Goal: Transaction & Acquisition: Purchase product/service

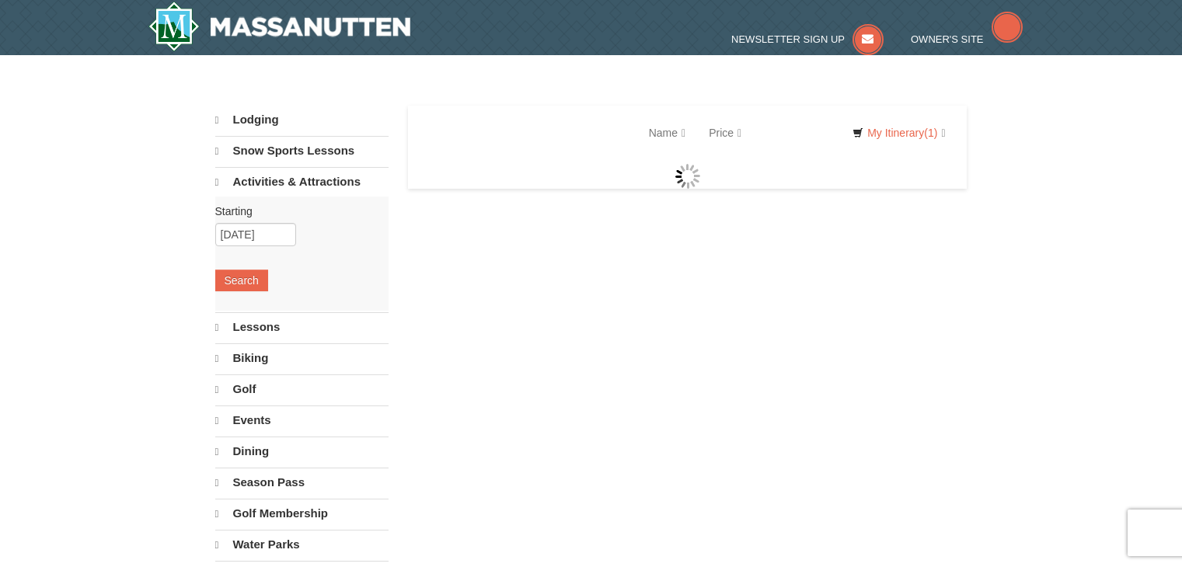
select select "10"
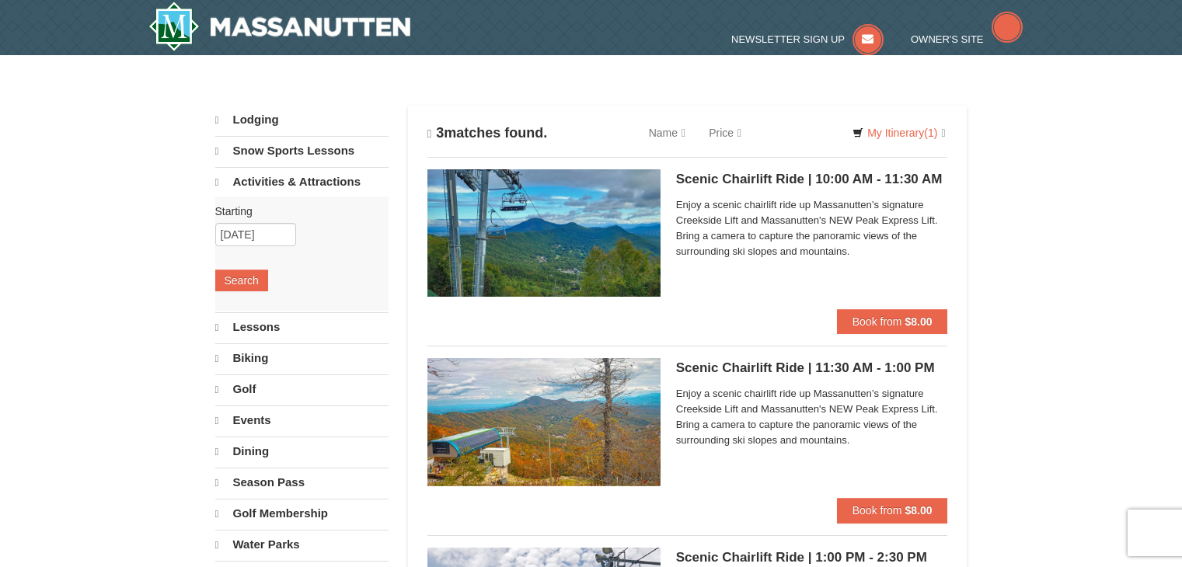
click at [564, 343] on ul "Scenic Chairlift Ride | 10:00 AM - 11:30 AM Massanutten Scenic Chairlift Rides …" at bounding box center [687, 440] width 521 height 567
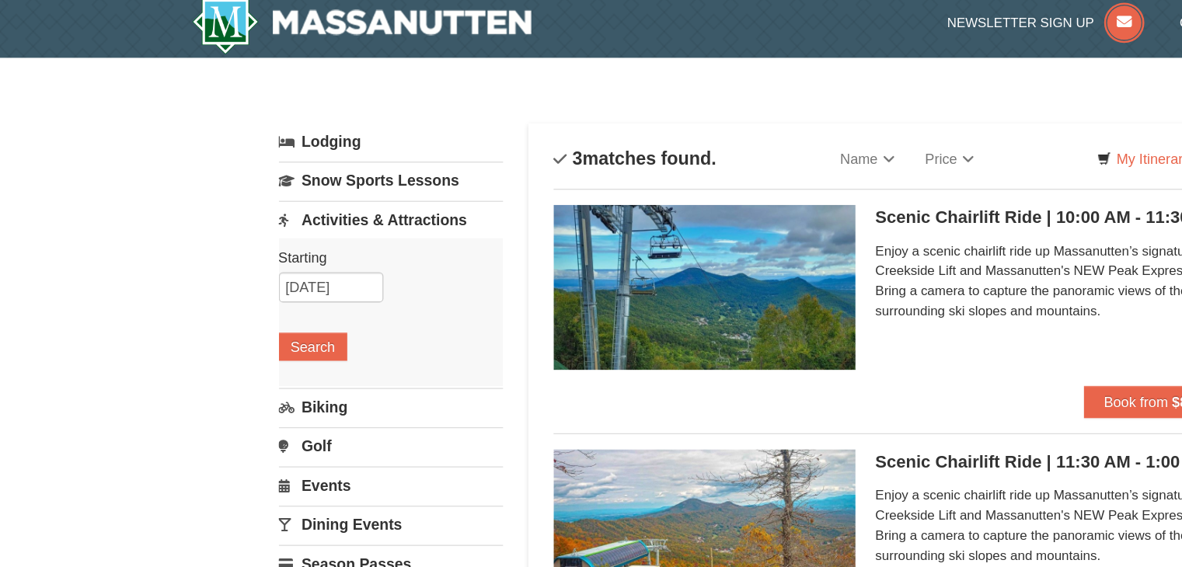
scroll to position [9, 0]
click at [856, 310] on span "Book from" at bounding box center [878, 311] width 50 height 12
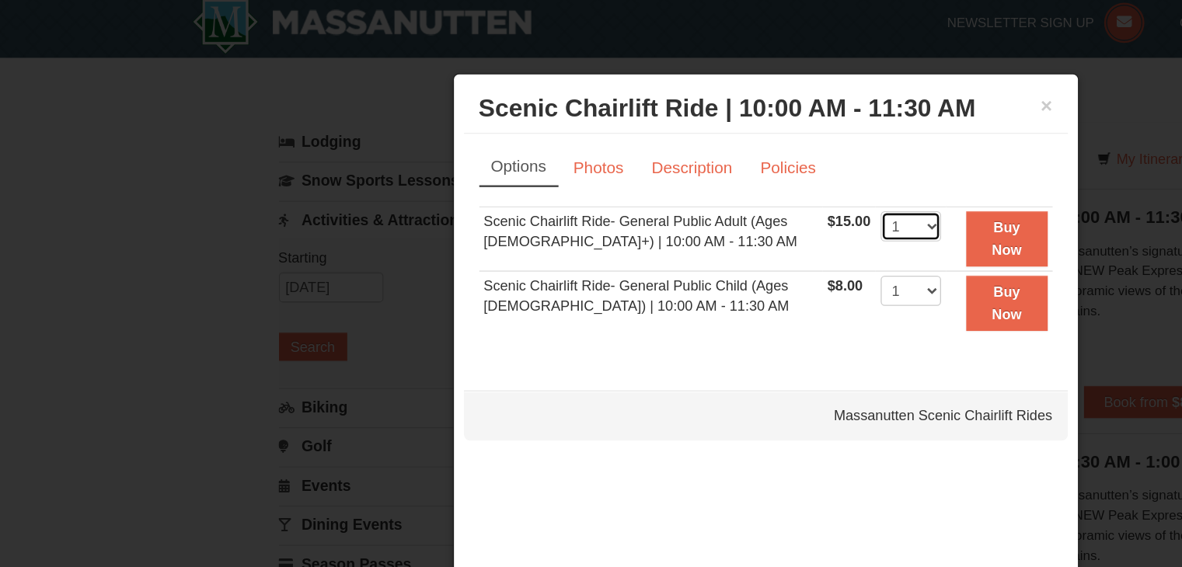
click at [703, 169] on select "1 2 3 4 5 6 7 8 9 10 11 12 13 14 15 16 17 18 19 20 21 22" at bounding box center [703, 174] width 47 height 23
select select "5"
click at [680, 163] on select "1 2 3 4 5 6 7 8 9 10 11 12 13 14 15 16 17 18 19 20 21 22" at bounding box center [703, 174] width 47 height 23
click at [468, 131] on link "Photos" at bounding box center [462, 130] width 59 height 30
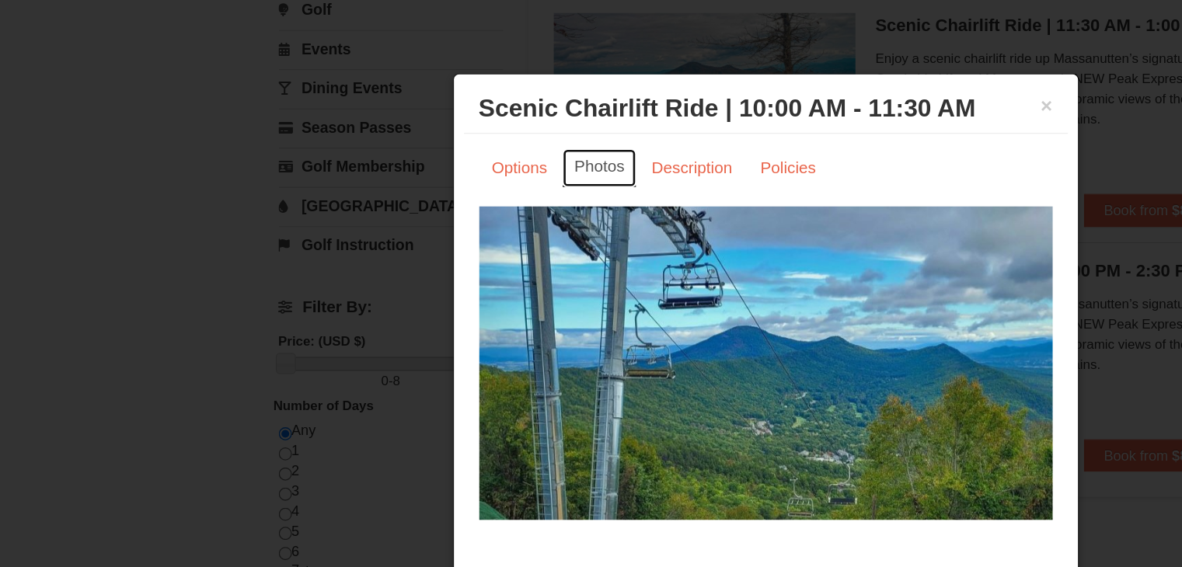
scroll to position [326, 0]
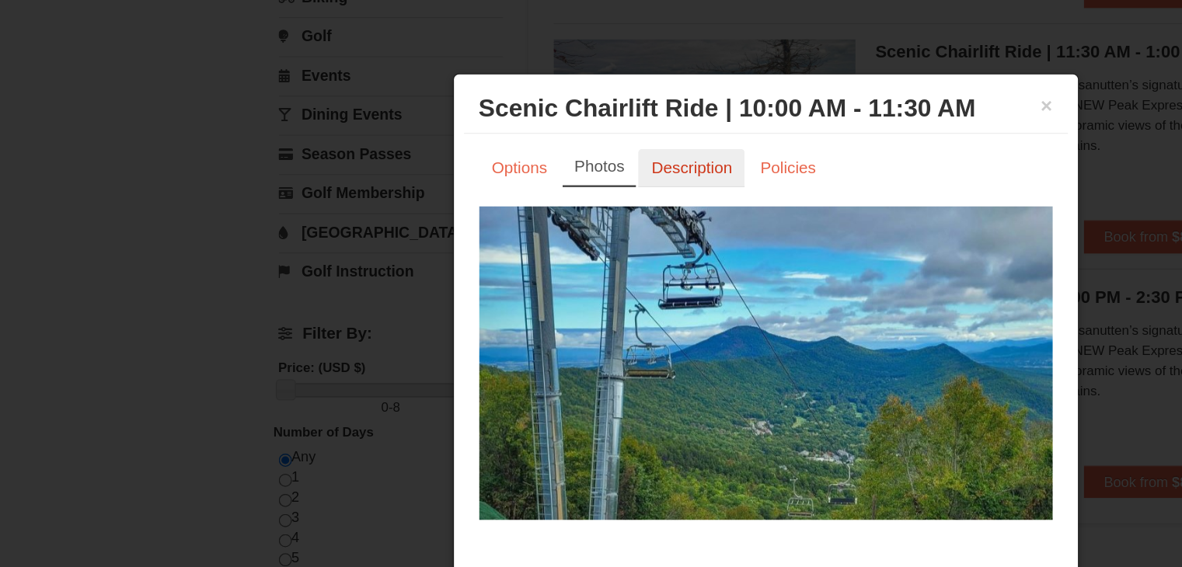
click at [533, 117] on link "Description" at bounding box center [534, 130] width 82 height 30
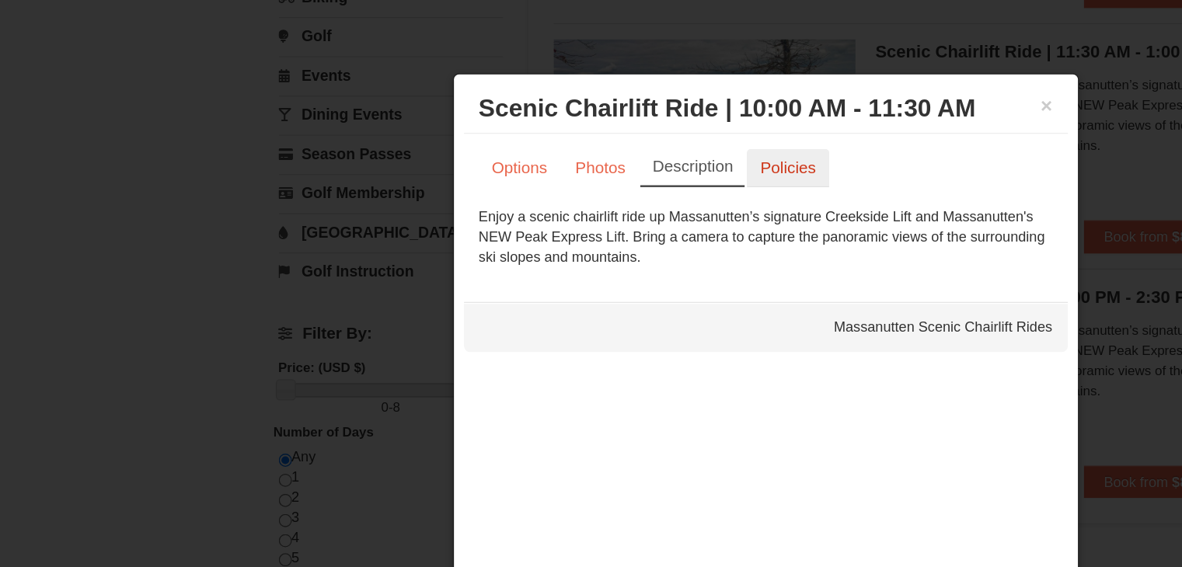
click at [608, 119] on link "Policies" at bounding box center [608, 130] width 63 height 30
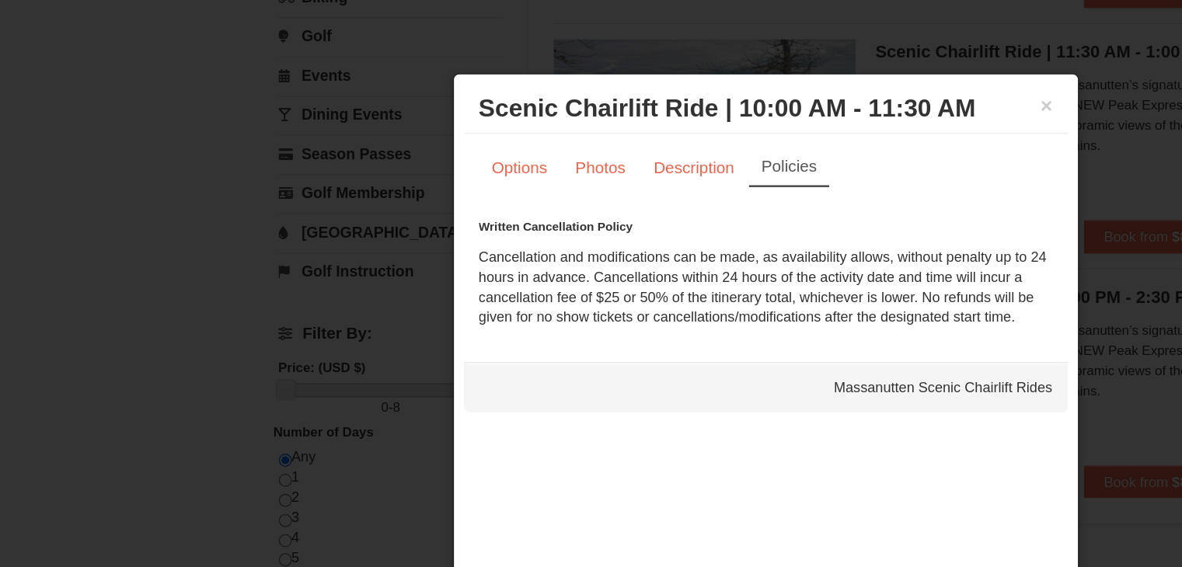
click at [376, 113] on div "Options Photos Description Policies Sorry, no matches found. Please remove some…" at bounding box center [591, 183] width 466 height 161
click at [382, 119] on link "Options" at bounding box center [401, 130] width 63 height 30
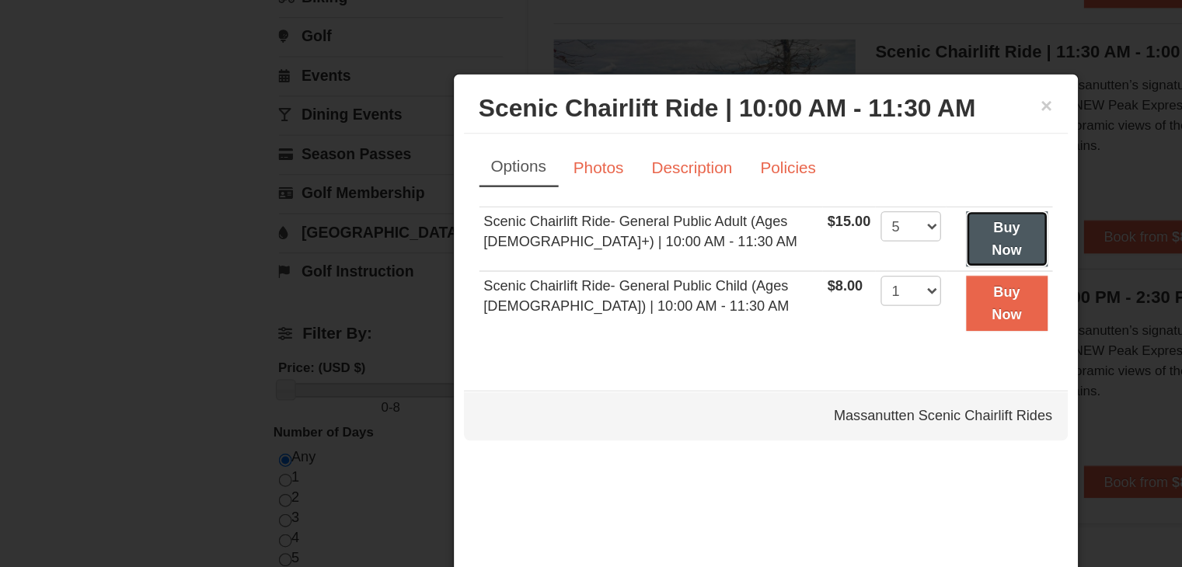
click at [760, 183] on button "Buy Now" at bounding box center [777, 184] width 63 height 43
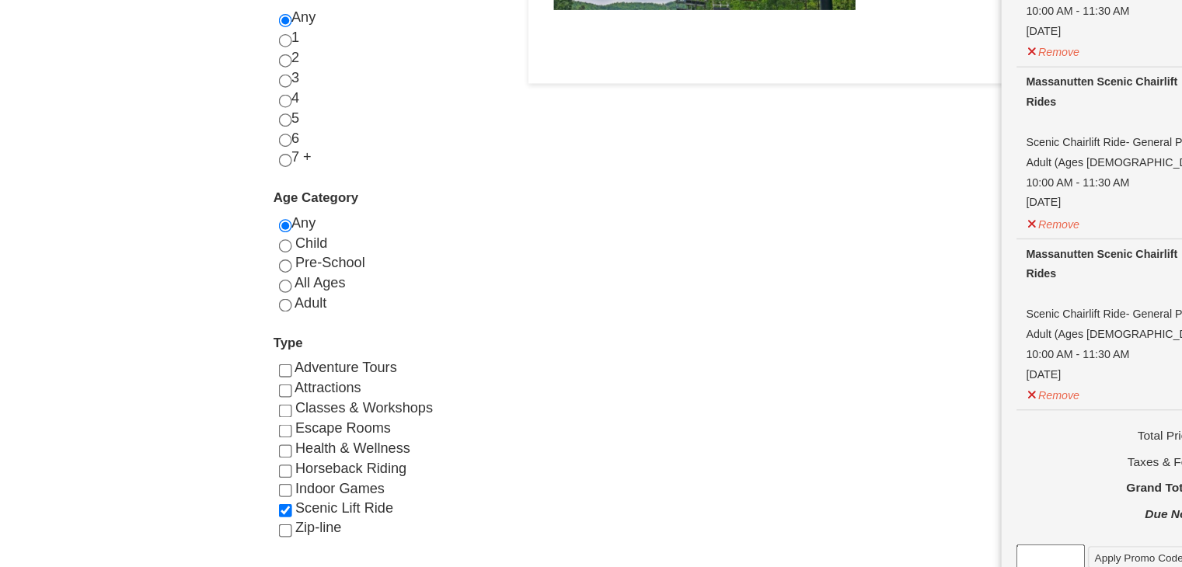
scroll to position [669, 0]
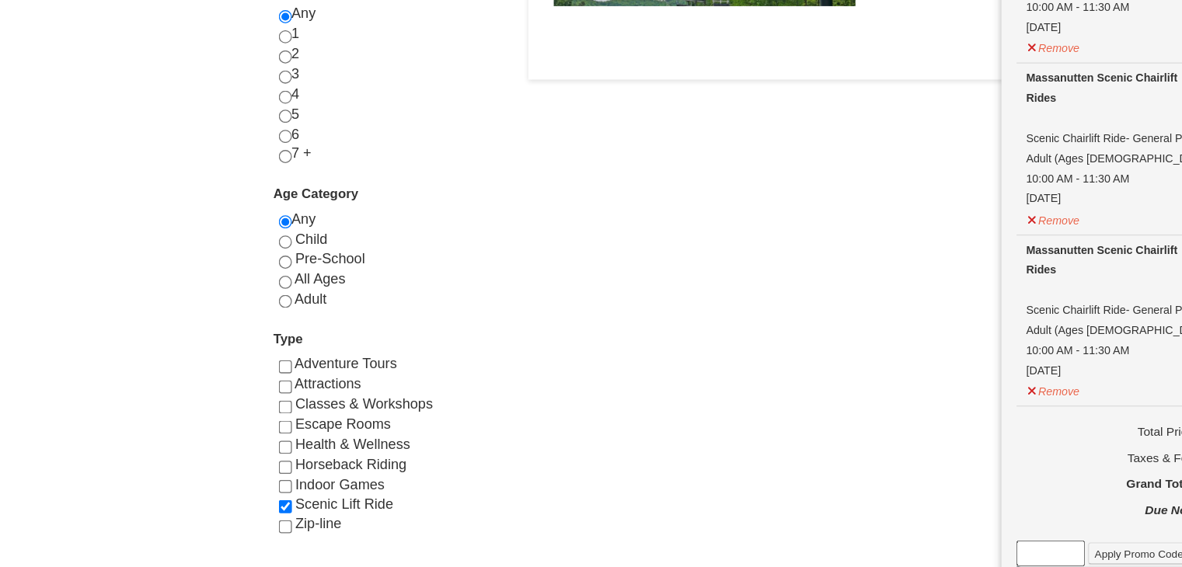
click at [869, 438] on button "Check Out Now" at bounding box center [870, 450] width 171 height 25
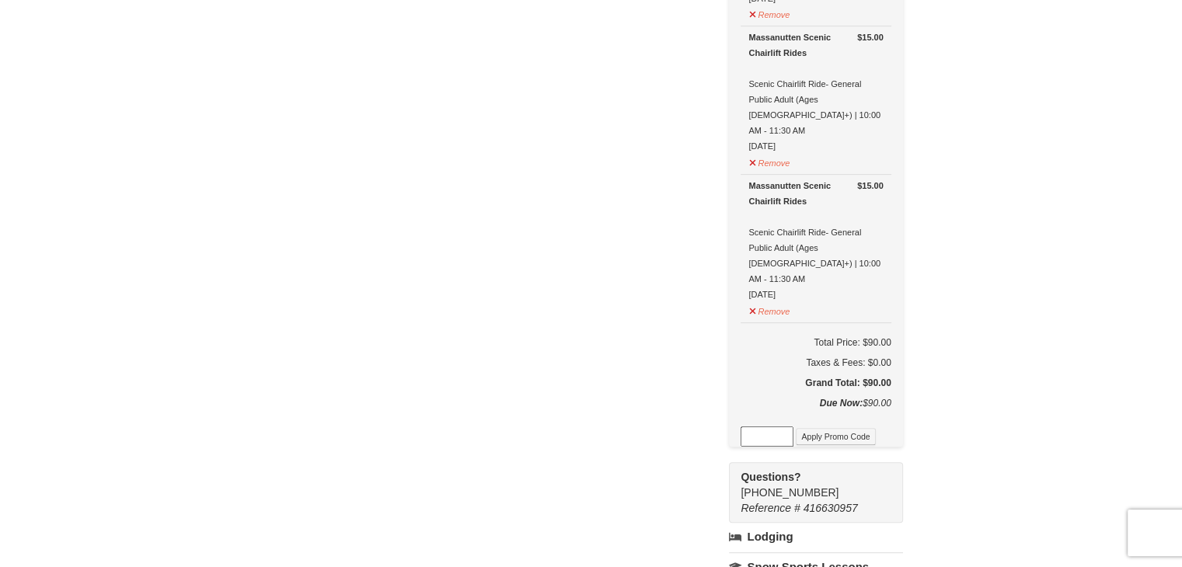
scroll to position [696, 0]
click at [793, 424] on input at bounding box center [767, 434] width 53 height 20
paste input "WPHarvest25"
type input "WPHarvest25"
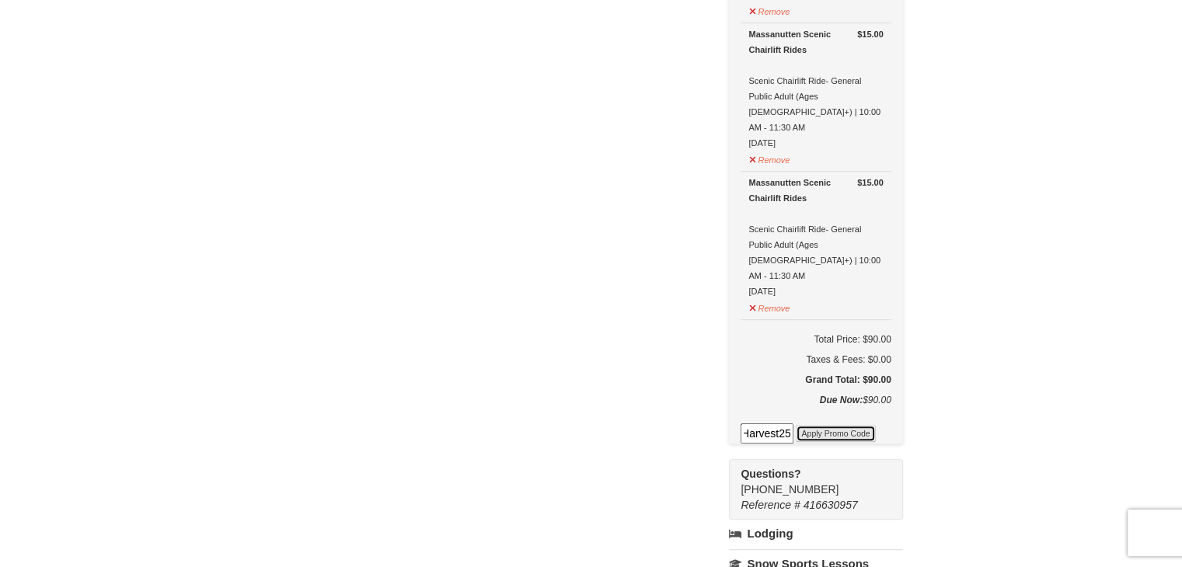
click at [851, 425] on button "Apply Promo Code" at bounding box center [835, 433] width 79 height 17
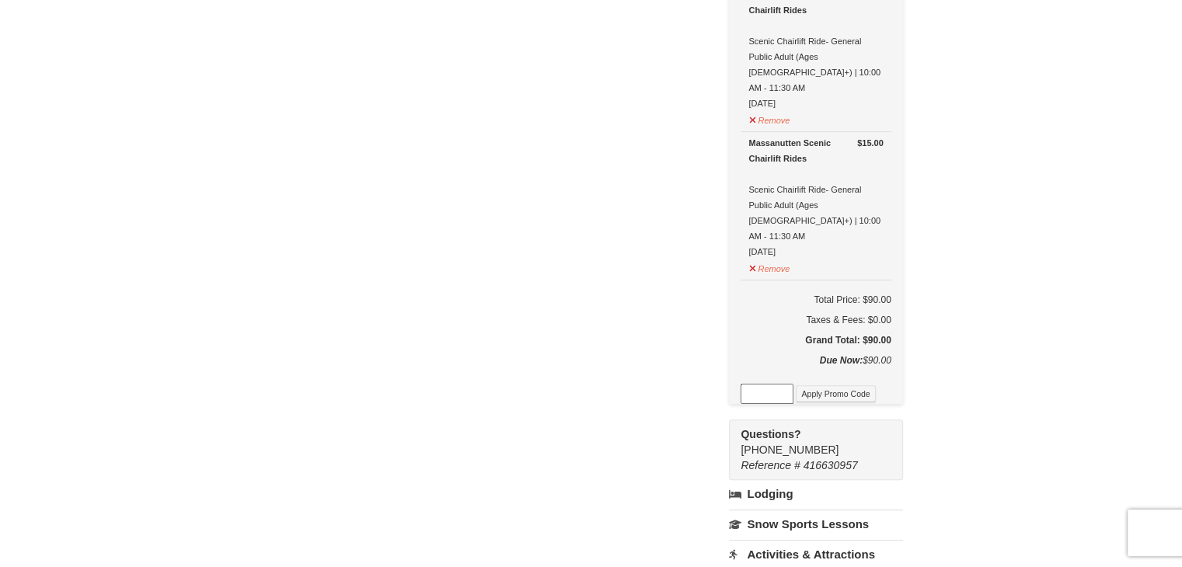
scroll to position [732, 0]
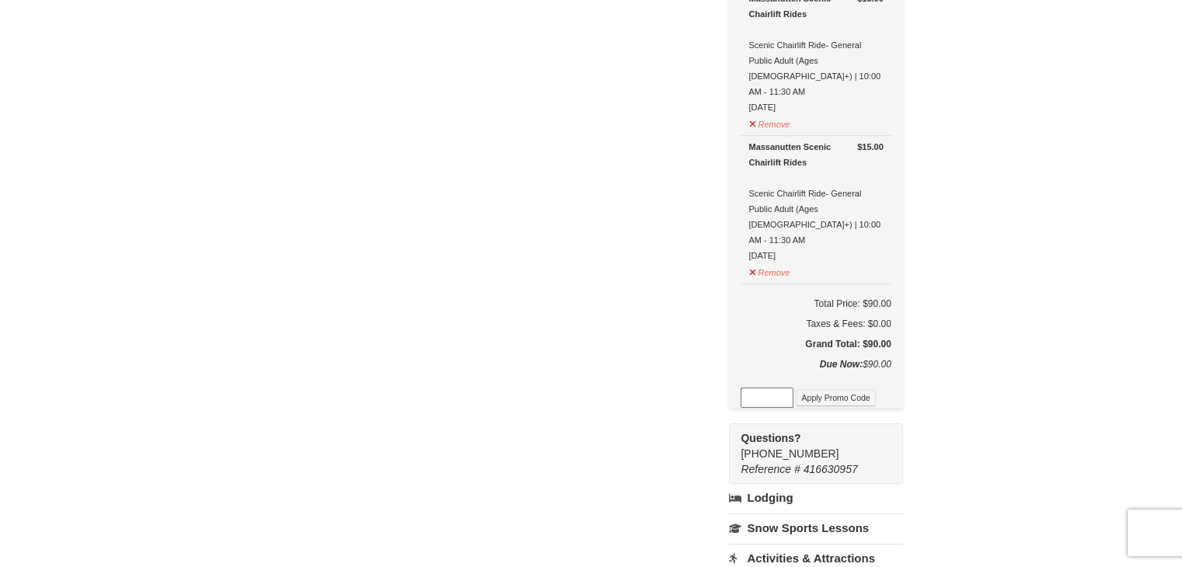
click at [777, 388] on input at bounding box center [767, 398] width 53 height 20
paste input "pbstayandplay"
type input "pbstayandplay"
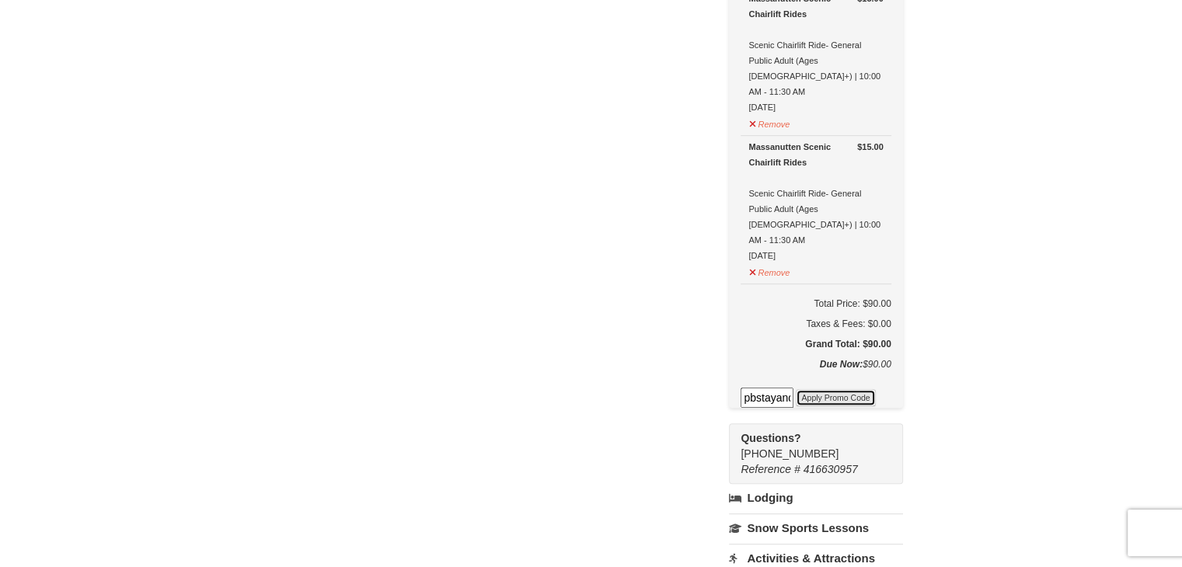
click at [850, 389] on button "Apply Promo Code" at bounding box center [835, 397] width 79 height 17
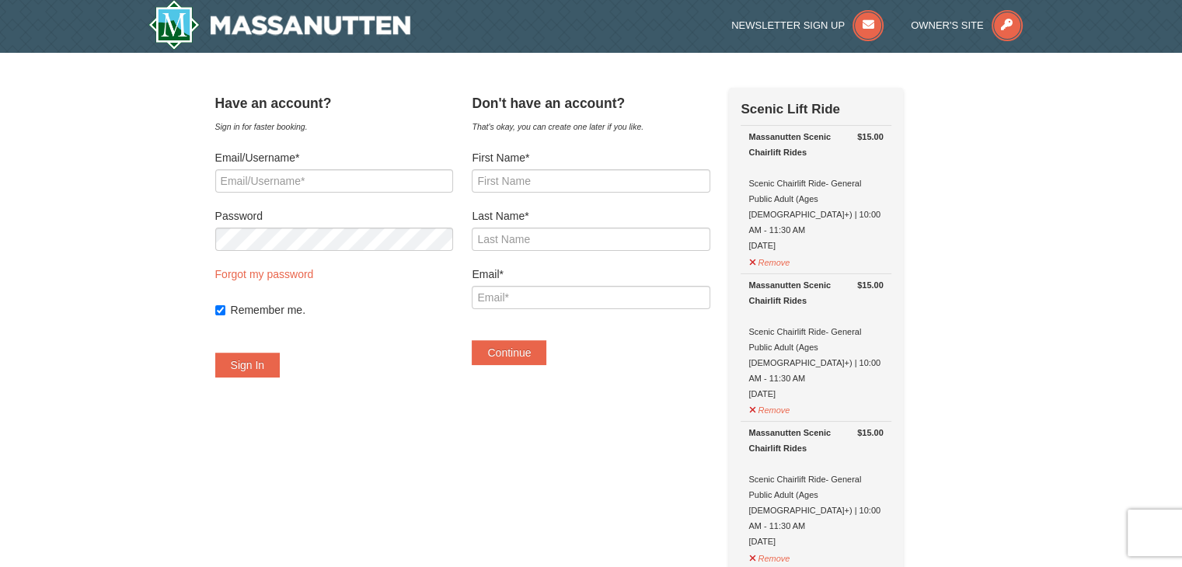
scroll to position [2, 0]
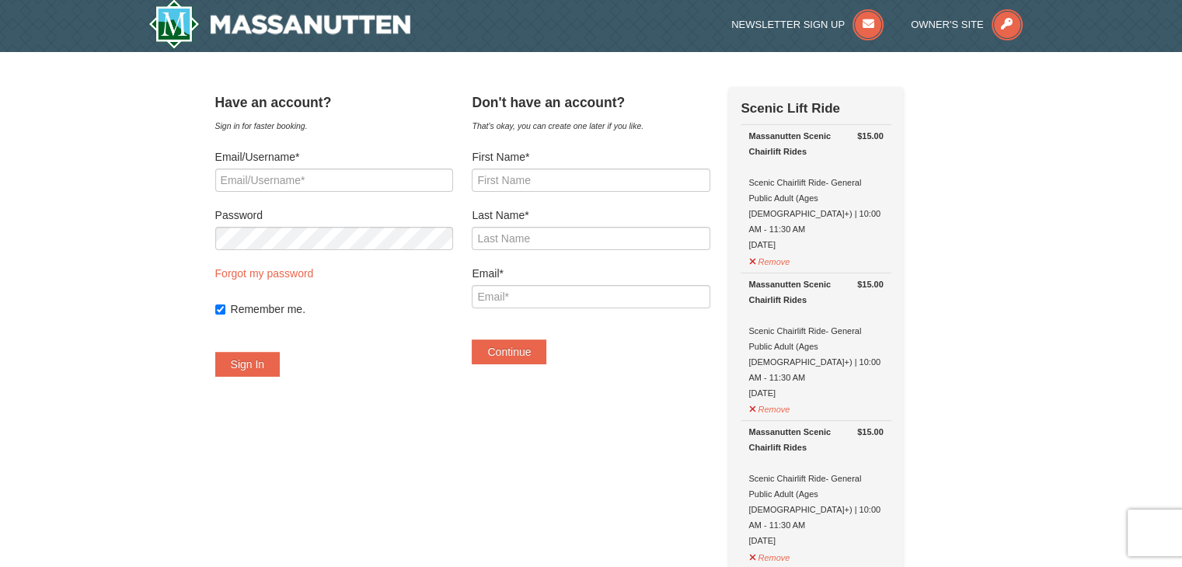
click at [283, 312] on label "Remember me." at bounding box center [342, 310] width 222 height 16
click at [225, 312] on input "Remember me." at bounding box center [220, 310] width 10 height 10
checkbox input "false"
click at [553, 183] on input "First Name*" at bounding box center [591, 180] width 238 height 23
type input "Samantha"
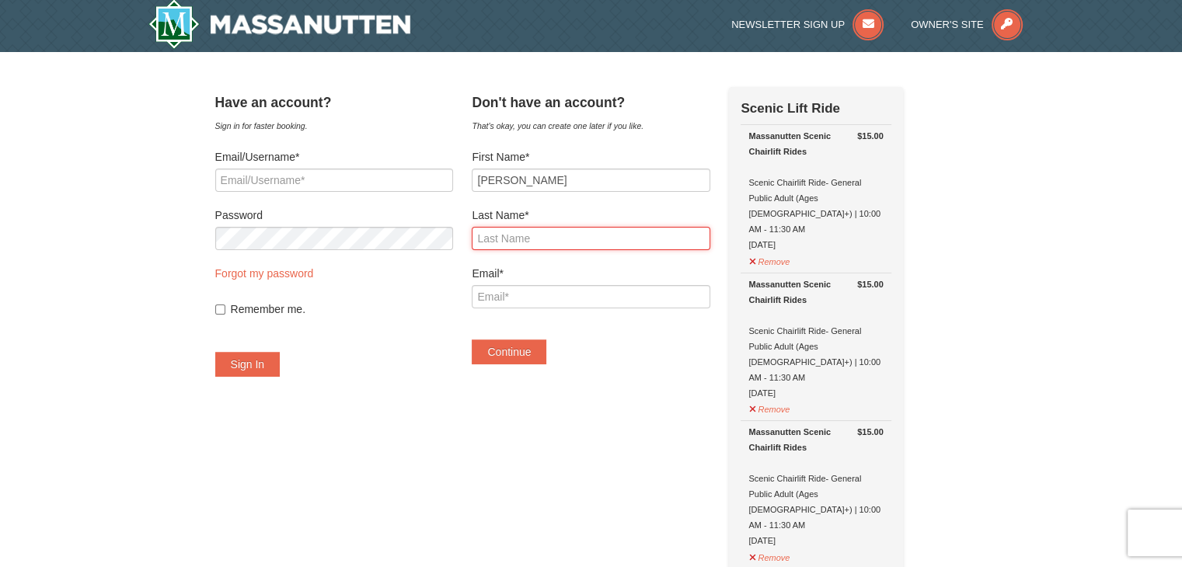
type input "[PERSON_NAME]"
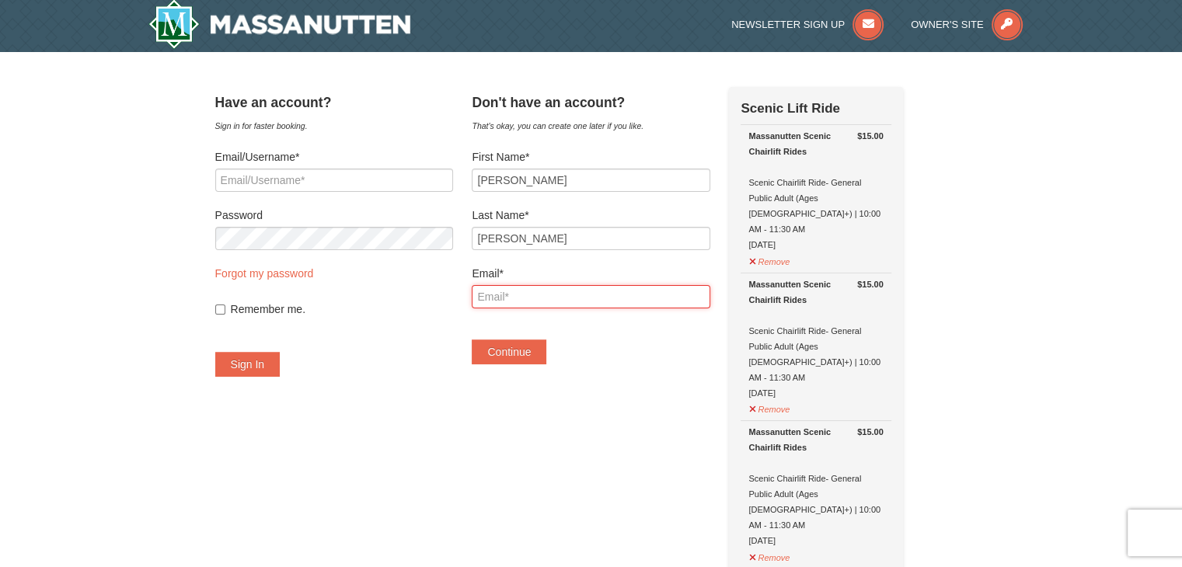
type input "samanthaarojas23@gmail.com"
click at [538, 356] on button "Continue" at bounding box center [509, 352] width 75 height 25
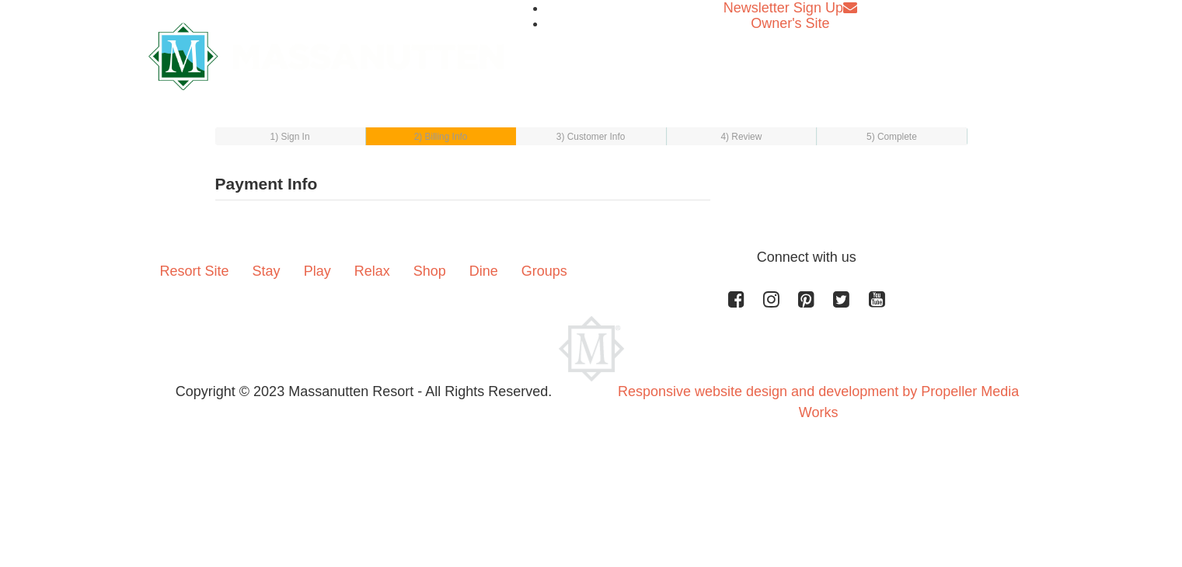
select select "1"
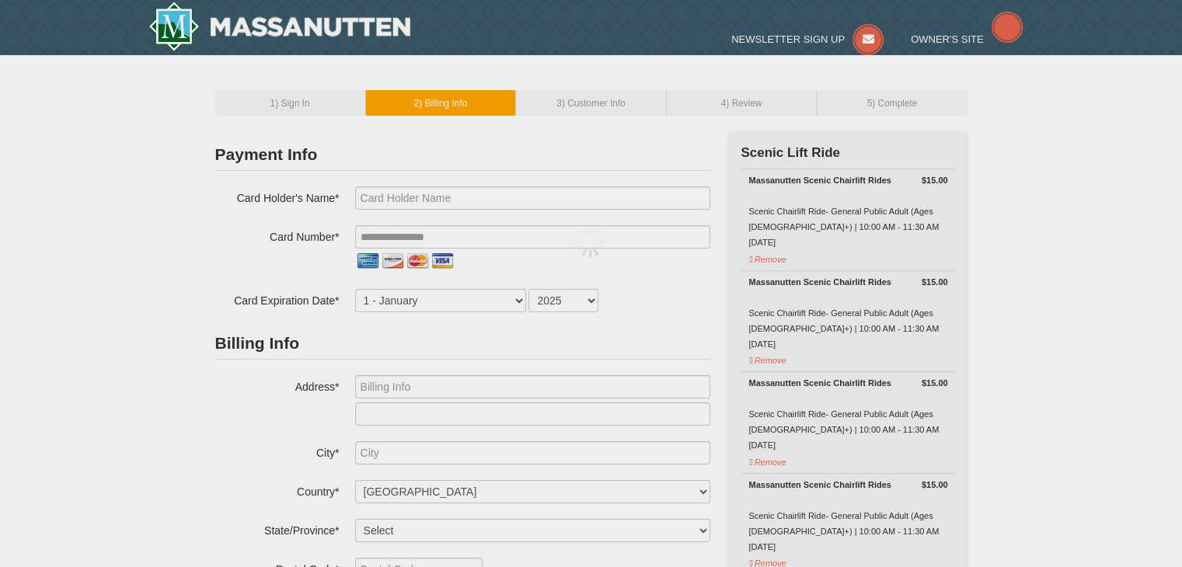
type input "Samantha Rojas"
type input "[EMAIL_ADDRESS][DOMAIN_NAME]"
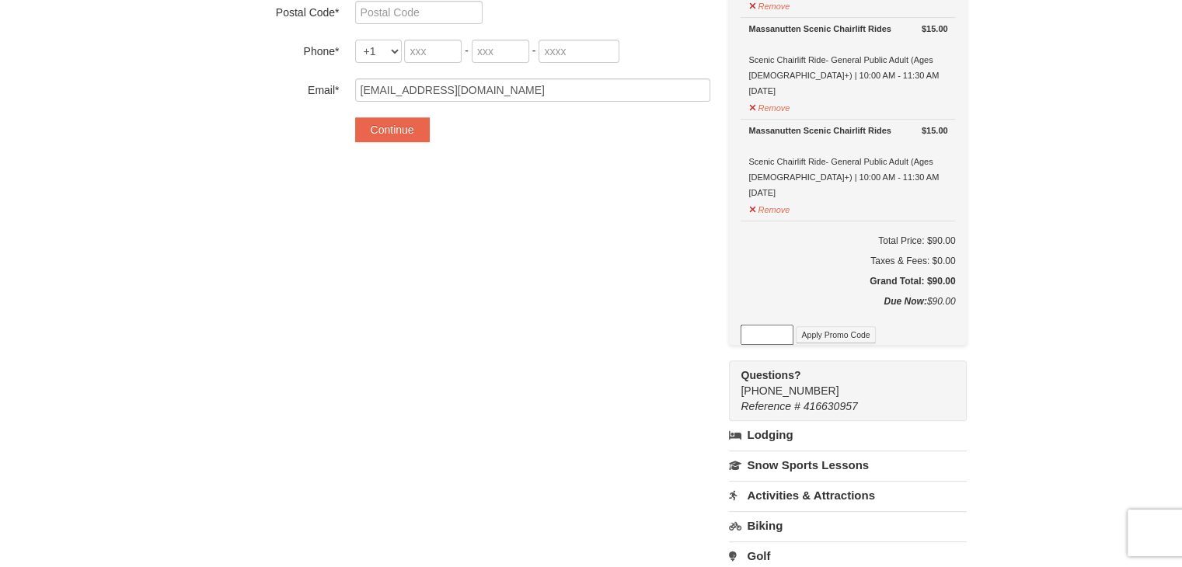
scroll to position [556, 0]
click at [777, 340] on input at bounding box center [767, 335] width 53 height 20
paste input "25OffSkiHS25"
type input "25OffSkiHS25"
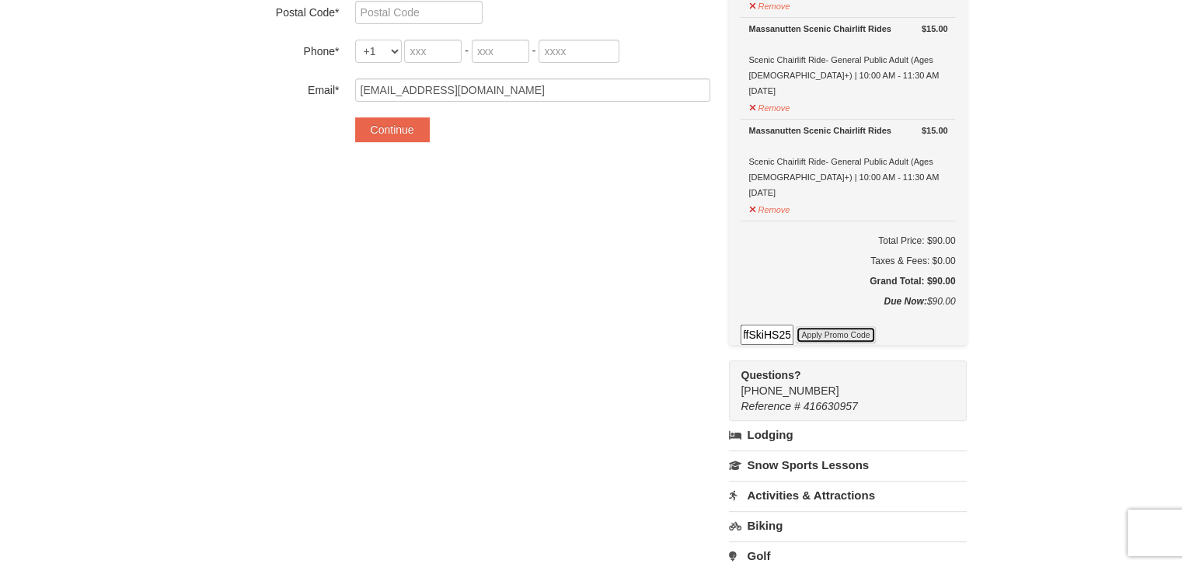
click at [835, 329] on button "Apply Promo Code" at bounding box center [835, 334] width 79 height 17
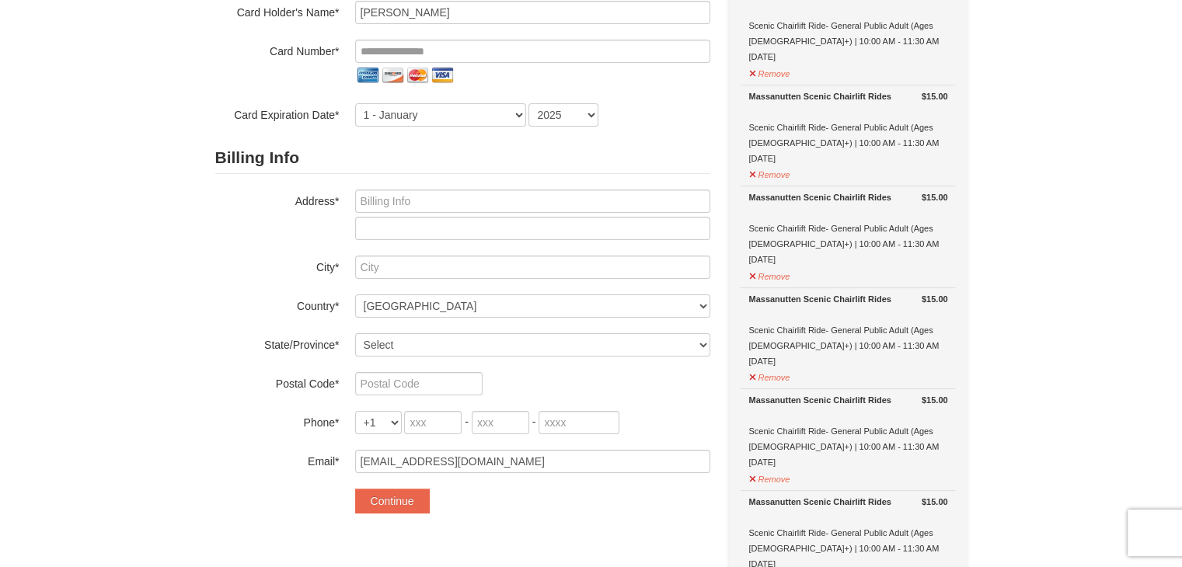
scroll to position [0, 0]
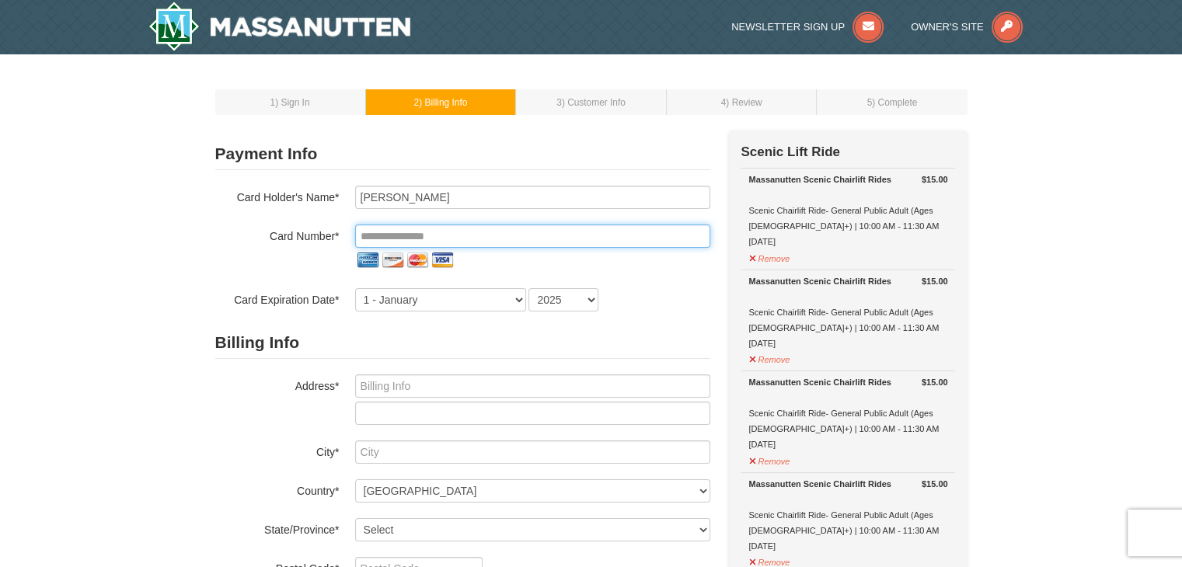
click at [406, 238] on input "tel" at bounding box center [532, 236] width 355 height 23
click at [307, 266] on div "Card Number*" at bounding box center [462, 249] width 495 height 48
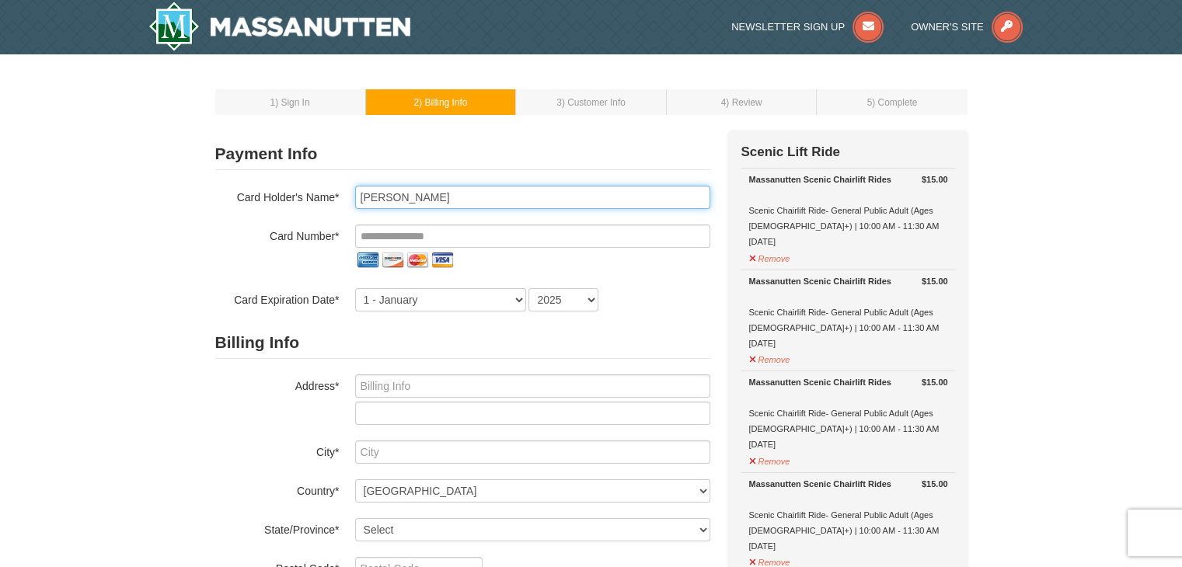
click at [388, 207] on input "[PERSON_NAME]" at bounding box center [532, 197] width 355 height 23
type input "Soledad B Claros"
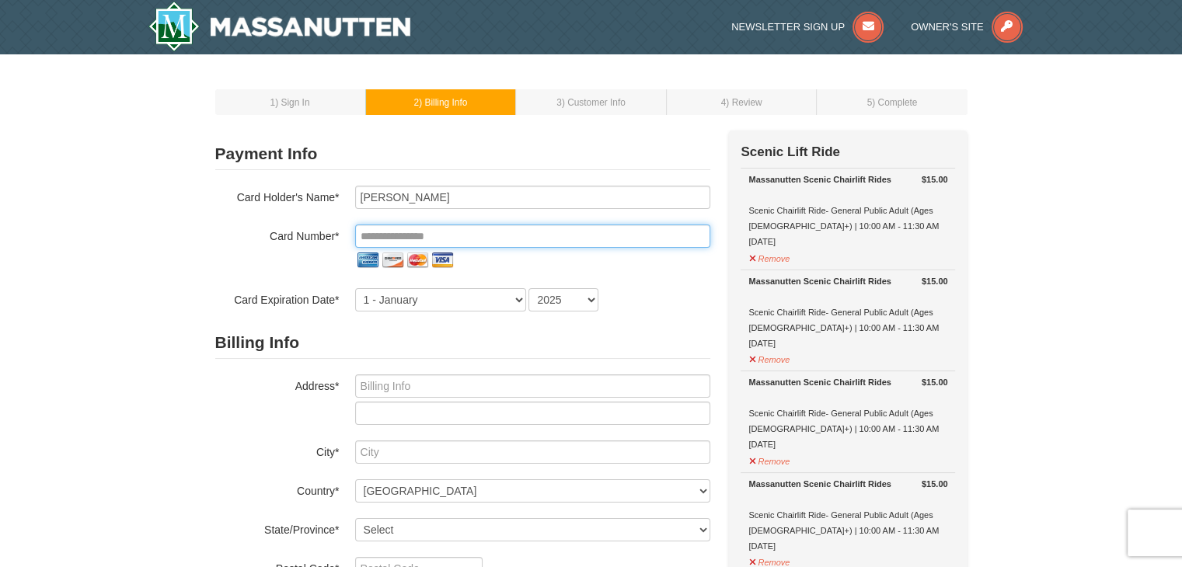
click at [390, 228] on input "tel" at bounding box center [532, 236] width 355 height 23
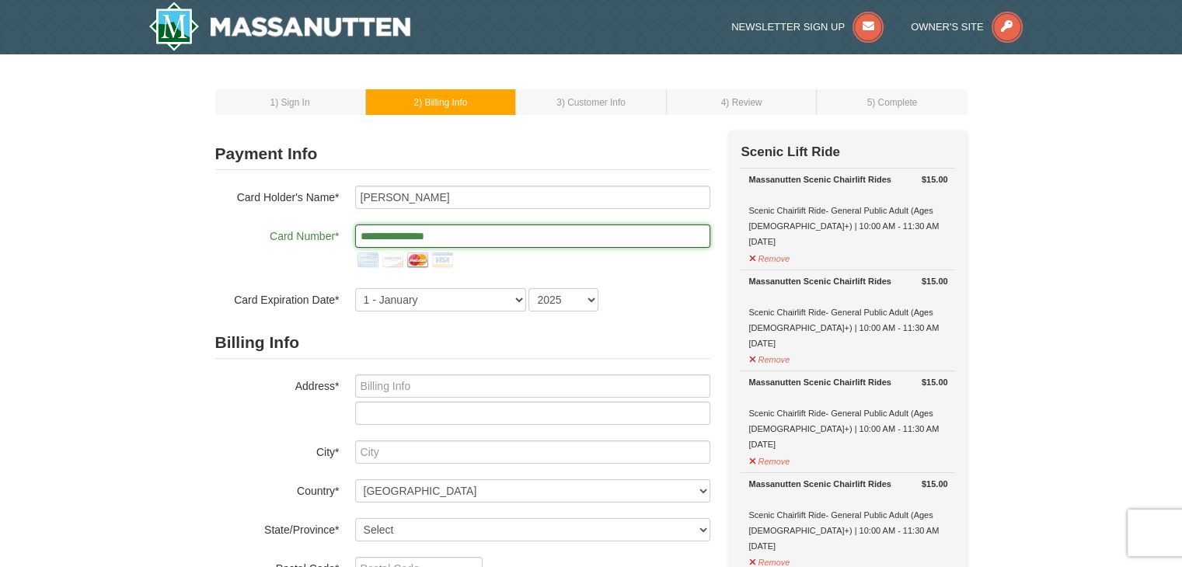
type input "**********"
click at [373, 303] on select "1 - January 2 - February 3 - March 4 - April 5 - May 6 - June 7 - July 8 - Augu…" at bounding box center [440, 299] width 171 height 23
select select "4"
click at [355, 288] on select "1 - January 2 - February 3 - March 4 - April 5 - May 6 - June 7 - July 8 - Augu…" at bounding box center [440, 299] width 171 height 23
click at [549, 305] on select "2025 2026 2027 2028 2029 2030 2031 2032 2033 2034" at bounding box center [563, 299] width 70 height 23
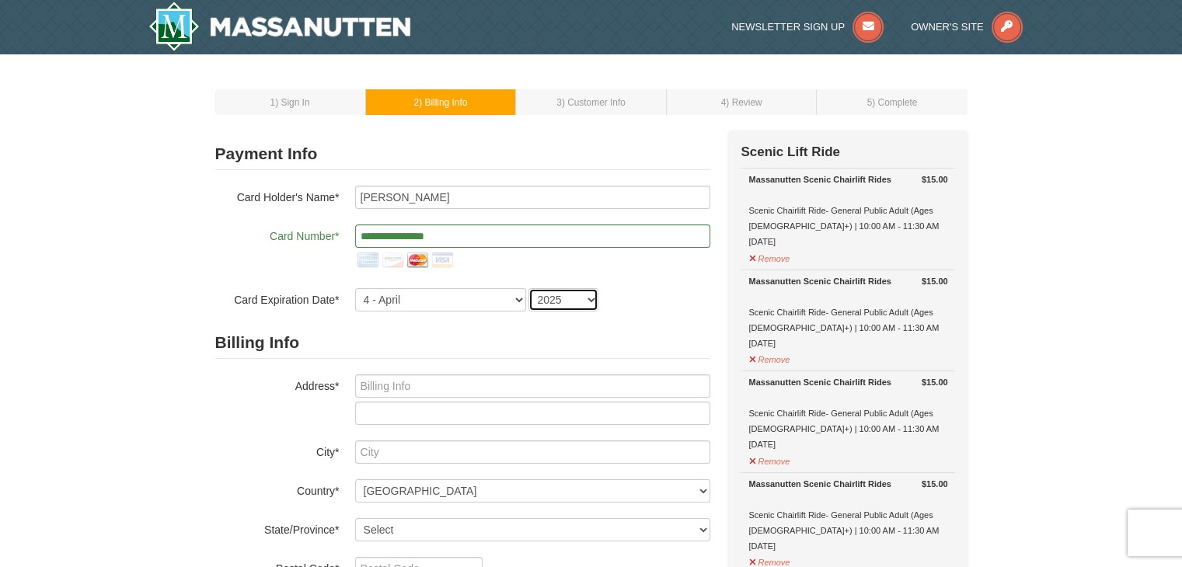
select select "2027"
click at [528, 288] on select "2025 2026 2027 2028 2029 2030 2031 2032 2033 2034" at bounding box center [563, 299] width 70 height 23
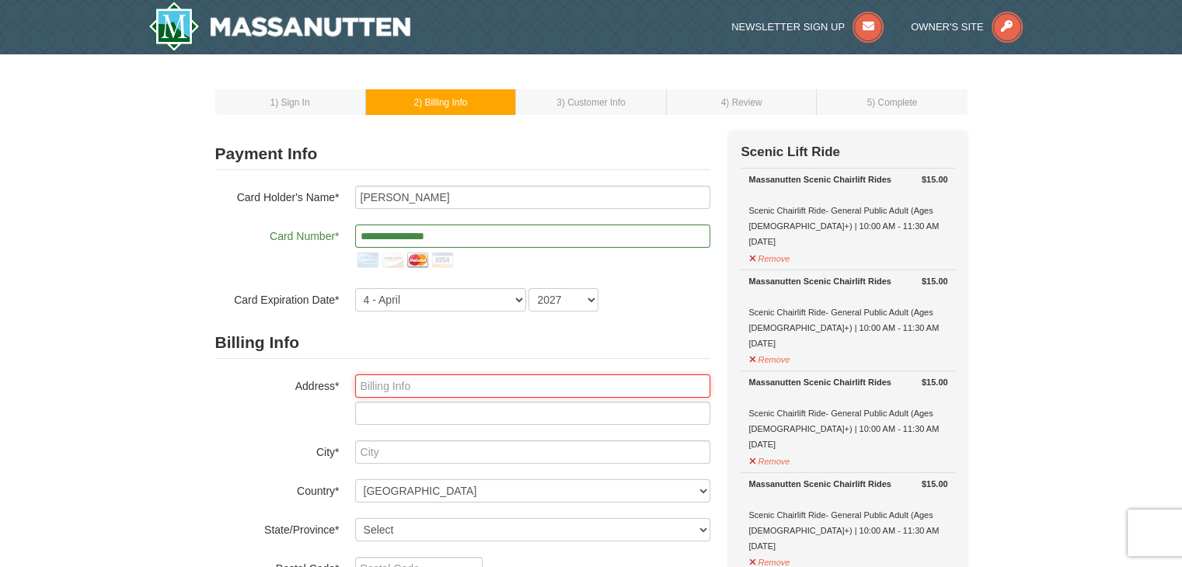
click at [364, 382] on input "text" at bounding box center [532, 386] width 355 height 23
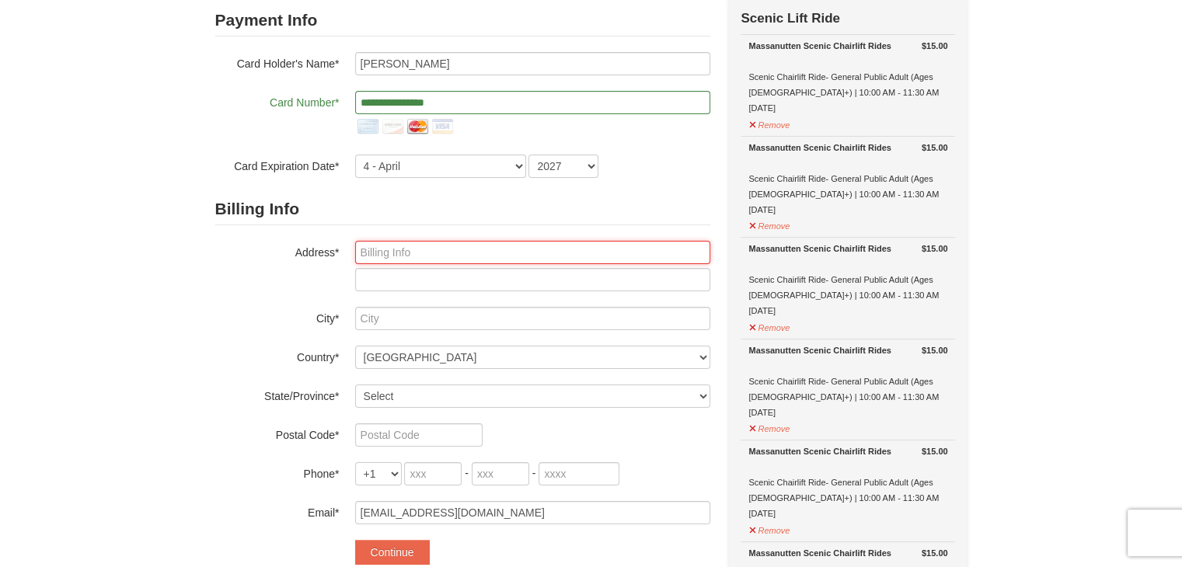
scroll to position [189, 0]
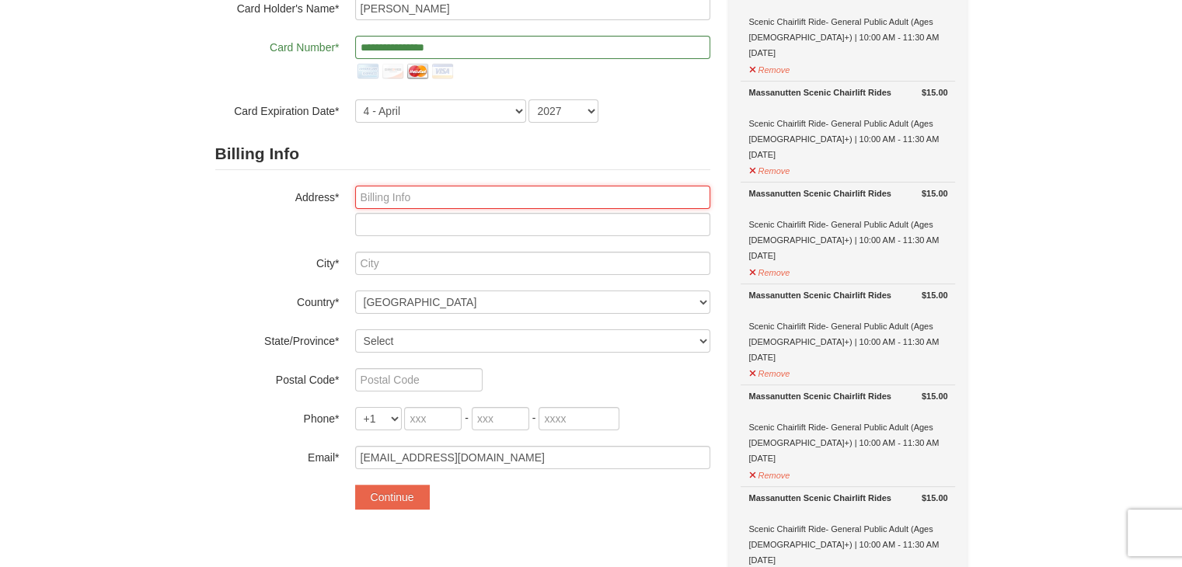
click at [395, 198] on input "text" at bounding box center [532, 197] width 355 height 23
type input "13112 Queensdale Dr"
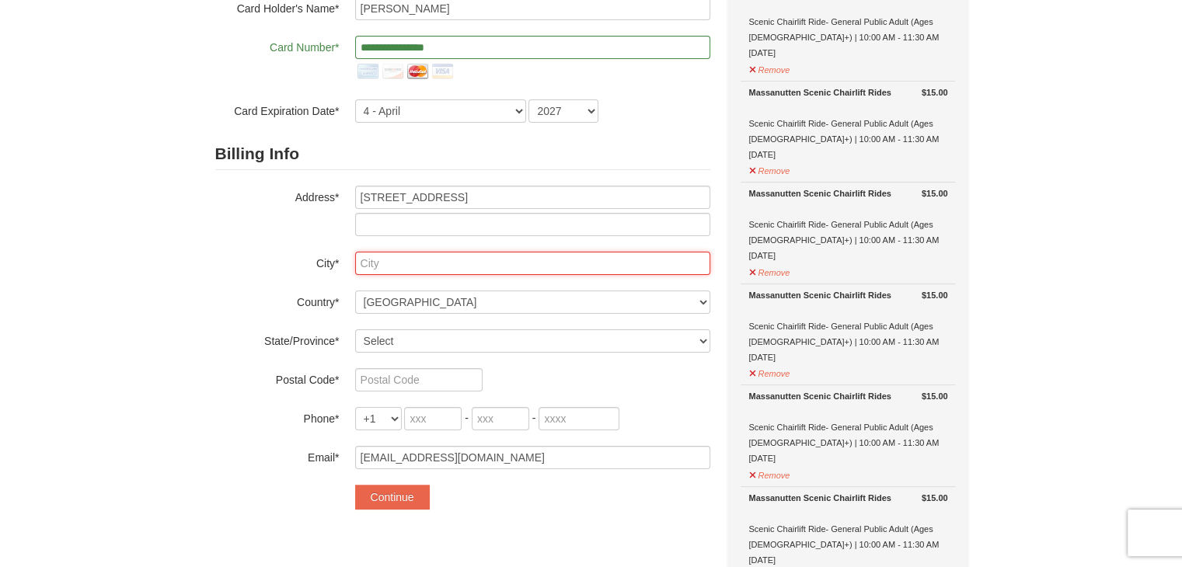
type input "Woodbridge"
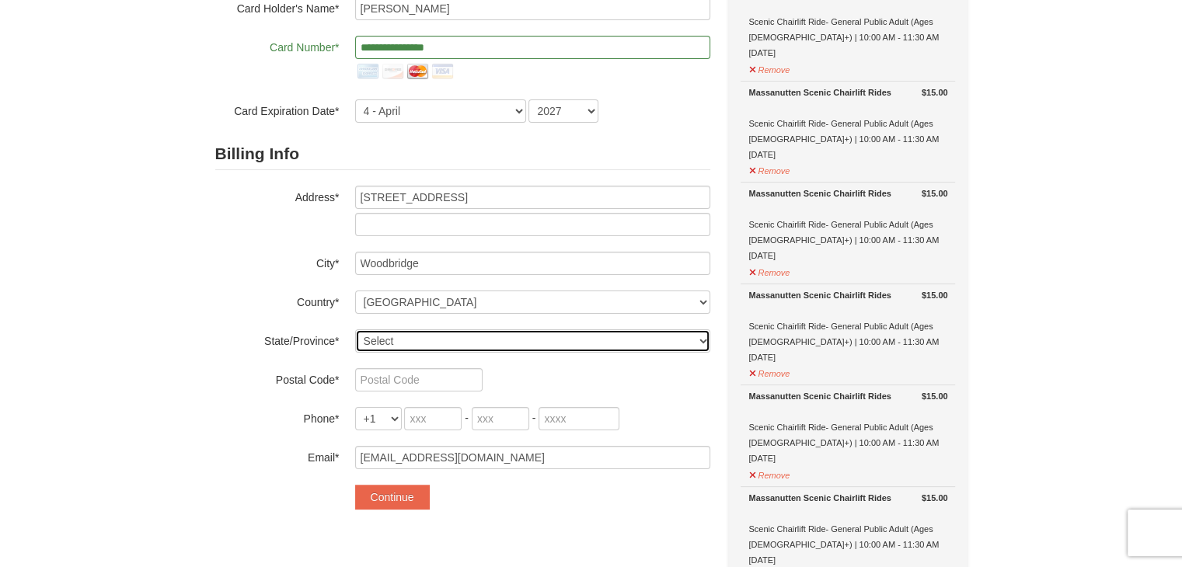
select select "VA"
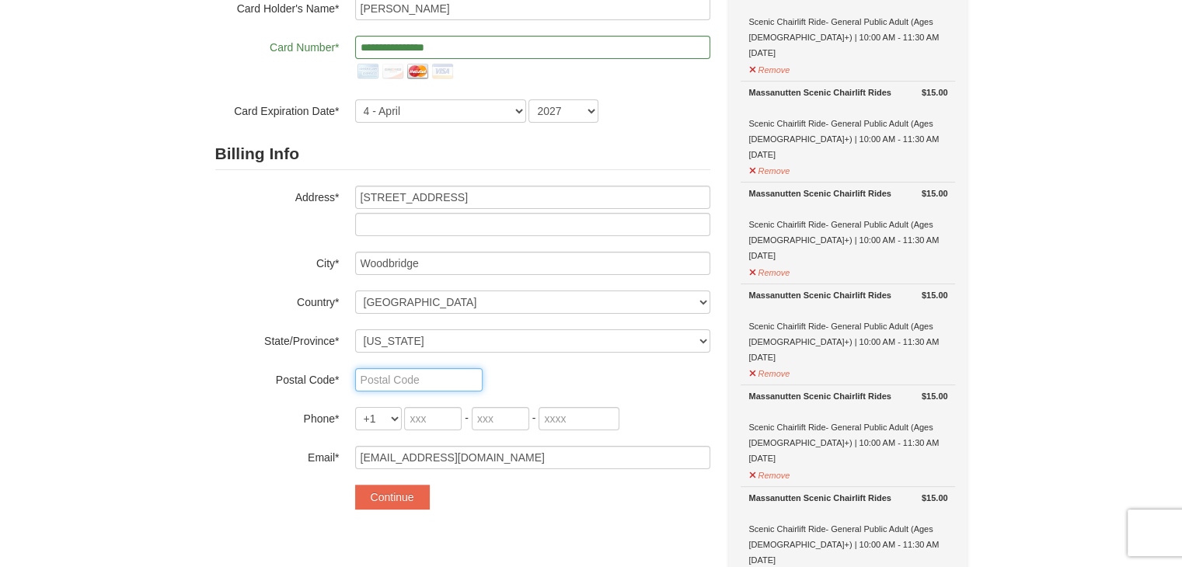
type input "22193-456"
type input "571"
type input "316"
type input "4973"
click at [398, 486] on button "Continue" at bounding box center [392, 497] width 75 height 25
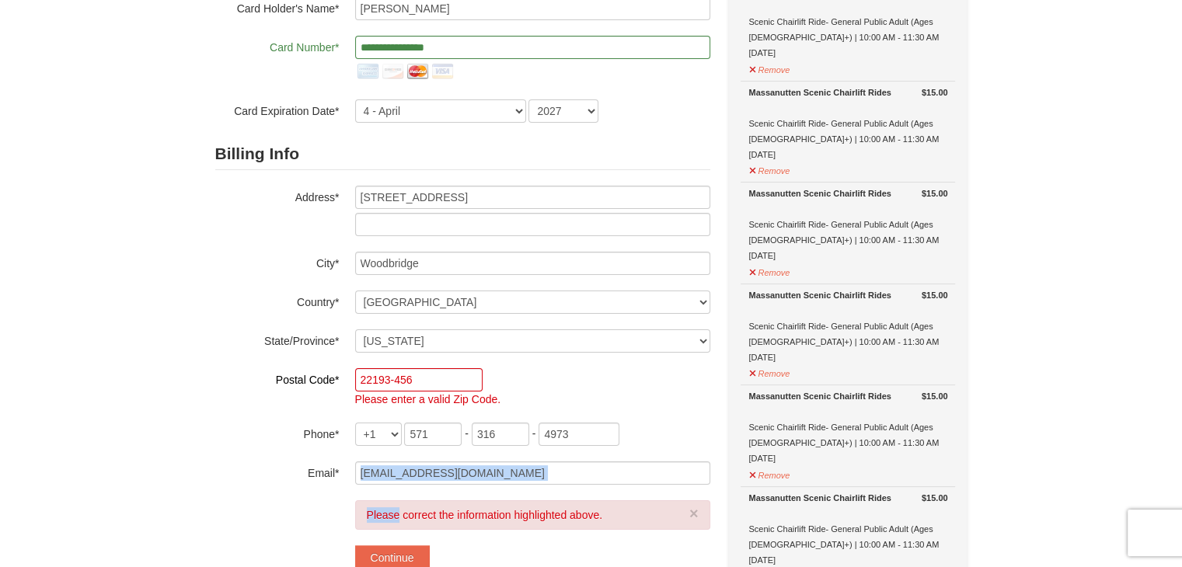
drag, startPoint x: 398, startPoint y: 486, endPoint x: 414, endPoint y: 437, distance: 51.6
click at [414, 437] on form "**********" at bounding box center [462, 259] width 495 height 621
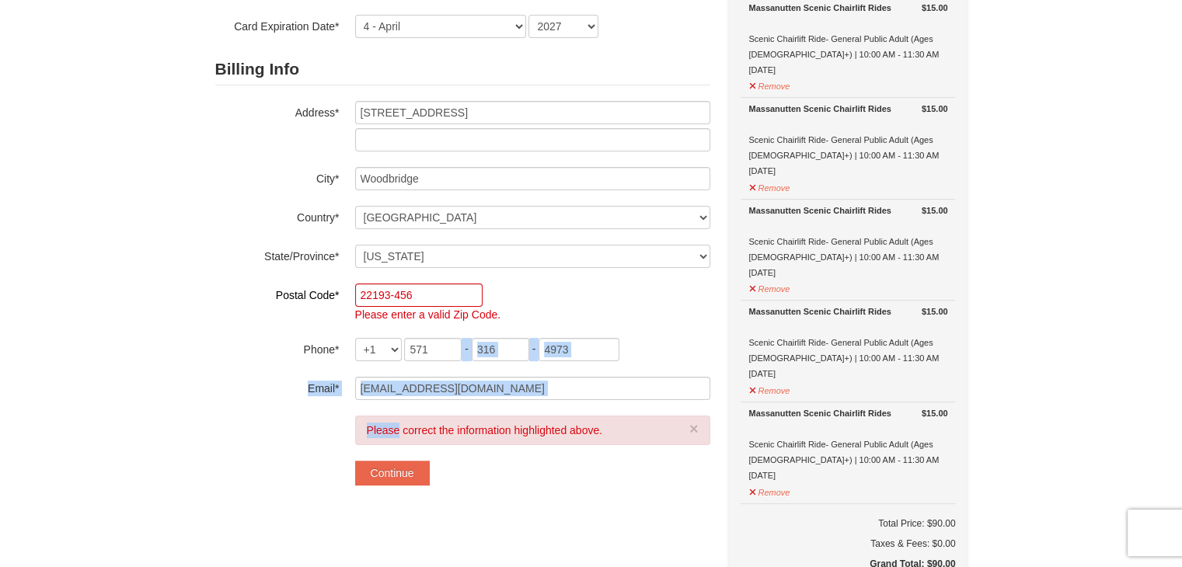
scroll to position [292, 0]
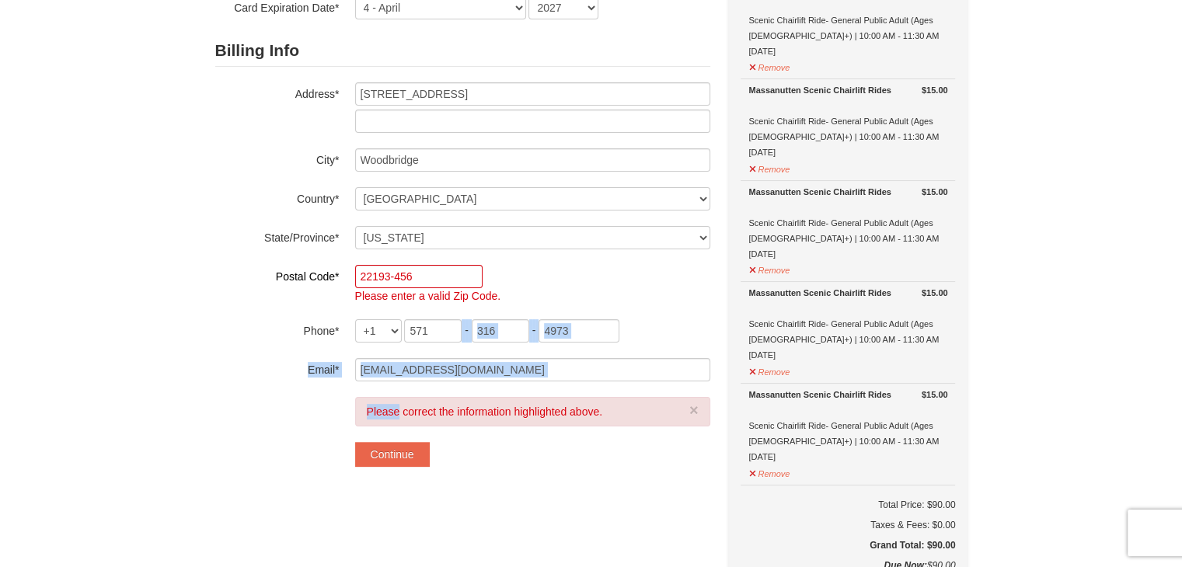
click at [302, 401] on form "**********" at bounding box center [462, 156] width 495 height 621
click at [431, 274] on input "22193-456" at bounding box center [418, 276] width 127 height 23
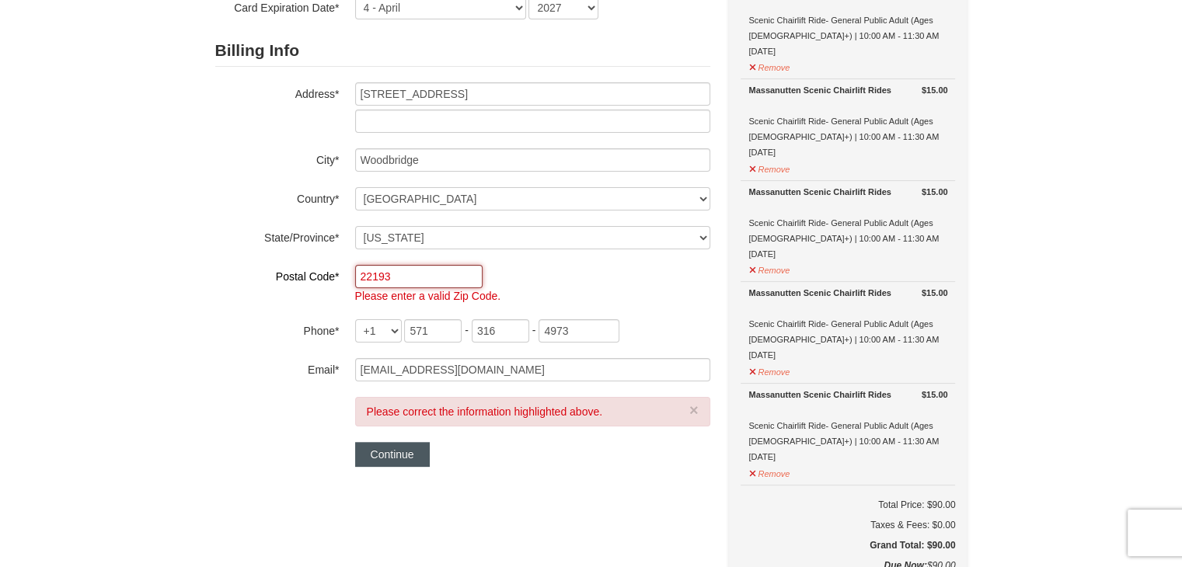
type input "22193"
click at [410, 451] on button "Continue" at bounding box center [392, 454] width 75 height 25
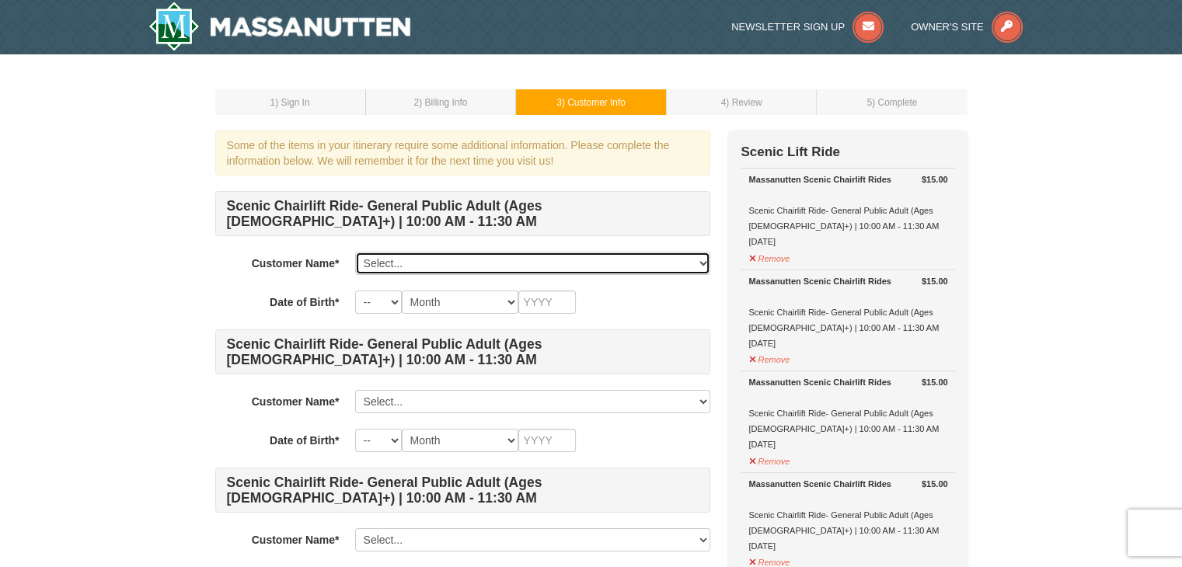
click at [511, 271] on select "Select... [PERSON_NAME] Add New..." at bounding box center [532, 263] width 355 height 23
select select "28372203"
click at [355, 252] on select "Select... [PERSON_NAME] Add New..." at bounding box center [532, 263] width 355 height 23
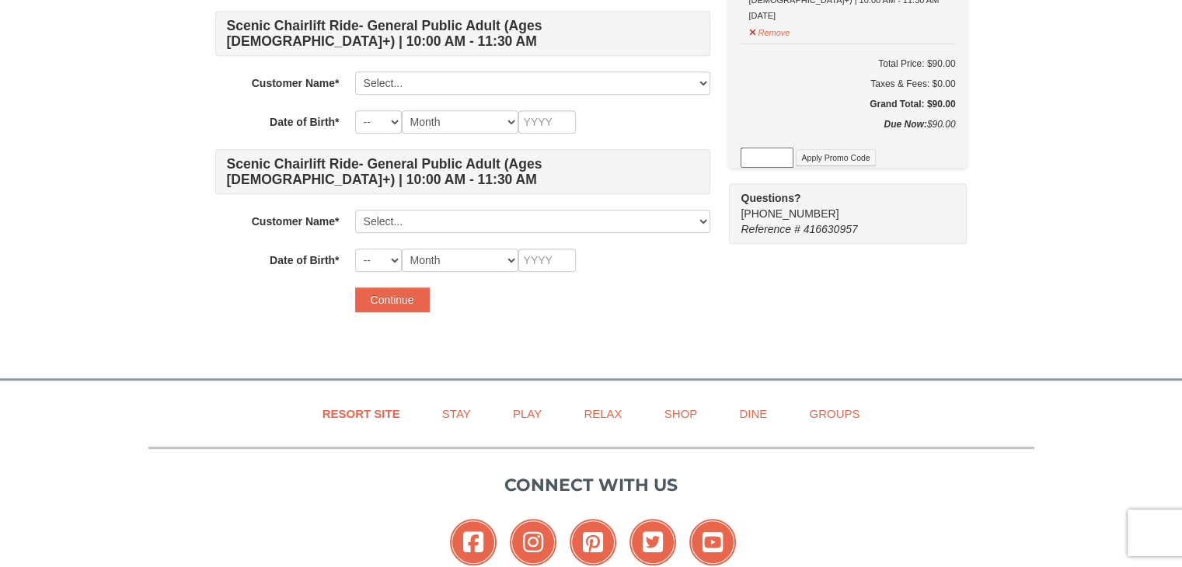
scroll to position [734, 0]
click at [410, 302] on button "Continue" at bounding box center [392, 300] width 75 height 25
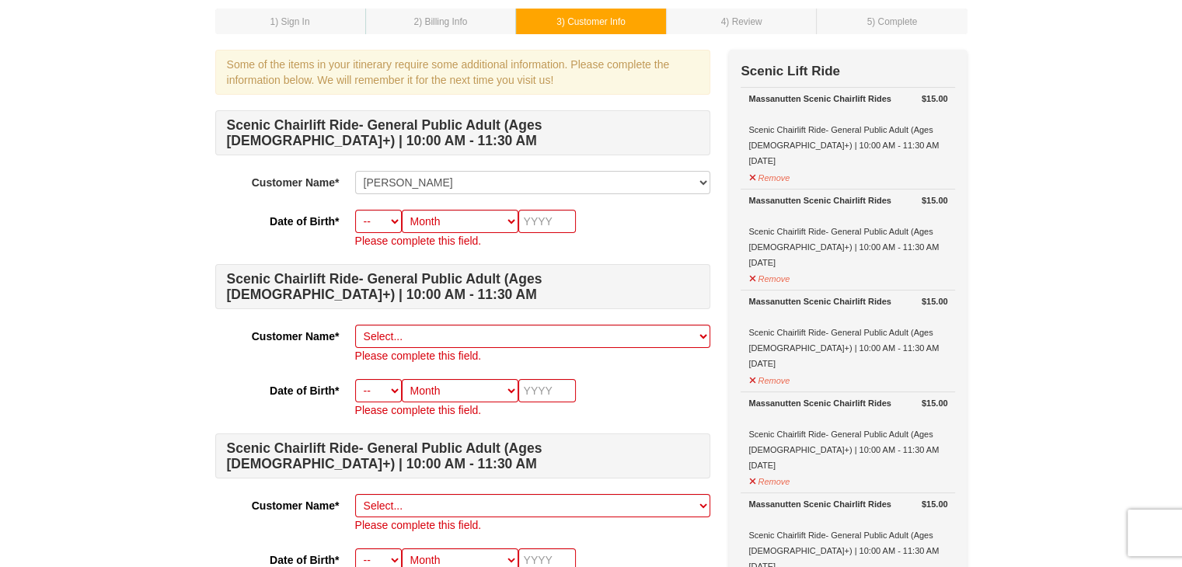
scroll to position [61, 0]
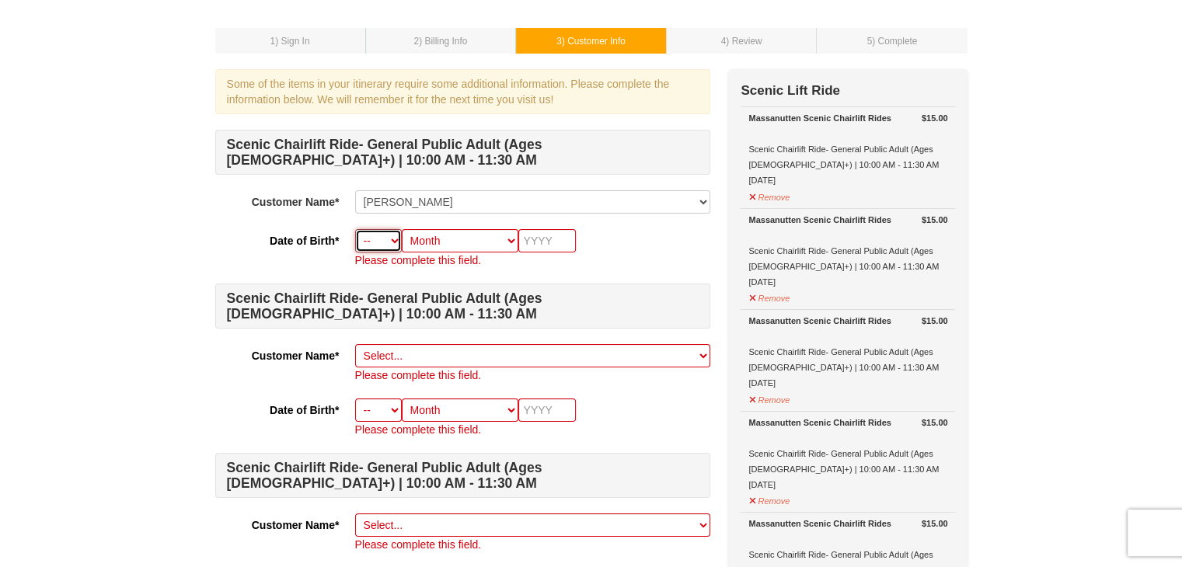
click at [379, 235] on select "-- 01 02 03 04 05 06 07 08 09 10 11 12 13 14 15 16 17 18 19 20 21 22 23 24 25 2…" at bounding box center [378, 240] width 47 height 23
select select "02"
click at [355, 229] on select "-- 01 02 03 04 05 06 07 08 09 10 11 12 13 14 15 16 17 18 19 20 21 22 23 24 25 2…" at bounding box center [378, 240] width 47 height 23
click at [467, 249] on select "Month January February March April May June July August September October Novem…" at bounding box center [460, 240] width 117 height 23
select select "02"
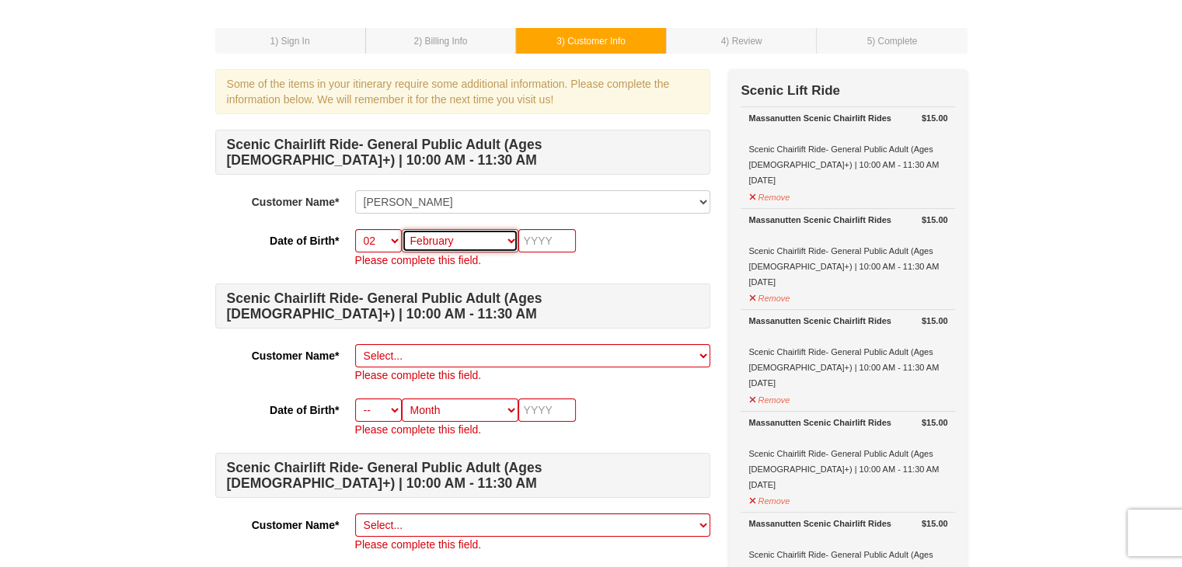
click at [402, 229] on select "Month January February March April May June July August September October Novem…" at bounding box center [460, 240] width 117 height 23
click at [541, 240] on input "text" at bounding box center [547, 240] width 58 height 23
type input "2002"
click at [441, 262] on p "Please complete this field." at bounding box center [532, 261] width 355 height 16
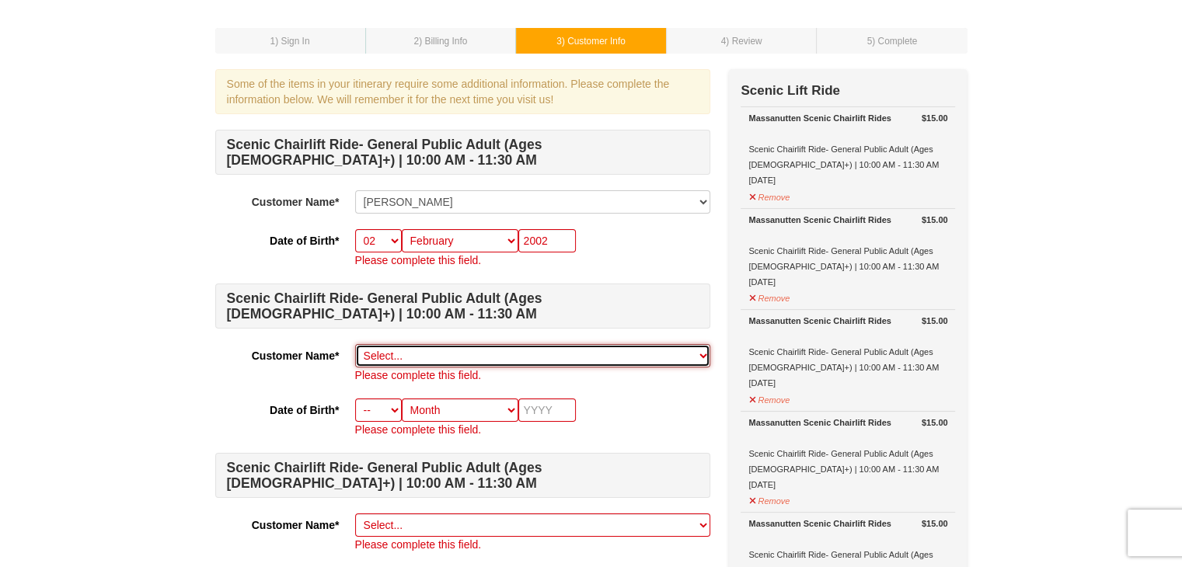
click at [396, 348] on select "Select... Samantha Rojas Add New..." at bounding box center [532, 355] width 355 height 23
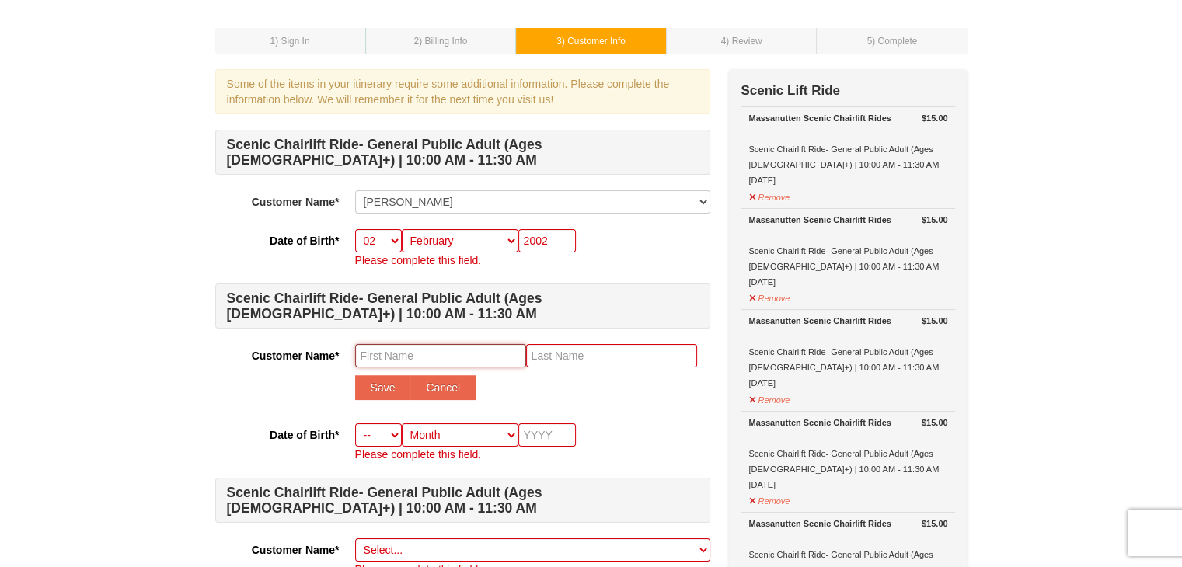
click at [375, 354] on input "text" at bounding box center [440, 355] width 171 height 23
type input "Eric"
click at [545, 352] on input "text" at bounding box center [611, 355] width 171 height 23
type input "Rojas"
click at [379, 434] on select "-- 01 02 03 04 05 06 07 08 09 10 11 12 13 14 15 16 17 18 19 20 21 22 23 24 25 2…" at bounding box center [378, 435] width 47 height 23
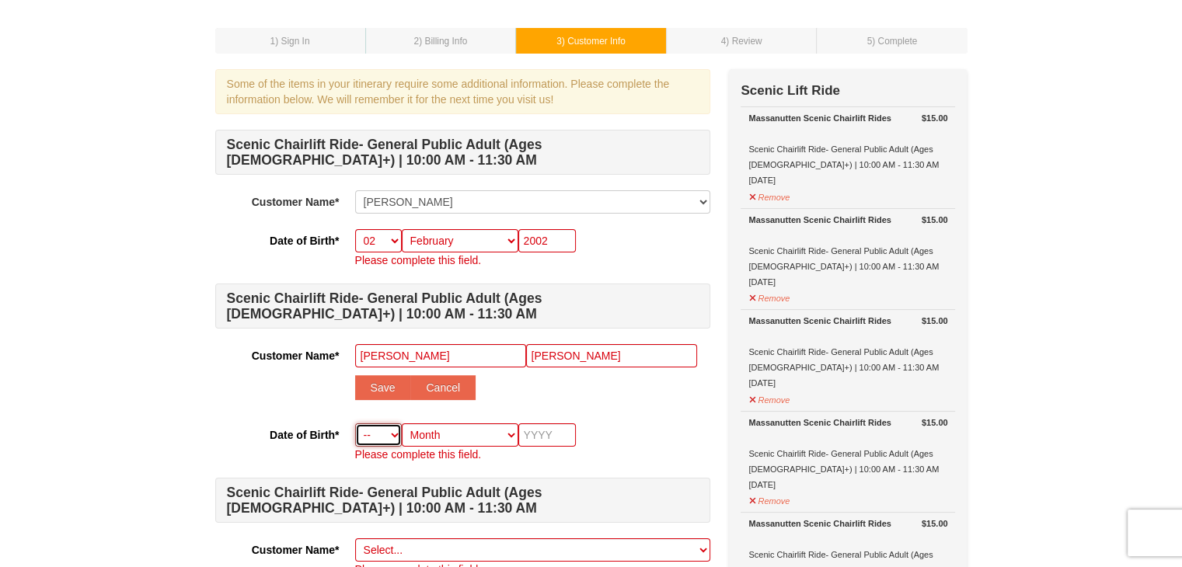
select select "10"
click at [355, 424] on select "-- 01 02 03 04 05 06 07 08 09 10 11 12 13 14 15 16 17 18 19 20 21 22 23 24 25 2…" at bounding box center [378, 435] width 47 height 23
click at [438, 430] on select "Month January February March April May June July August September October Novem…" at bounding box center [460, 435] width 117 height 23
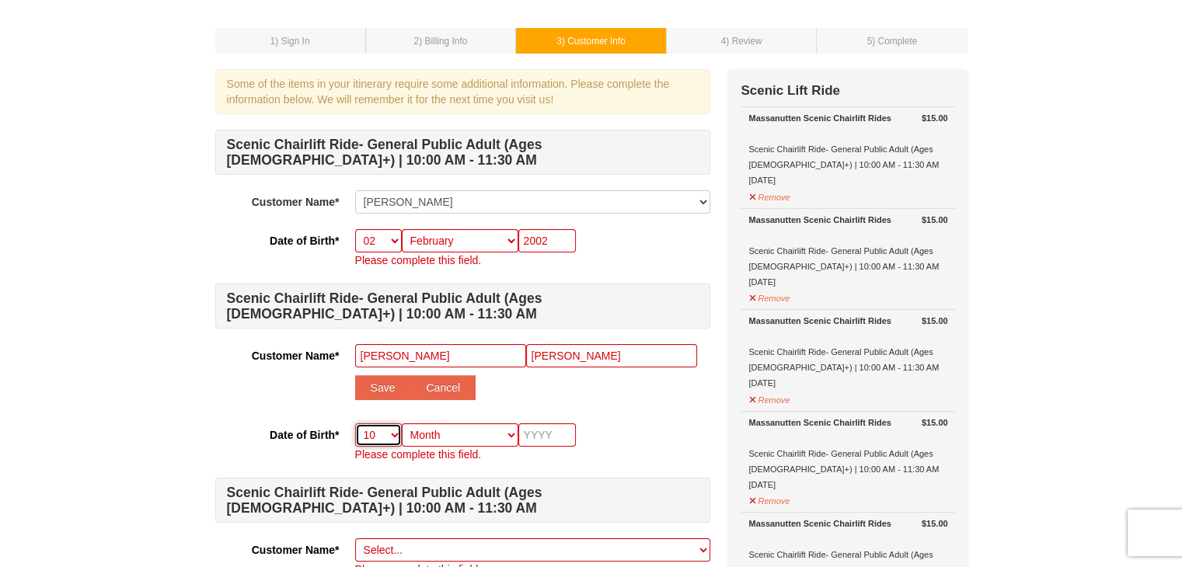
click at [388, 433] on select "-- 01 02 03 04 05 06 07 08 09 10 11 12 13 14 15 16 17 18 19 20 21 22 23 24 25 2…" at bounding box center [378, 435] width 47 height 23
click at [382, 235] on select "-- 01 02 03 04 05 06 07 08 09 10 11 12 13 14 15 16 17 18 19 20 21 22 23 24 25 2…" at bounding box center [378, 240] width 47 height 23
select select "15"
click at [355, 229] on select "-- 01 02 03 04 05 06 07 08 09 10 11 12 13 14 15 16 17 18 19 20 21 22 23 24 25 2…" at bounding box center [378, 240] width 47 height 23
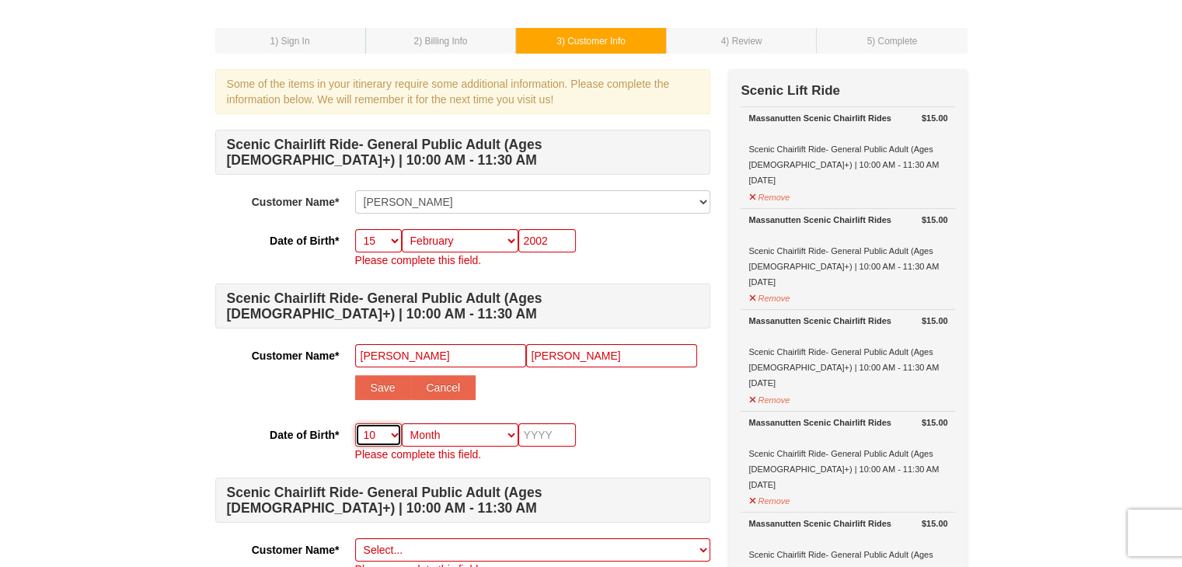
click at [384, 436] on select "-- 01 02 03 04 05 06 07 08 09 10 11 12 13 14 15 16 17 18 19 20 21 22 23 24 25 2…" at bounding box center [378, 435] width 47 height 23
select select "14"
click at [355, 424] on select "-- 01 02 03 04 05 06 07 08 09 10 11 12 13 14 15 16 17 18 19 20 21 22 23 24 25 2…" at bounding box center [378, 435] width 47 height 23
click at [429, 430] on select "Month January February March April May June July August September October Novem…" at bounding box center [460, 435] width 117 height 23
select select "10"
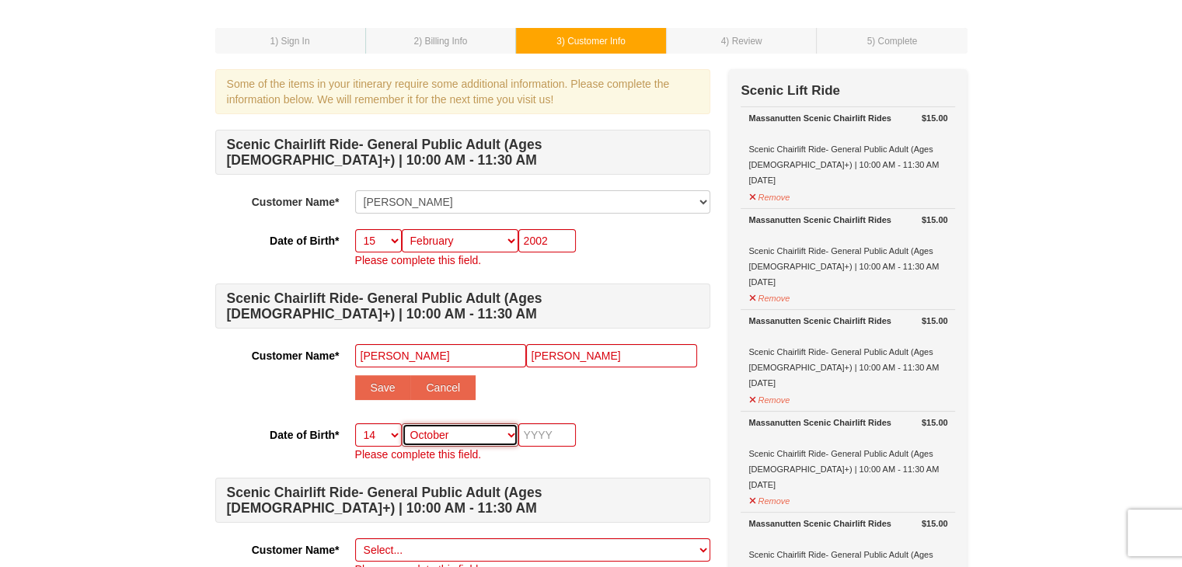
click at [402, 424] on select "Month January February March April May June July August September October Novem…" at bounding box center [460, 435] width 117 height 23
click at [547, 430] on input "text" at bounding box center [547, 435] width 58 height 23
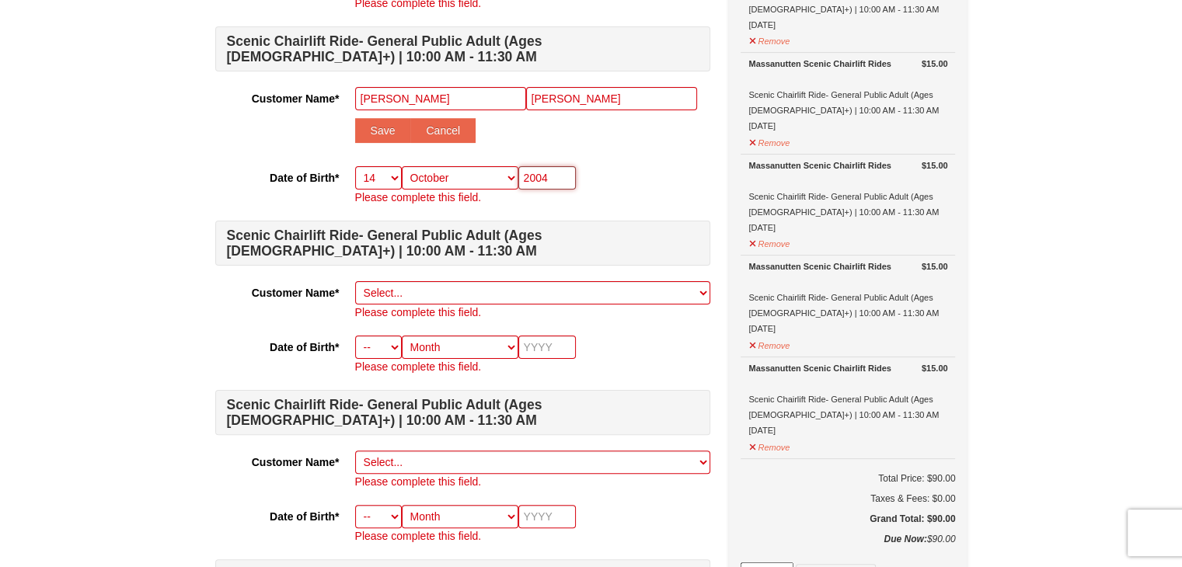
scroll to position [323, 0]
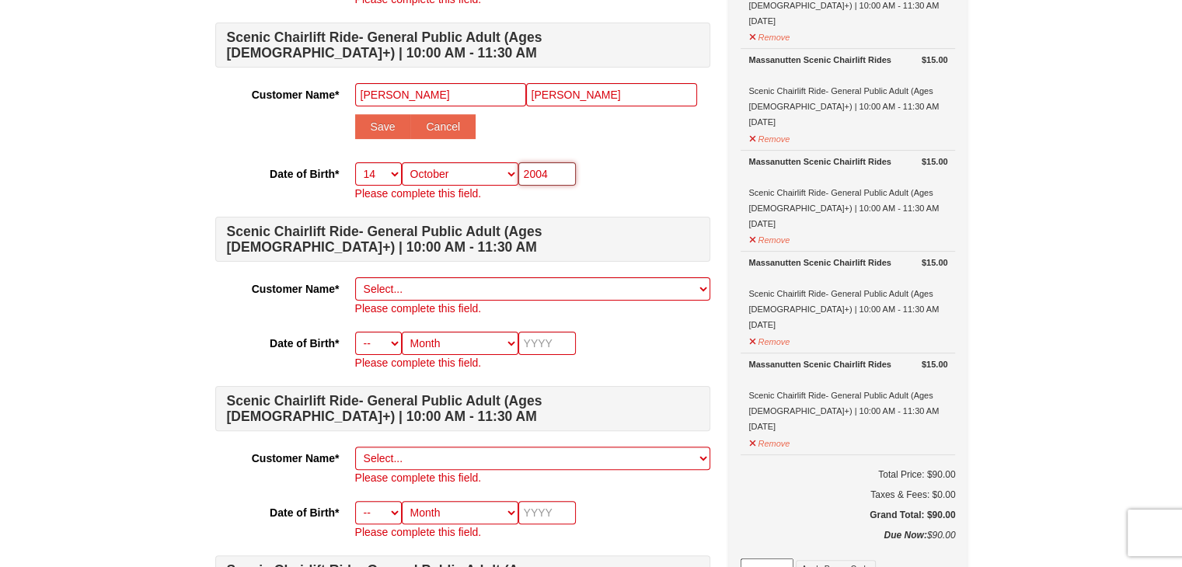
type input "2004"
click at [402, 301] on p "Please complete this field." at bounding box center [532, 309] width 355 height 16
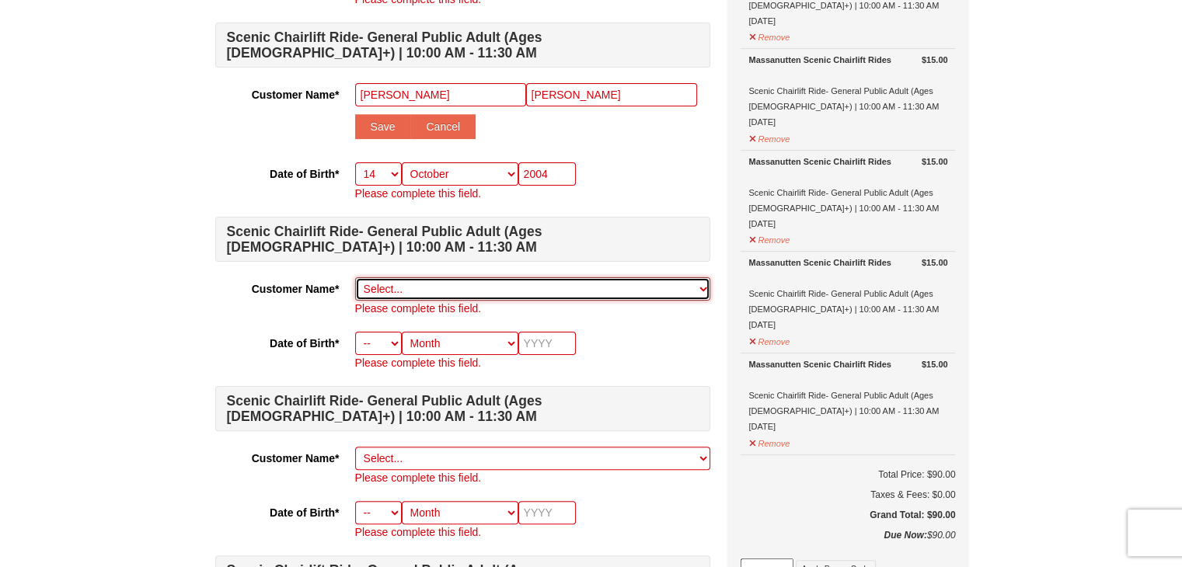
click at [395, 296] on select "Select... Samantha Rojas Add New..." at bounding box center [532, 288] width 355 height 23
select select
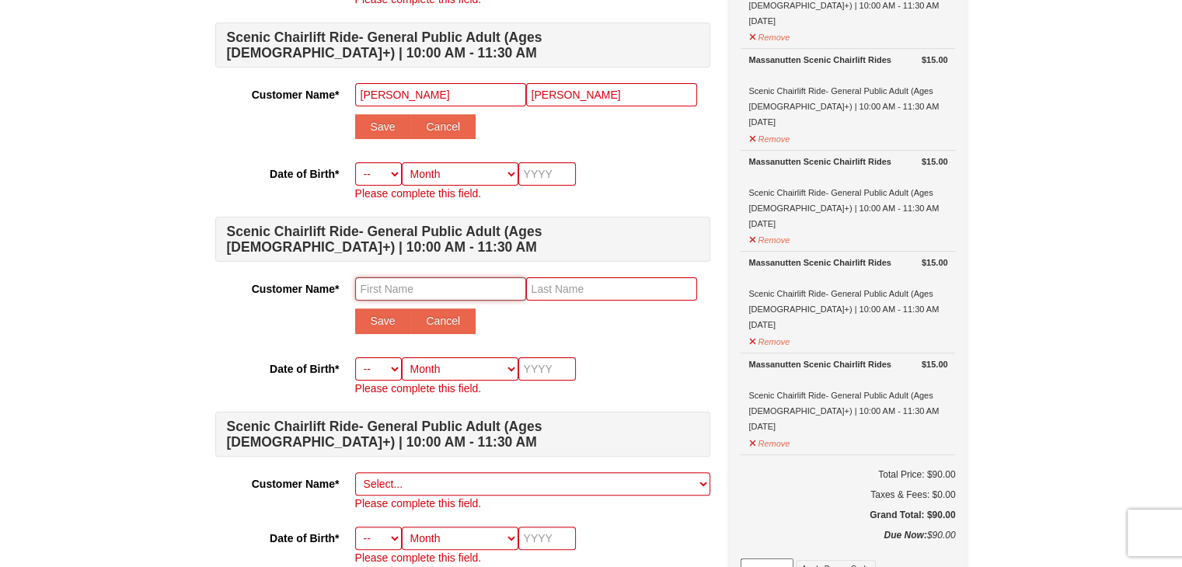
click at [380, 292] on input "text" at bounding box center [440, 288] width 171 height 23
type input "Thiago"
click at [575, 283] on input "text" at bounding box center [611, 288] width 171 height 23
type input "Rojas"
click at [394, 361] on select "-- 01 02 03 04 05 06 07 08 09 10 11 12 13 14 15 16 17 18 19 20 21 22 23 24 25 2…" at bounding box center [378, 368] width 47 height 23
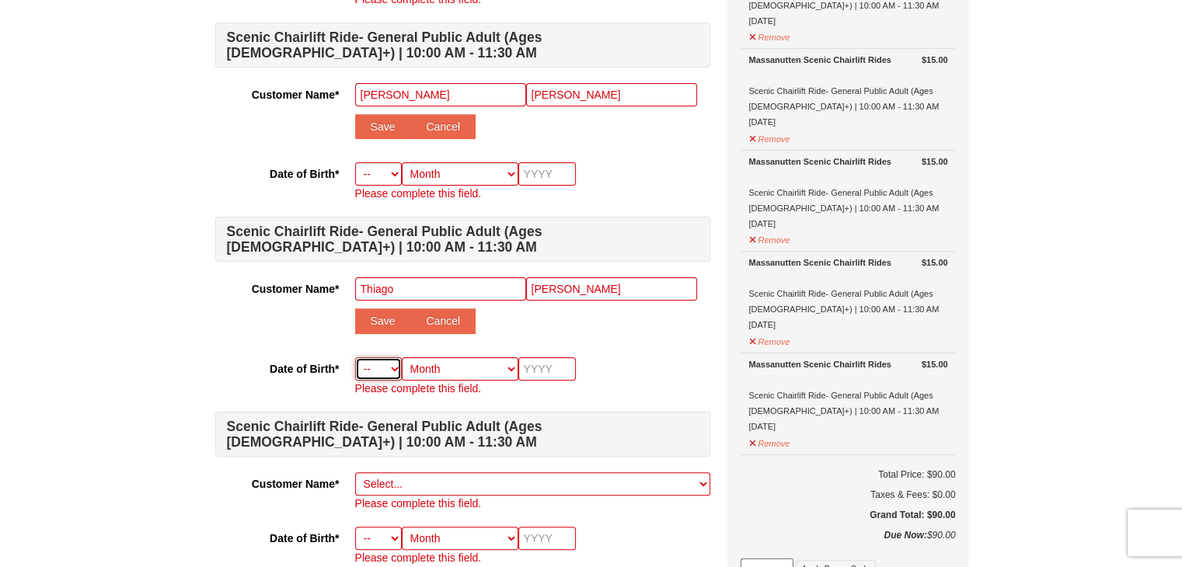
select select "18"
click at [355, 357] on select "-- 01 02 03 04 05 06 07 08 09 10 11 12 13 14 15 16 17 18 19 20 21 22 23 24 25 2…" at bounding box center [378, 368] width 47 height 23
select select "18"
click at [460, 370] on select "Month January February March April May June July August September October Novem…" at bounding box center [460, 368] width 117 height 23
click at [547, 368] on input "text" at bounding box center [547, 368] width 58 height 23
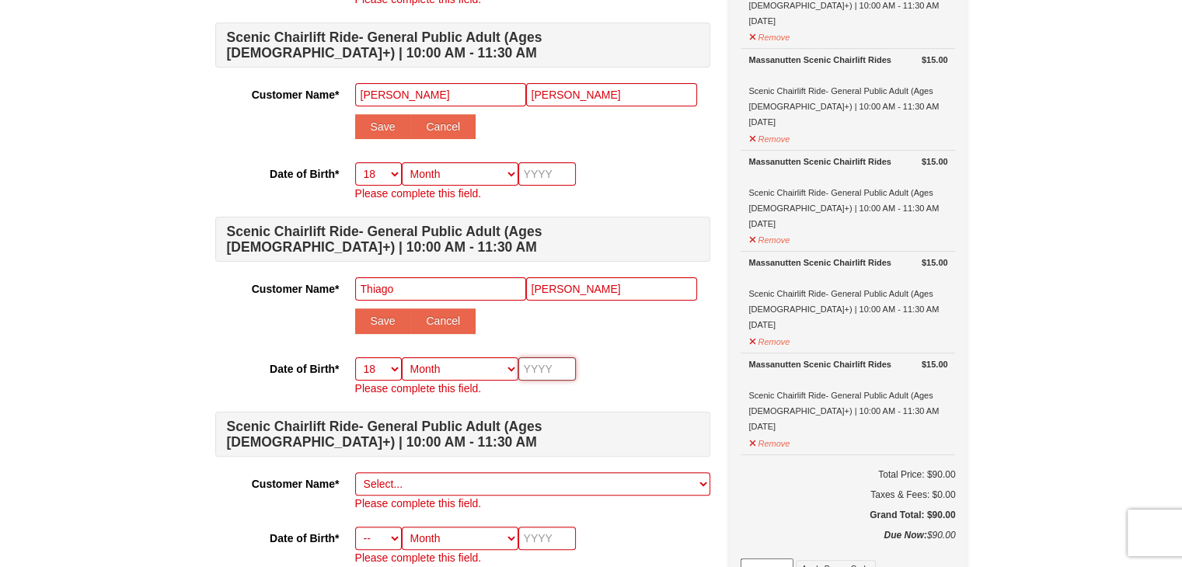
type input "2"
type input "20"
type input "201"
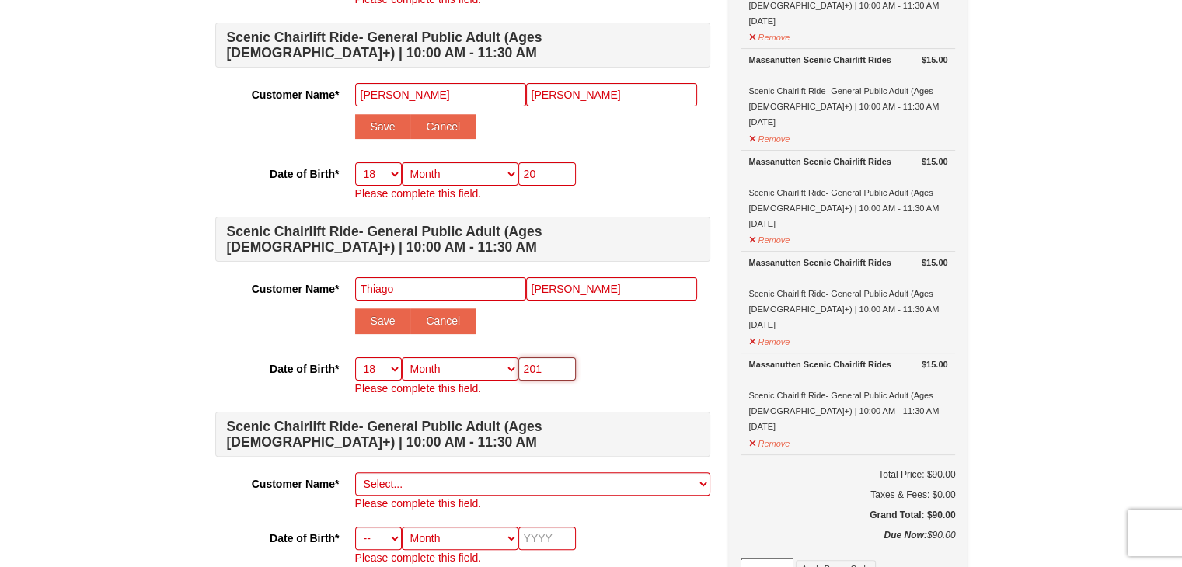
type input "201"
type input "2010"
click at [456, 363] on select "Month January February March April May June July August September October Novem…" at bounding box center [460, 368] width 117 height 23
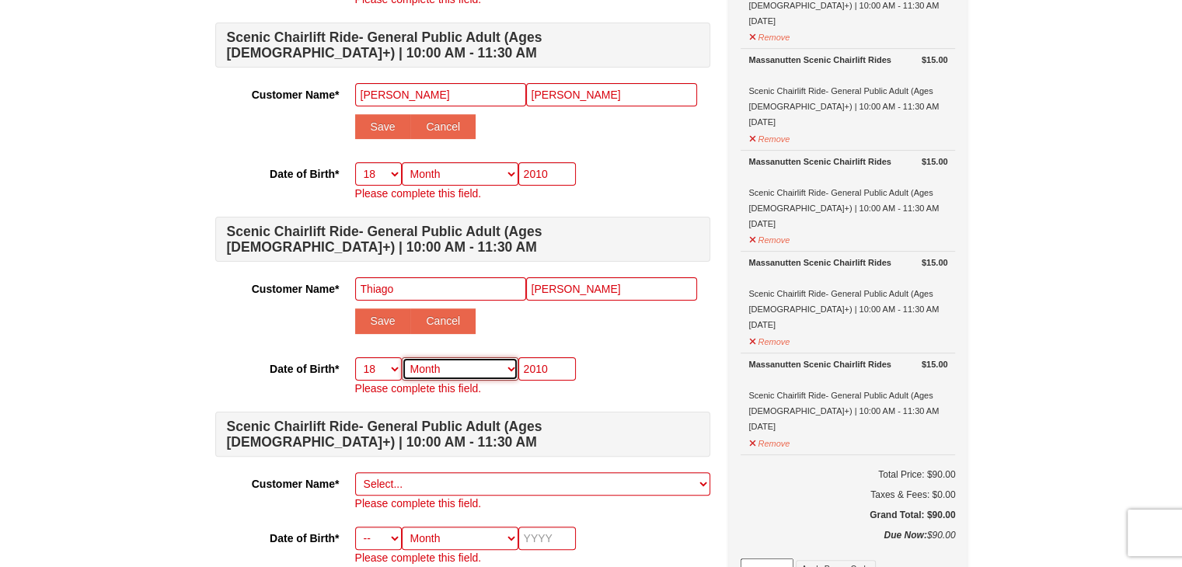
select select "04"
click at [402, 357] on select "Month January February March April May June July August September October Novem…" at bounding box center [460, 368] width 117 height 23
select select "04"
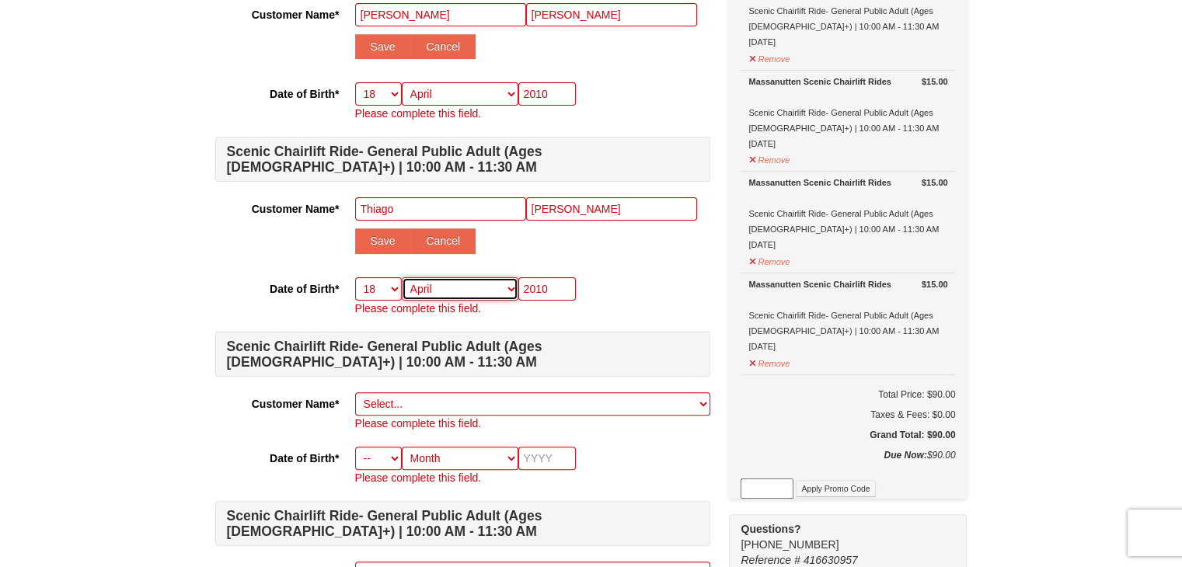
scroll to position [403, 0]
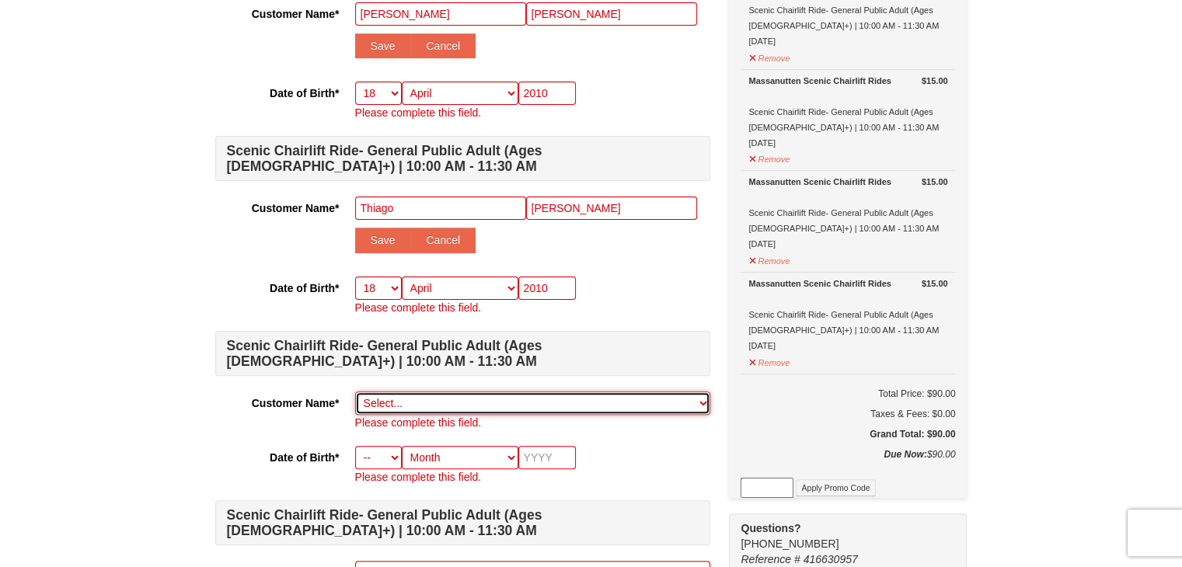
click at [384, 405] on select "Select... Samantha Rojas Add New..." at bounding box center [532, 403] width 355 height 23
select select
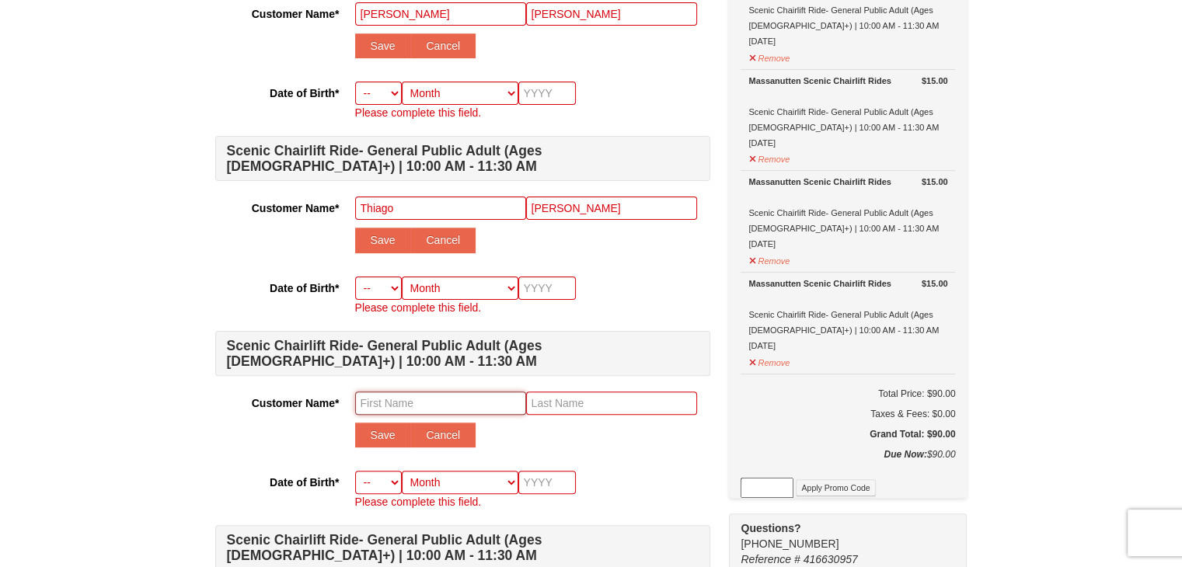
click at [382, 399] on input "text" at bounding box center [440, 403] width 171 height 23
type input "Rodolfo"
click at [551, 399] on input "text" at bounding box center [611, 403] width 171 height 23
type input "Rojas"
click at [364, 483] on select "-- 01 02 03 04 05 06 07 08 09 10 11 12 13 14 15 16 17 18 19 20 21 22 23 24 25 2…" at bounding box center [378, 482] width 47 height 23
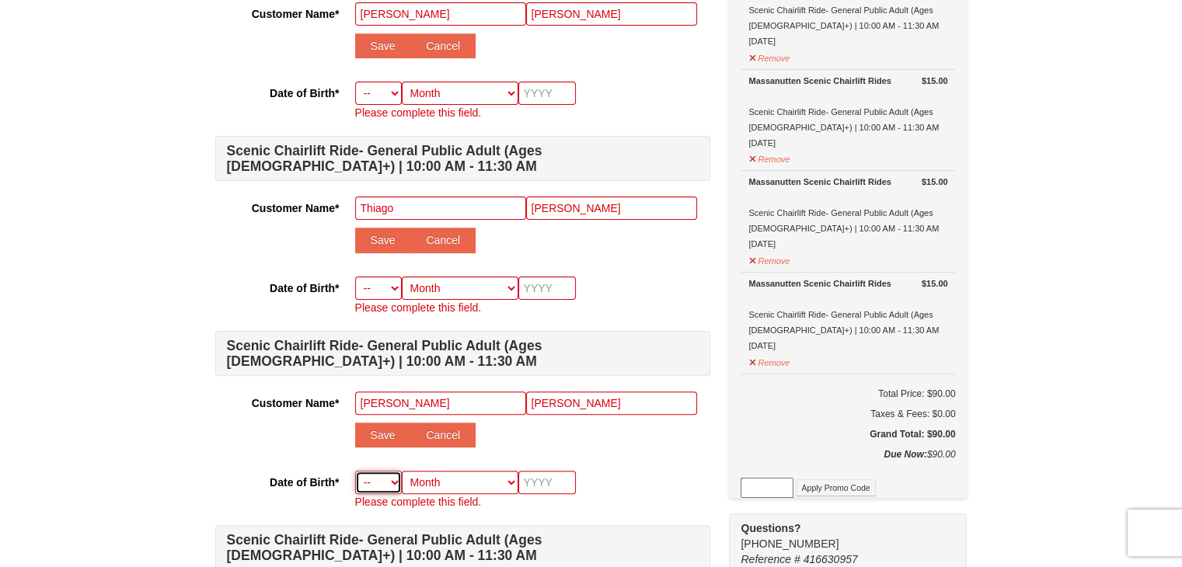
select select "17"
click at [355, 471] on select "-- 01 02 03 04 05 06 07 08 09 10 11 12 13 14 15 16 17 18 19 20 21 22 23 24 25 2…" at bounding box center [378, 482] width 47 height 23
select select "17"
click at [435, 473] on select "Month January February March April May June July August September October Novem…" at bounding box center [460, 482] width 117 height 23
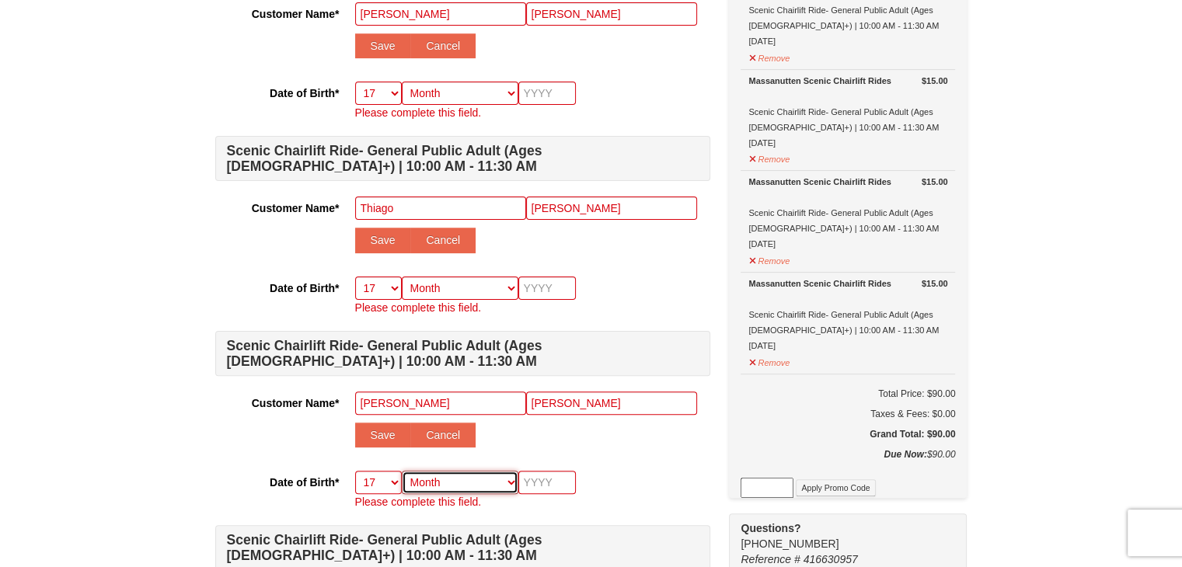
select select "04"
click at [402, 471] on select "Month January February March April May June July August September October Novem…" at bounding box center [460, 482] width 117 height 23
select select "04"
click at [542, 476] on input "text" at bounding box center [547, 482] width 58 height 23
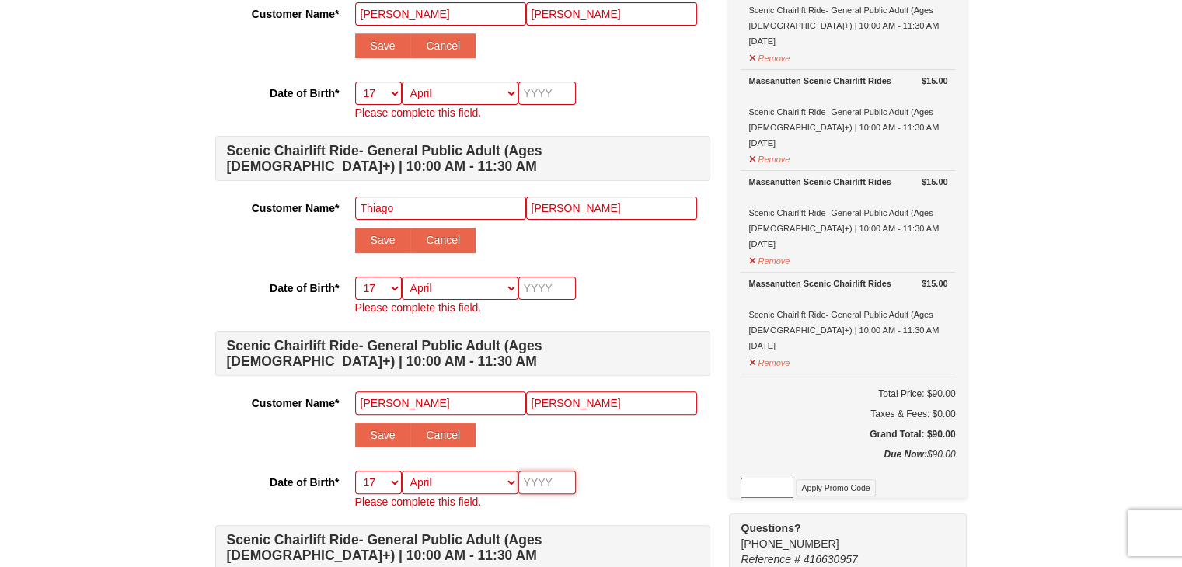
type input "1"
type input "19"
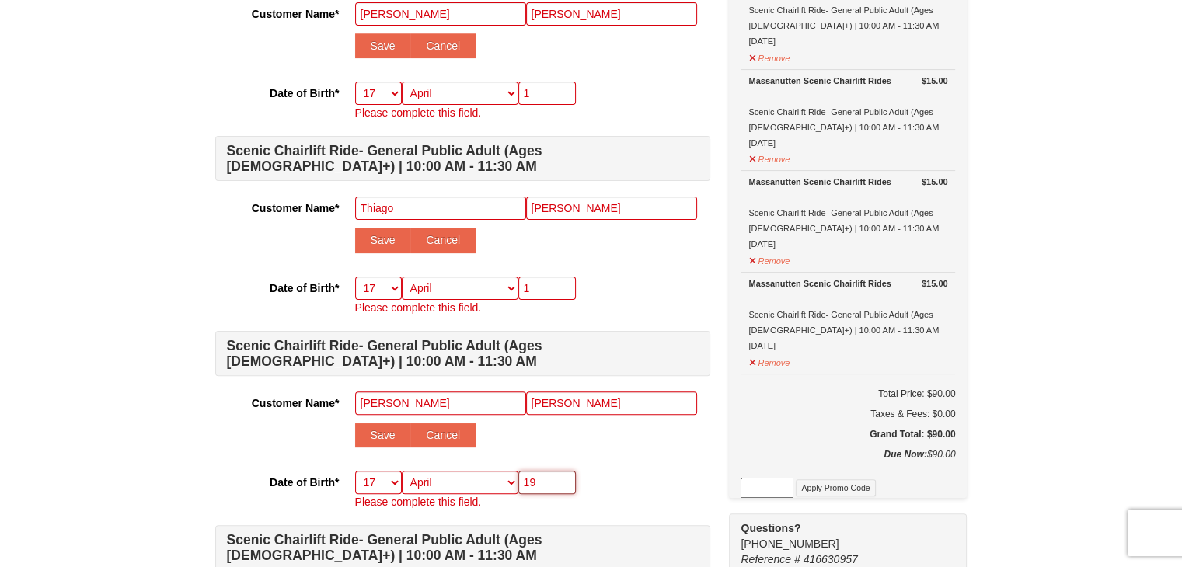
type input "19"
type input "197"
type input "1973"
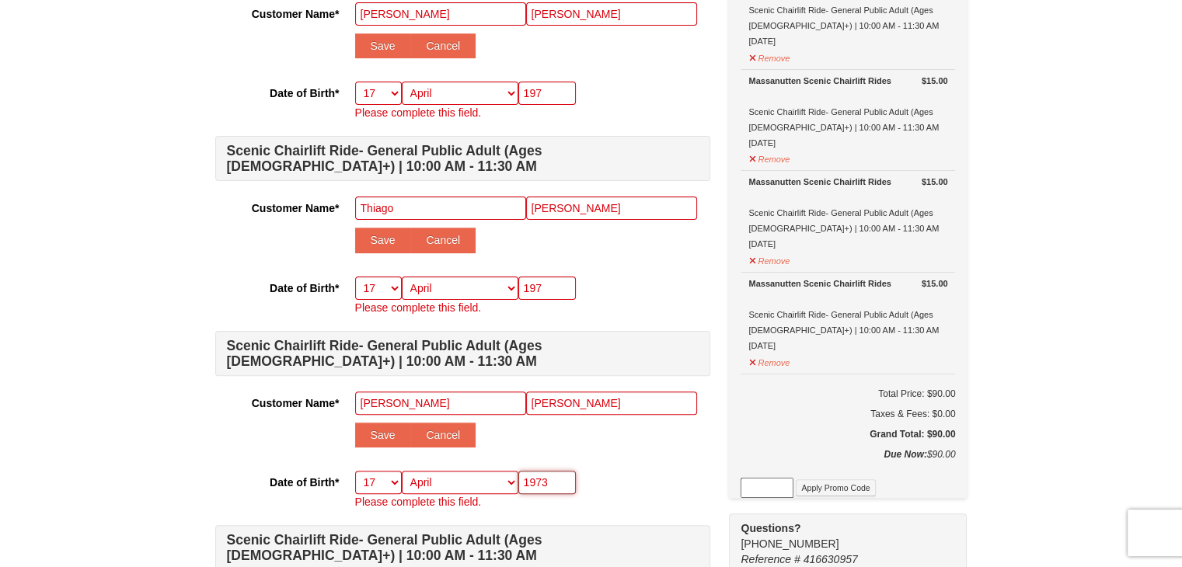
type input "1973"
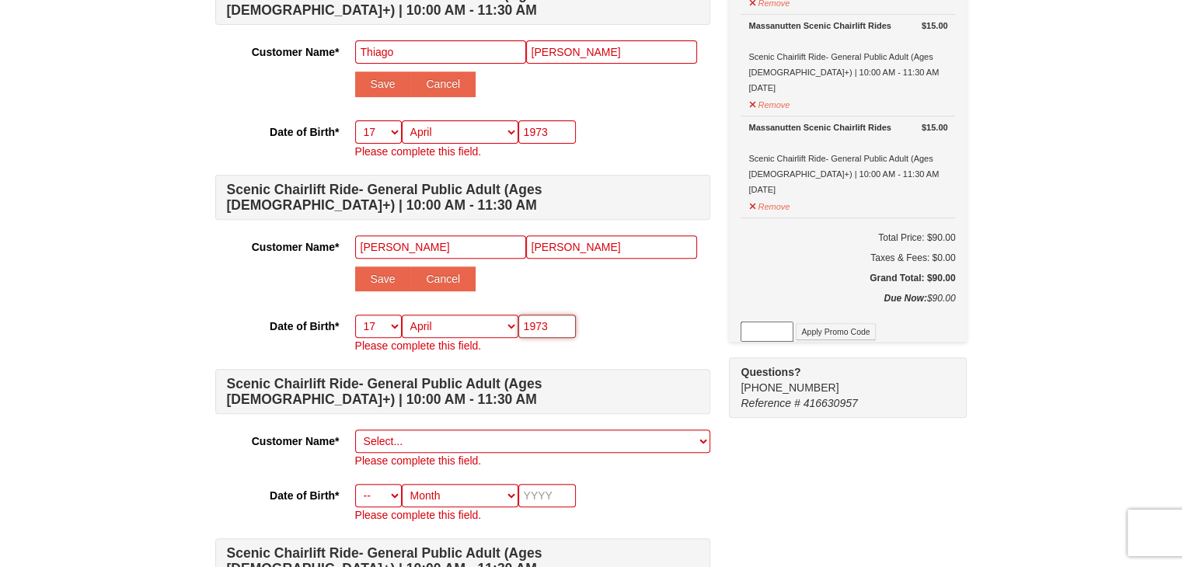
scroll to position [561, 0]
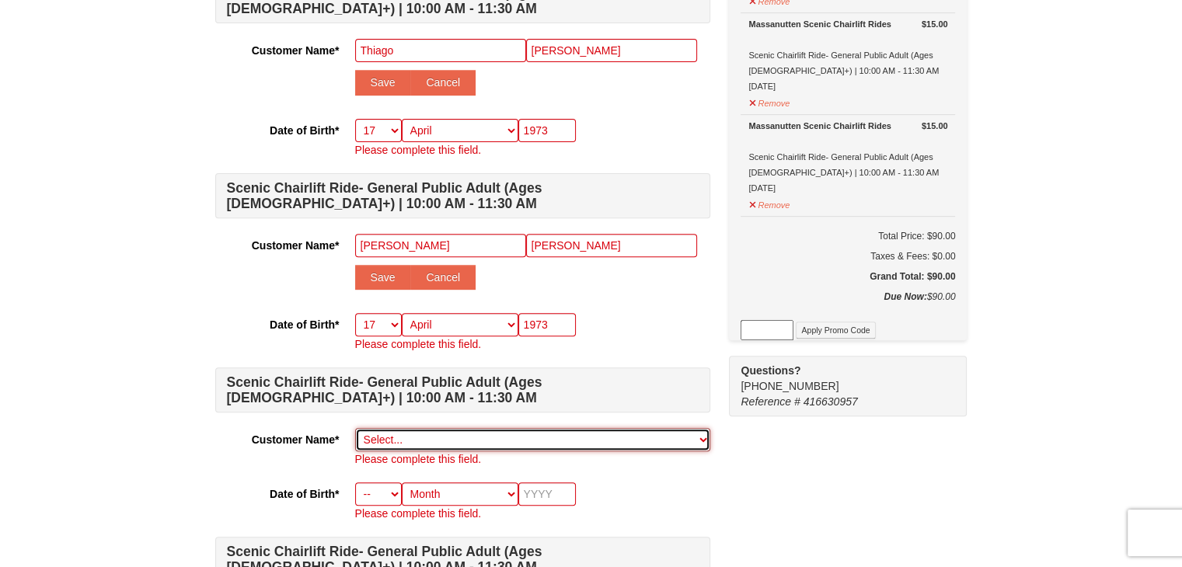
click at [421, 438] on select "Select... Samantha Rojas Add New..." at bounding box center [532, 439] width 355 height 23
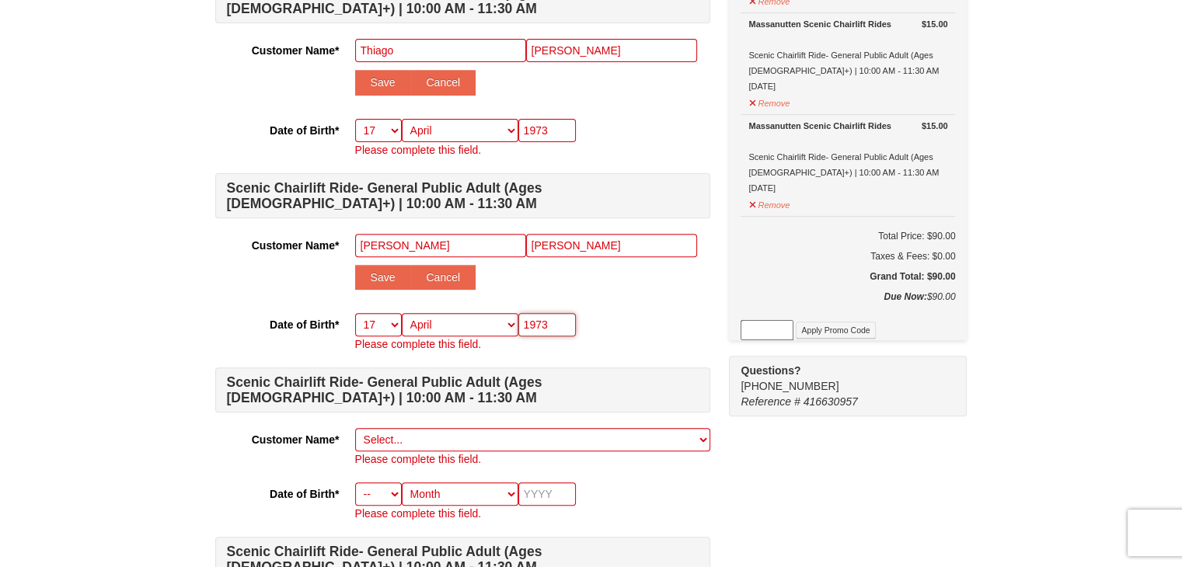
click at [556, 321] on input "1973" at bounding box center [547, 324] width 58 height 23
type input "197"
type input "1974"
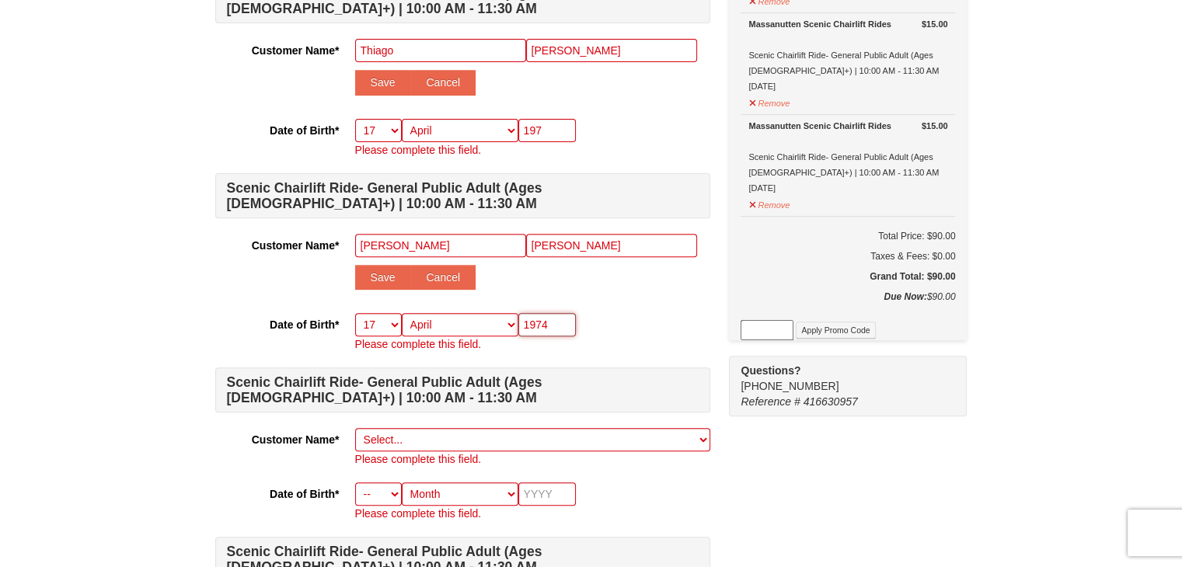
type input "1974"
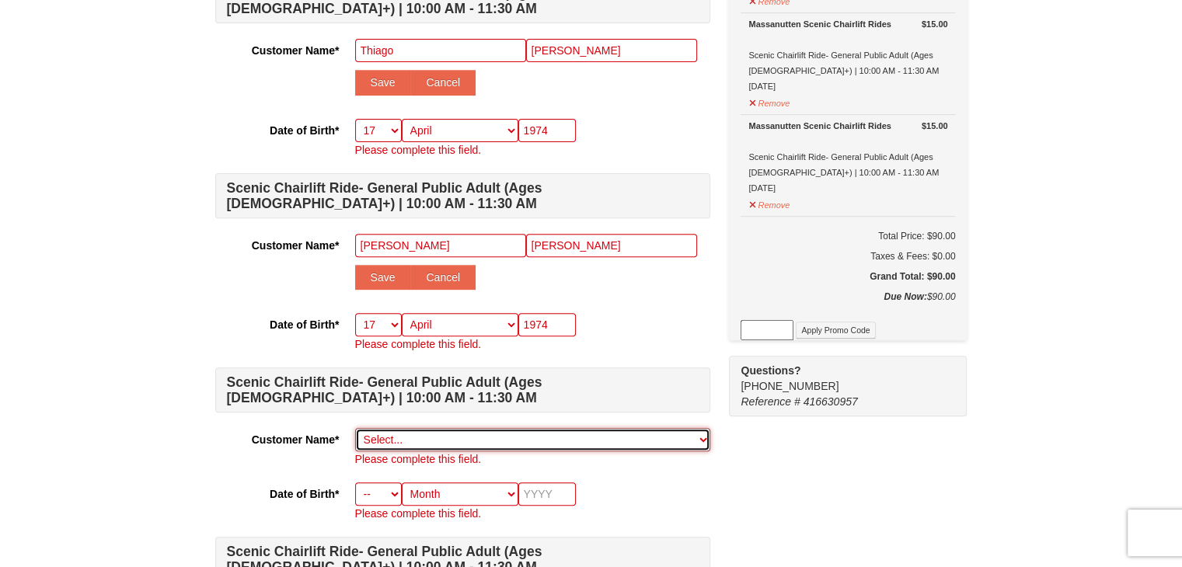
click at [472, 438] on select "Select... Samantha Rojas Add New..." at bounding box center [532, 439] width 355 height 23
select select
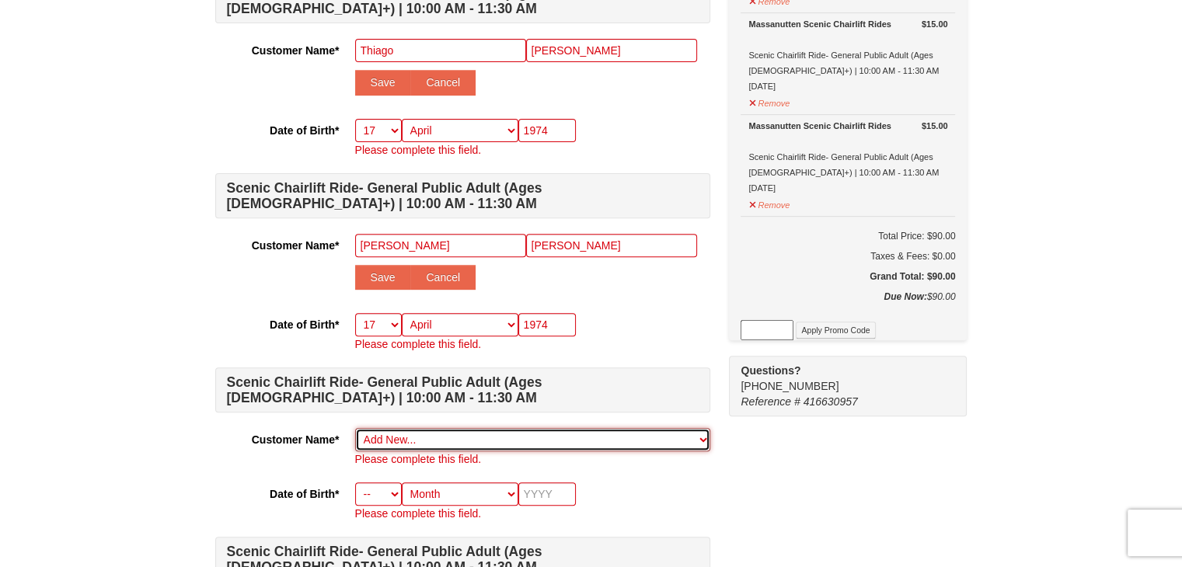
select select
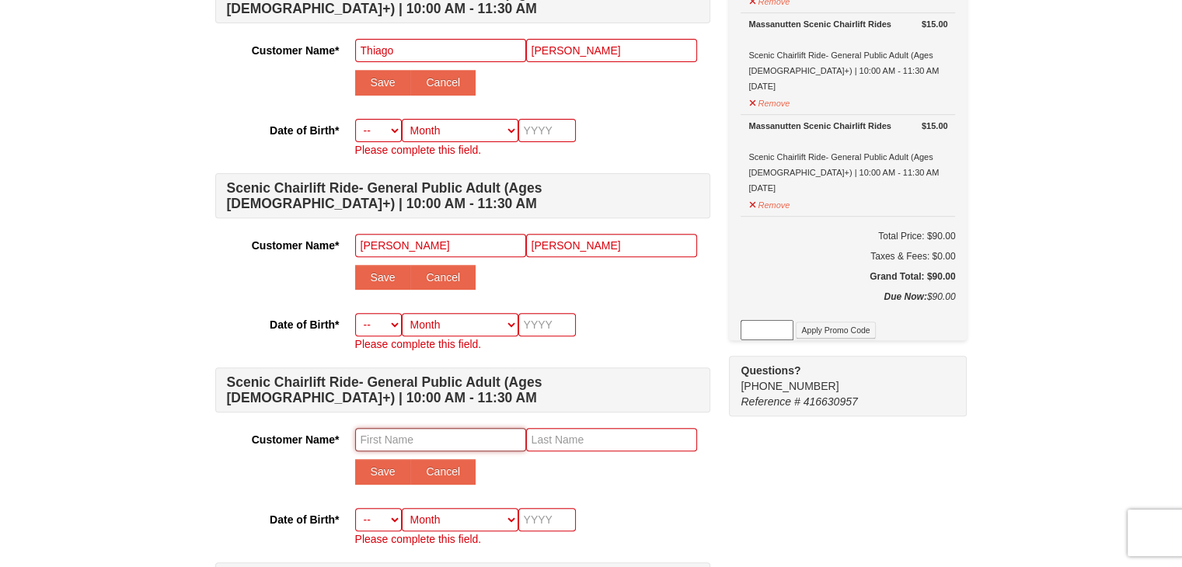
click at [388, 433] on input "text" at bounding box center [440, 439] width 171 height 23
type input "o"
type input "Soledad"
click at [550, 429] on input "text" at bounding box center [611, 439] width 171 height 23
type input "Claros"
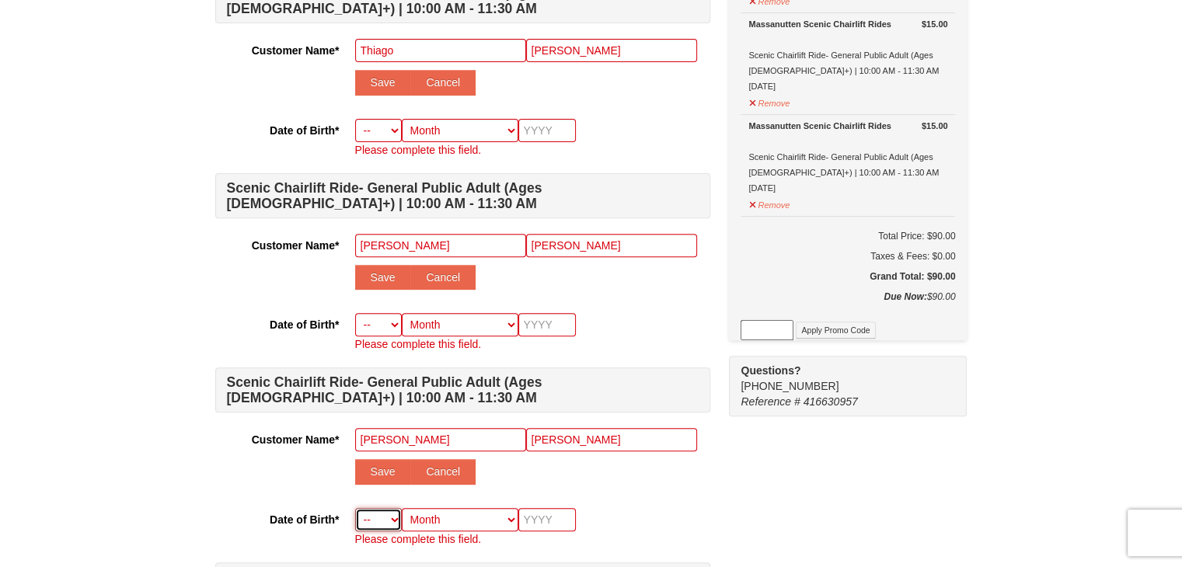
click at [371, 523] on select "-- 01 02 03 04 05 06 07 08 09 10 11 12 13 14 15 16 17 18 19 20 21 22 23 24 25 2…" at bounding box center [378, 519] width 47 height 23
click at [368, 267] on button "Save" at bounding box center [383, 277] width 56 height 25
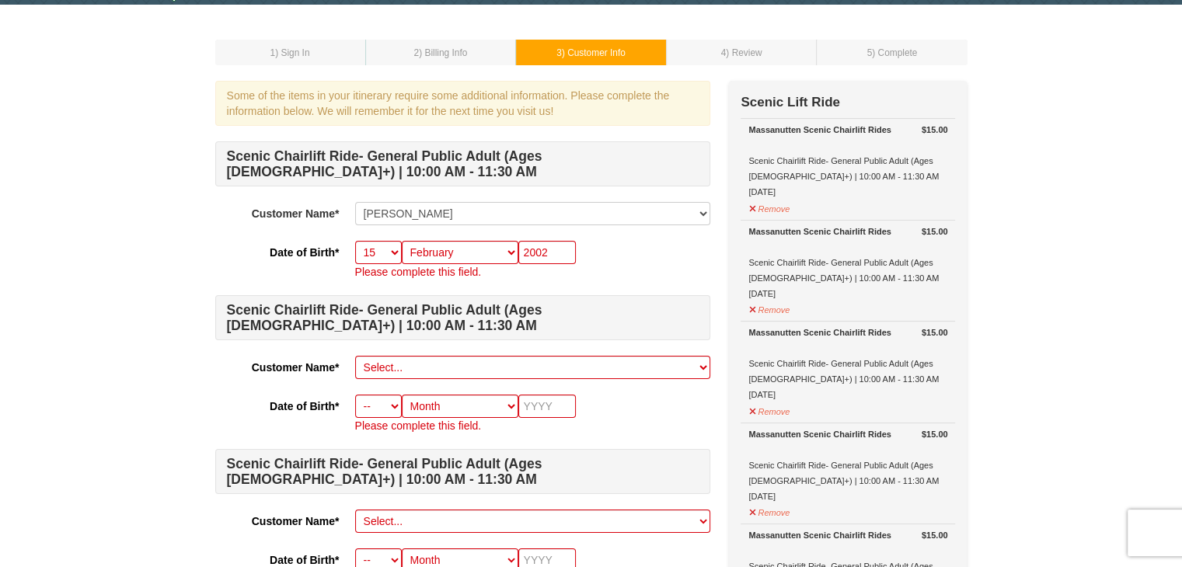
scroll to position [50, 0]
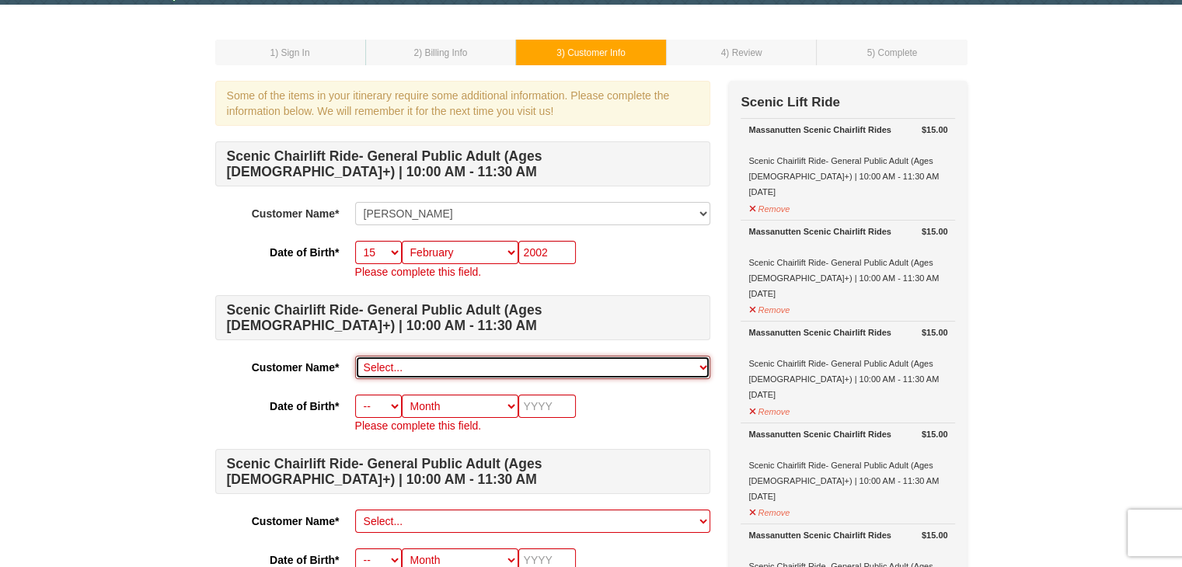
click at [392, 368] on select "Select... Samantha Rojas Rodolfo Rojas Add New..." at bounding box center [532, 367] width 355 height 23
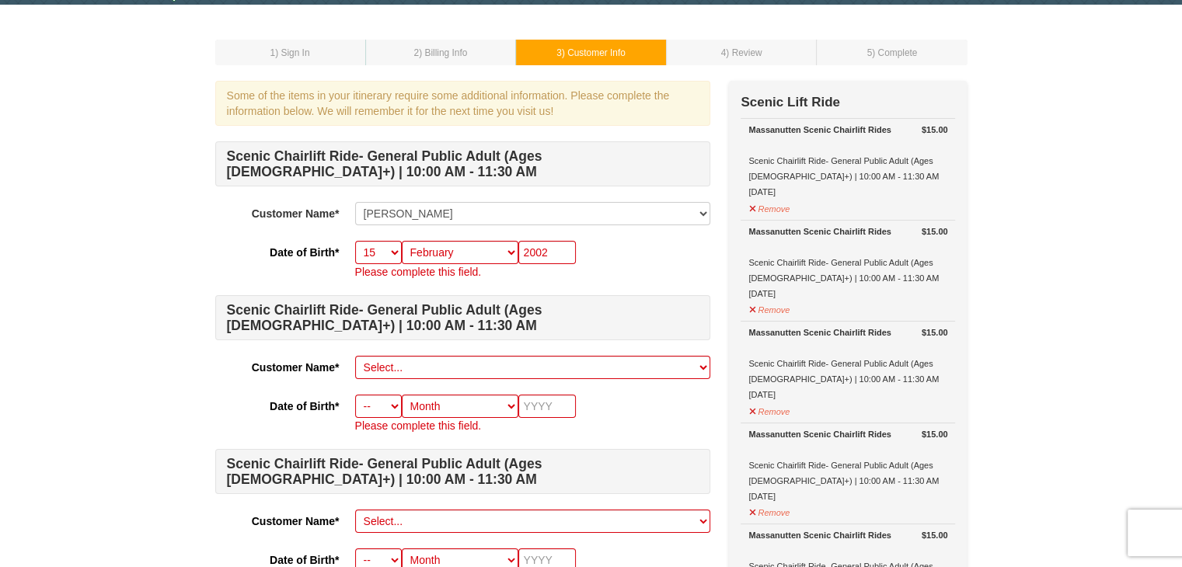
click at [261, 430] on div "Date of Birth* -- 01 02 03 04 05 06 07 08 09 10 11 12 13 14 15 16 17 18 19 20 2…" at bounding box center [462, 414] width 495 height 39
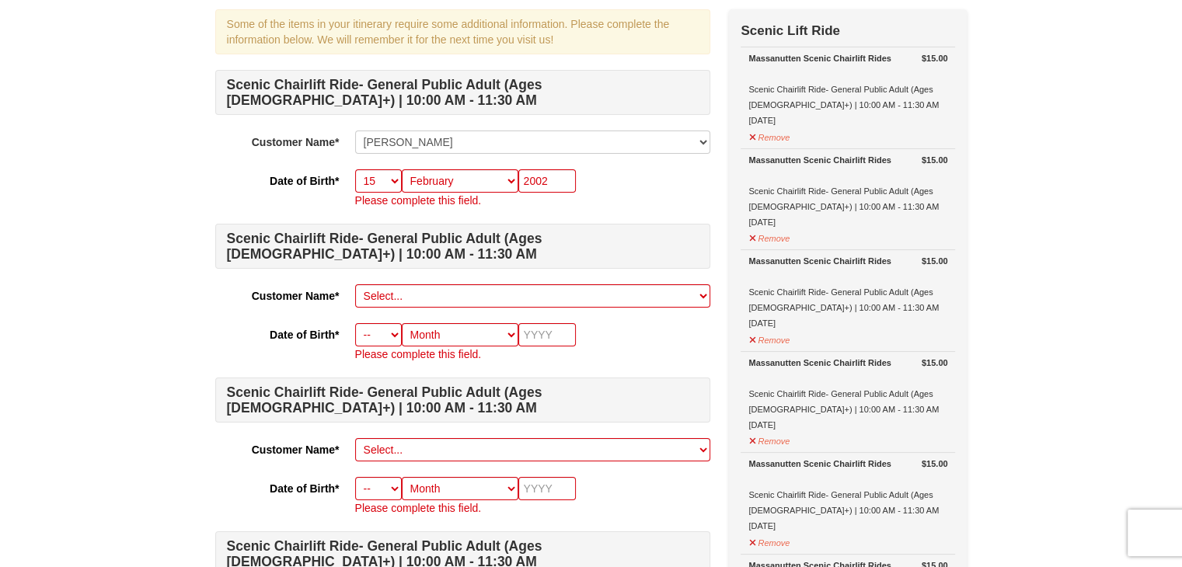
scroll to position [118, 0]
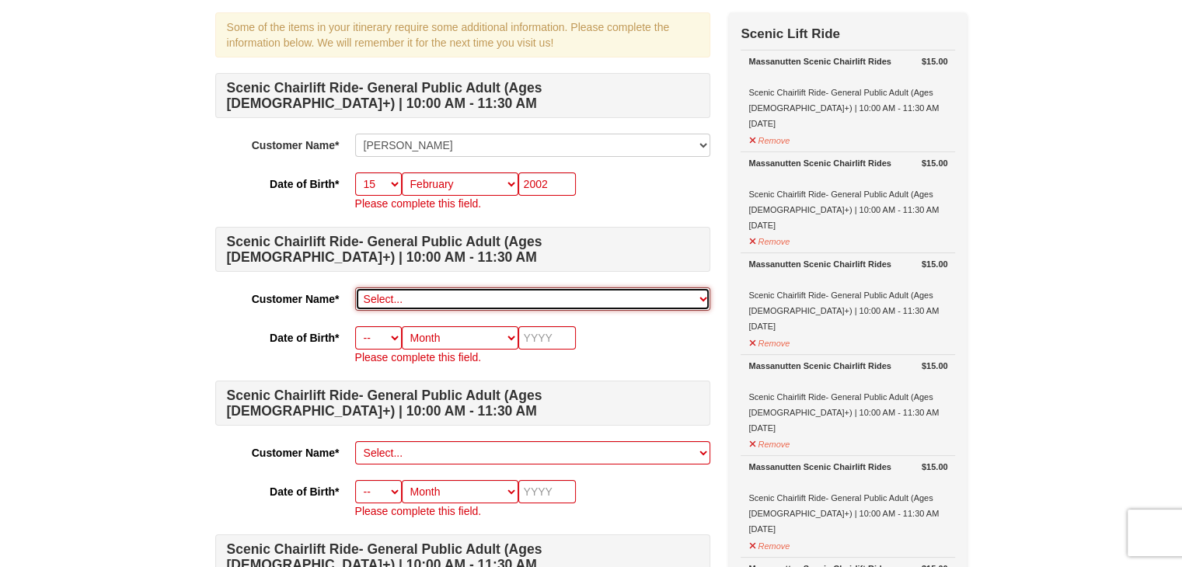
click at [422, 295] on select "Select... Samantha Rojas Rodolfo Rojas Add New..." at bounding box center [532, 299] width 355 height 23
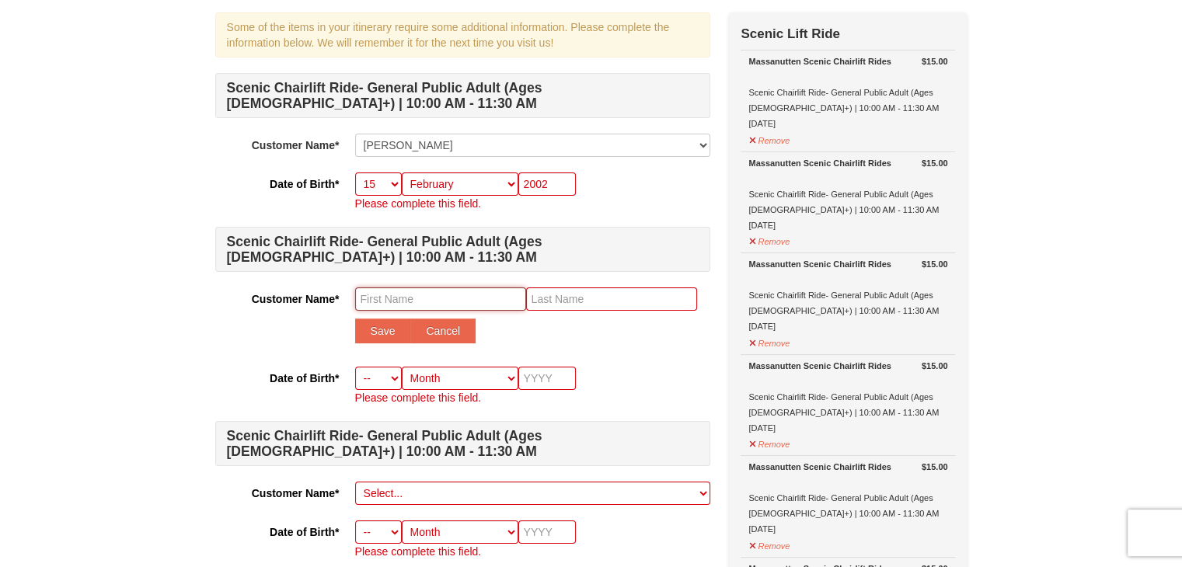
click at [388, 300] on input "text" at bounding box center [440, 299] width 171 height 23
type input "Thiago"
click at [579, 302] on input "text" at bounding box center [611, 299] width 171 height 23
type input "Rojas"
click at [387, 326] on button "Save" at bounding box center [383, 331] width 56 height 25
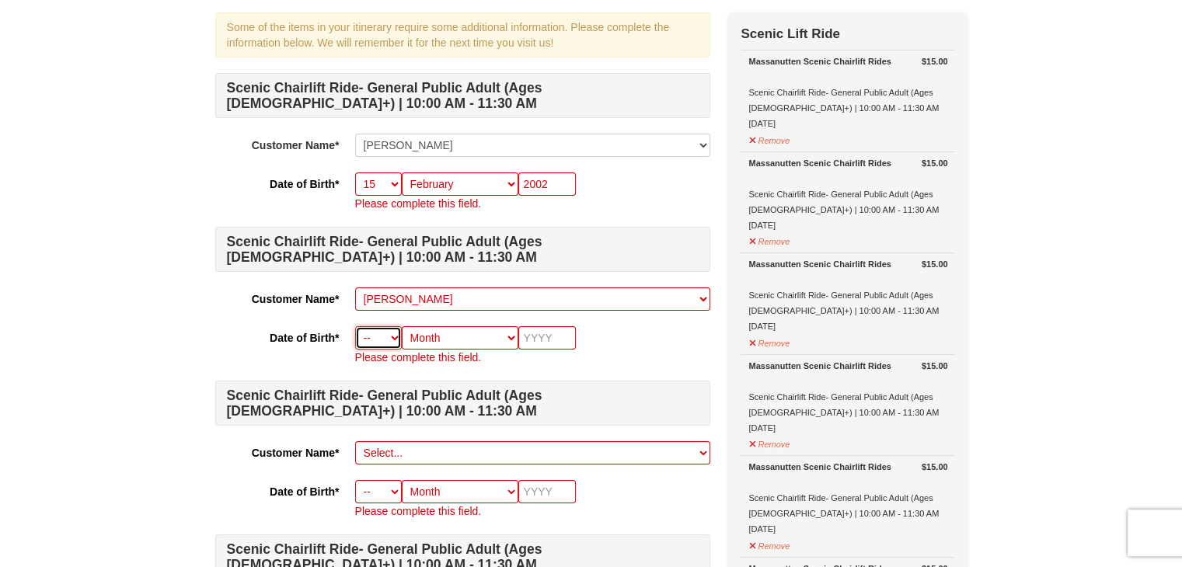
click at [388, 333] on select "-- 01 02 03 04 05 06 07 08 09 10 11 12 13 14 15 16 17 18 19 20 21 22 23 24 25 2…" at bounding box center [378, 337] width 47 height 23
select select "18"
click at [355, 326] on select "-- 01 02 03 04 05 06 07 08 09 10 11 12 13 14 15 16 17 18 19 20 21 22 23 24 25 2…" at bounding box center [378, 337] width 47 height 23
click at [435, 333] on select "Month January February March April May June July August September October Novem…" at bounding box center [460, 337] width 117 height 23
select select "04"
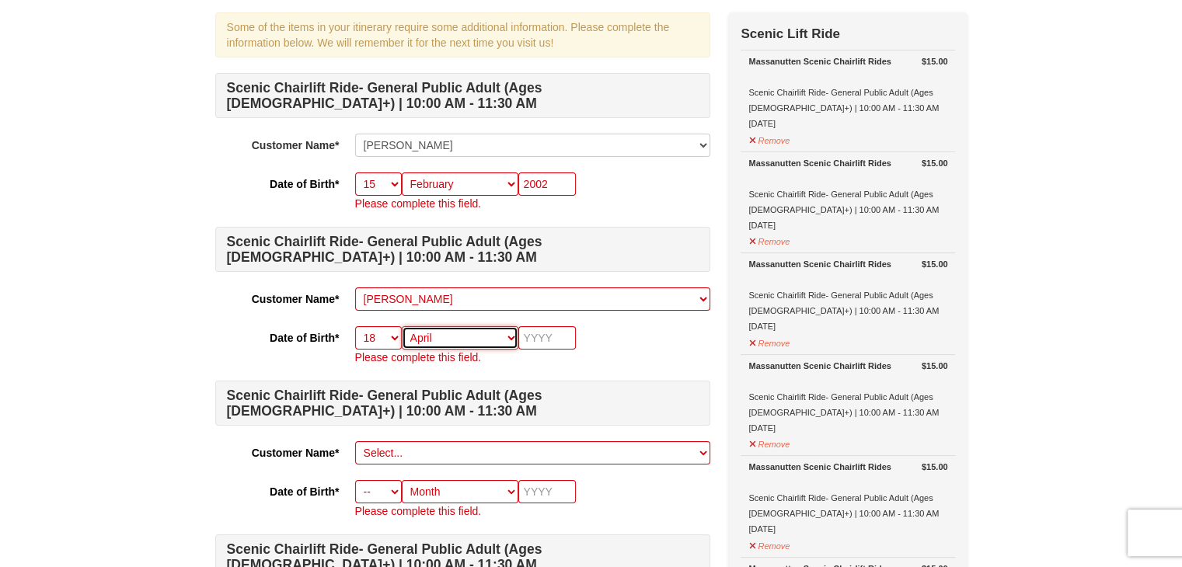
click at [402, 326] on select "Month January February March April May June July August September October Novem…" at bounding box center [460, 337] width 117 height 23
click at [539, 328] on input "text" at bounding box center [547, 337] width 58 height 23
type input "2010"
click at [543, 355] on p "Please complete this field." at bounding box center [532, 358] width 355 height 16
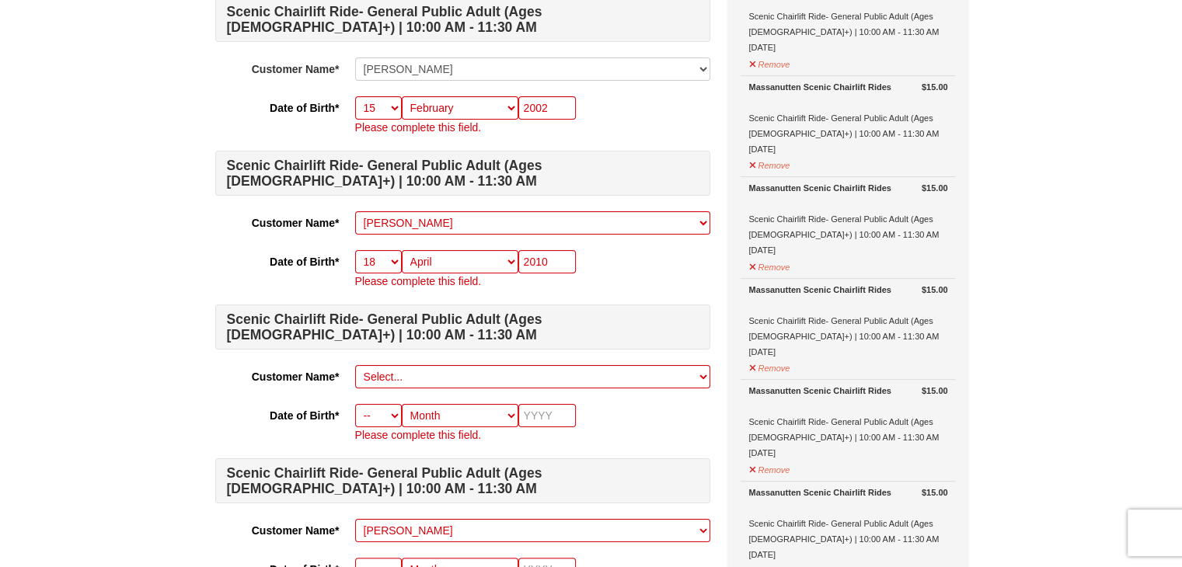
scroll to position [193, 0]
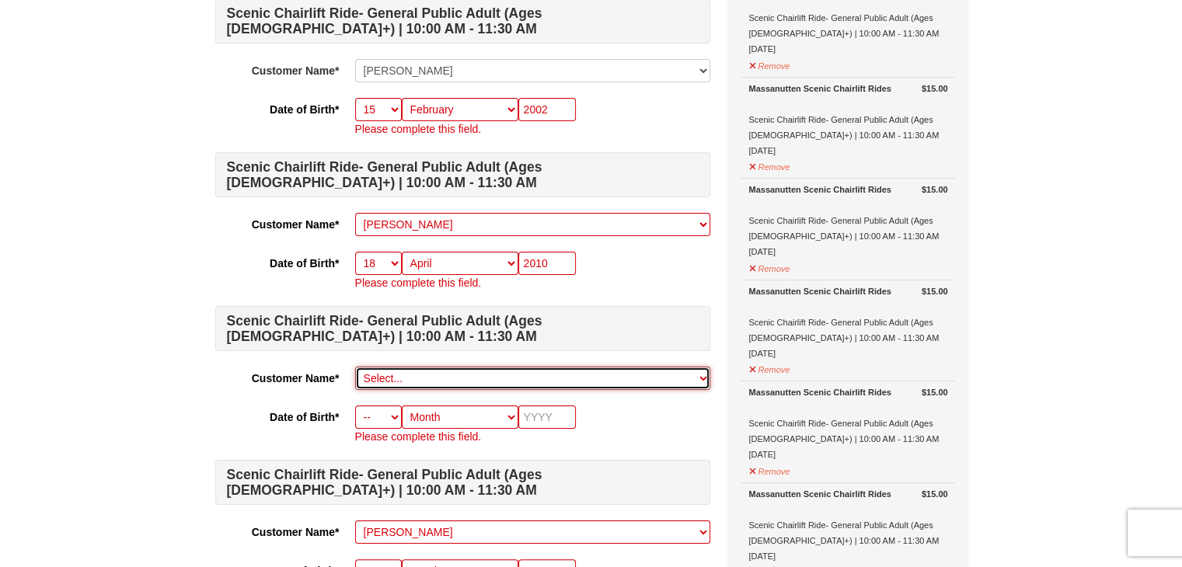
click at [433, 371] on select "Select... Samantha Rojas Rodolfo Rojas Thiago Rojas Add New..." at bounding box center [532, 378] width 355 height 23
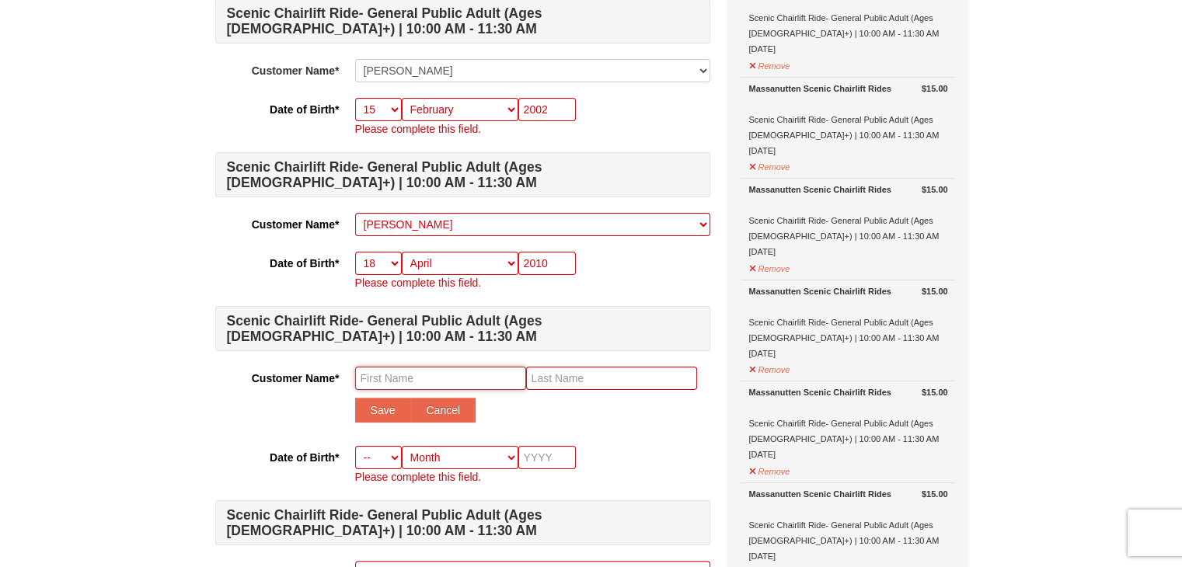
click at [386, 382] on input "text" at bounding box center [440, 378] width 171 height 23
type input "Eric"
click at [569, 371] on input "text" at bounding box center [611, 378] width 171 height 23
type input "Rojas"
click at [363, 423] on div "Customer Name* Select... Samantha Rojas Rodolfo Rojas Thiago Rojas Add New... E…" at bounding box center [462, 399] width 495 height 64
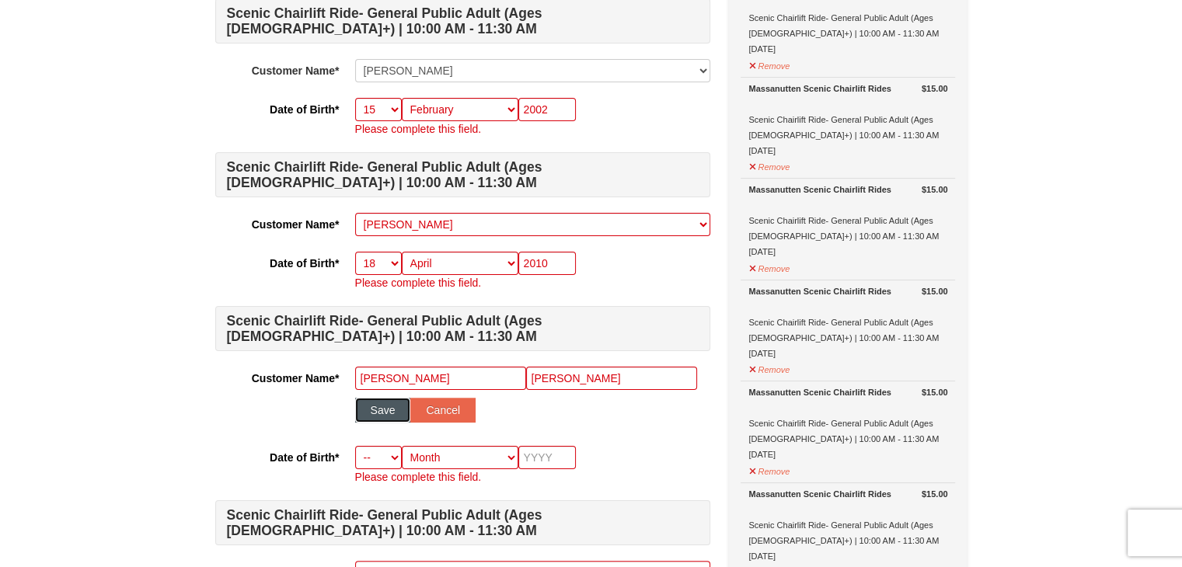
click at [376, 404] on button "Save" at bounding box center [383, 410] width 56 height 25
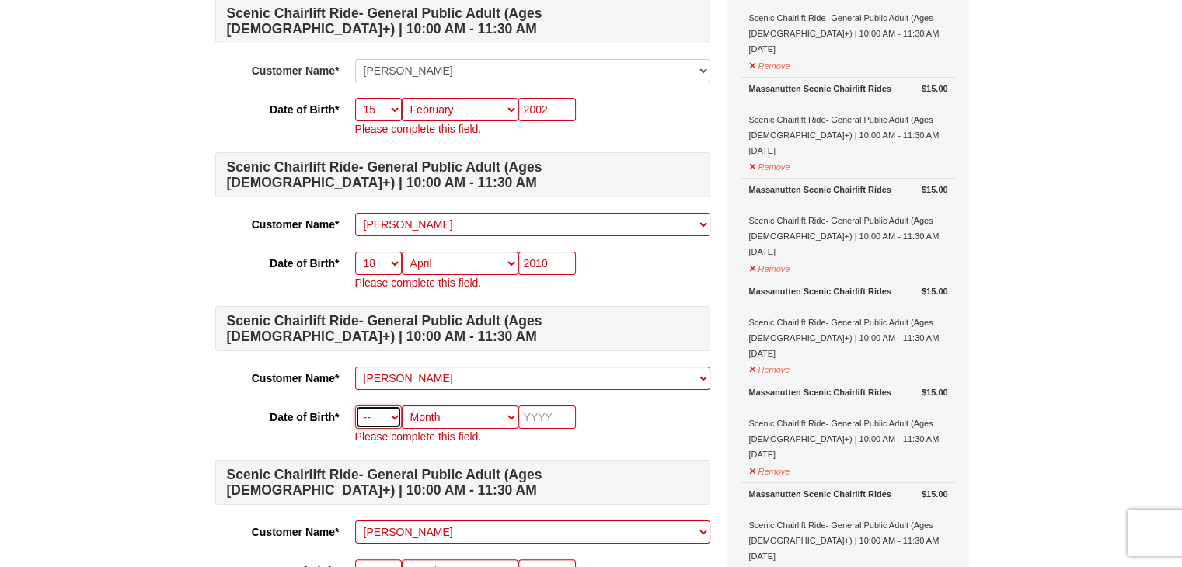
click at [382, 413] on select "-- 01 02 03 04 05 06 07 08 09 10 11 12 13 14 15 16 17 18 19 20 21 22 23 24 25 2…" at bounding box center [378, 417] width 47 height 23
select select "14"
click at [355, 406] on select "-- 01 02 03 04 05 06 07 08 09 10 11 12 13 14 15 16 17 18 19 20 21 22 23 24 25 2…" at bounding box center [378, 417] width 47 height 23
click at [450, 415] on select "Month January February March April May June July August September October Novem…" at bounding box center [460, 417] width 117 height 23
select select "10"
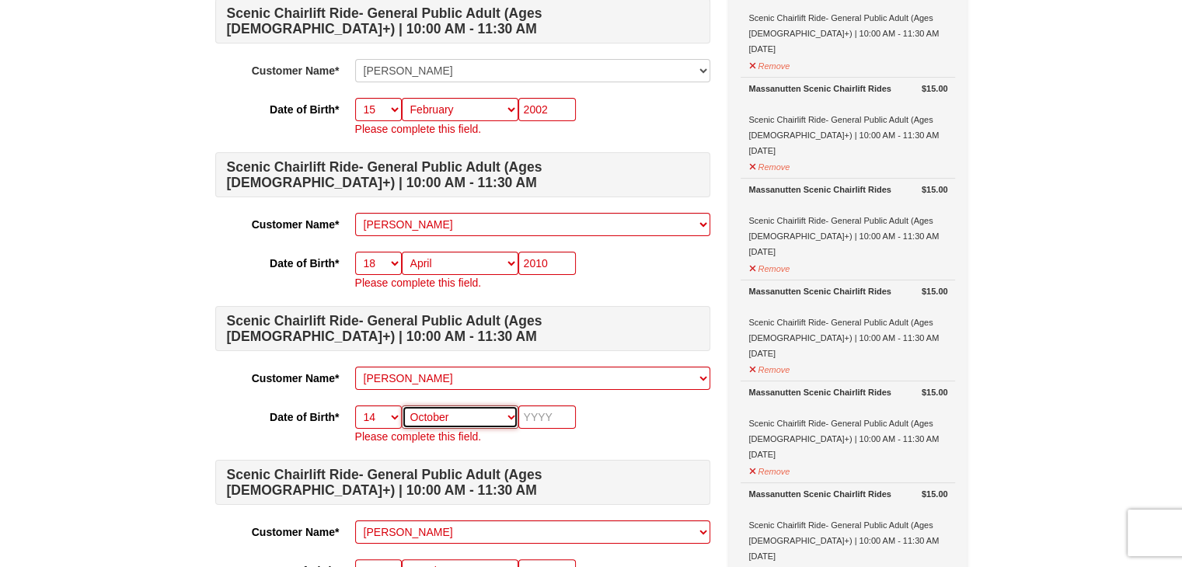
click at [402, 406] on select "Month January February March April May June July August September October Novem…" at bounding box center [460, 417] width 117 height 23
click at [552, 423] on input "text" at bounding box center [547, 417] width 58 height 23
type input "2004"
click at [633, 429] on p "Please complete this field." at bounding box center [532, 437] width 355 height 16
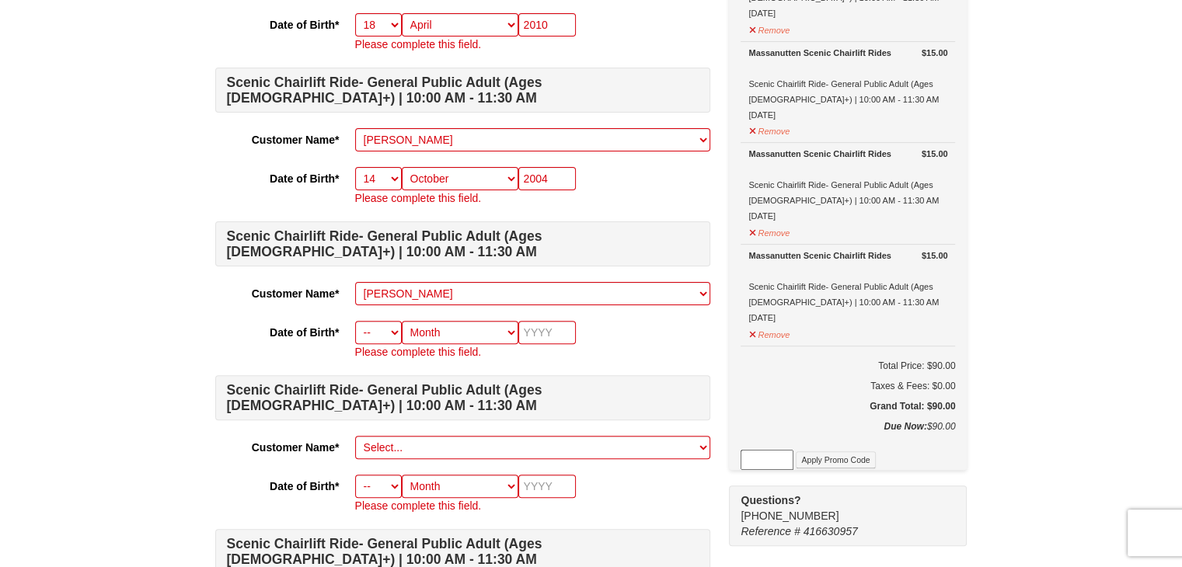
scroll to position [432, 0]
click at [536, 329] on input "text" at bounding box center [547, 331] width 58 height 23
type input "1974"
click at [381, 340] on select "-- 01 02 03 04 05 06 07 08 09 10 11 12 13 14 15 16 17 18 19 20 21 22 23 24 25 2…" at bounding box center [378, 331] width 47 height 23
select select "17"
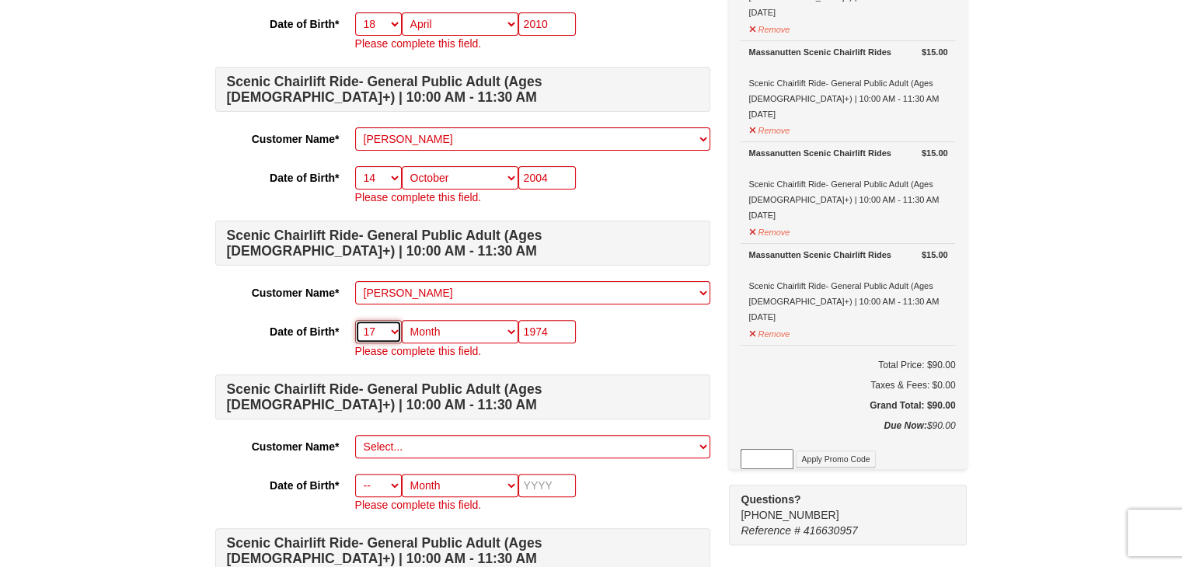
click at [355, 320] on select "-- 01 02 03 04 05 06 07 08 09 10 11 12 13 14 15 16 17 18 19 20 21 22 23 24 25 2…" at bounding box center [378, 331] width 47 height 23
click at [432, 326] on select "Month January February March April May June July August September October Novem…" at bounding box center [460, 331] width 117 height 23
select select "04"
click at [402, 320] on select "Month January February March April May June July August September October Novem…" at bounding box center [460, 331] width 117 height 23
click at [435, 364] on div "Scenic Chairlift Ride- General Public Adult (Ages 13+) | 10:00 AM - 11:30 AM Cu…" at bounding box center [462, 213] width 495 height 908
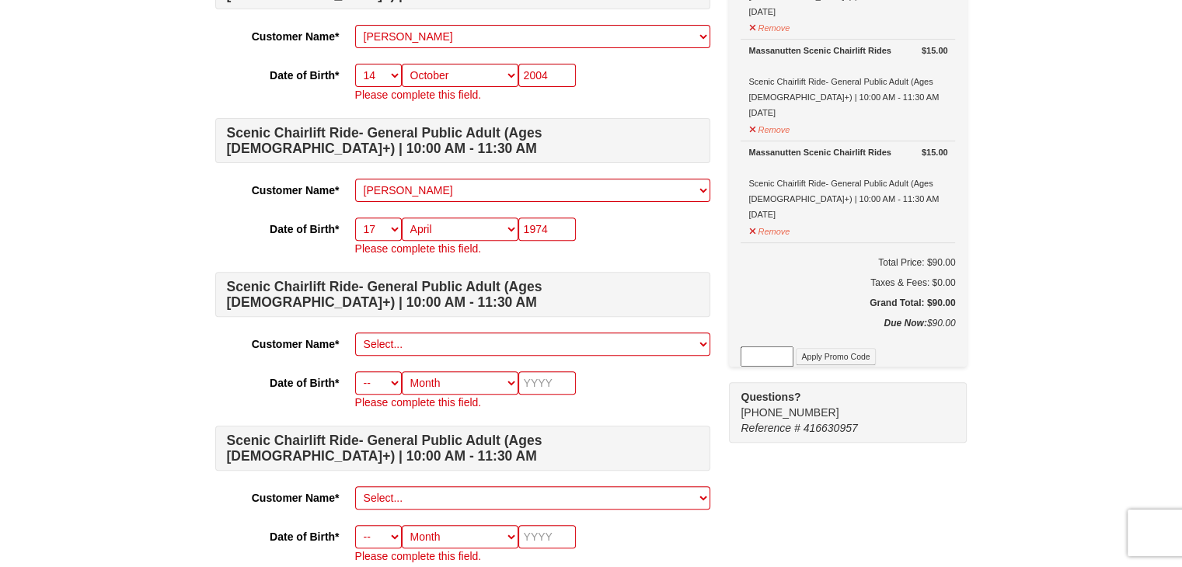
scroll to position [538, 0]
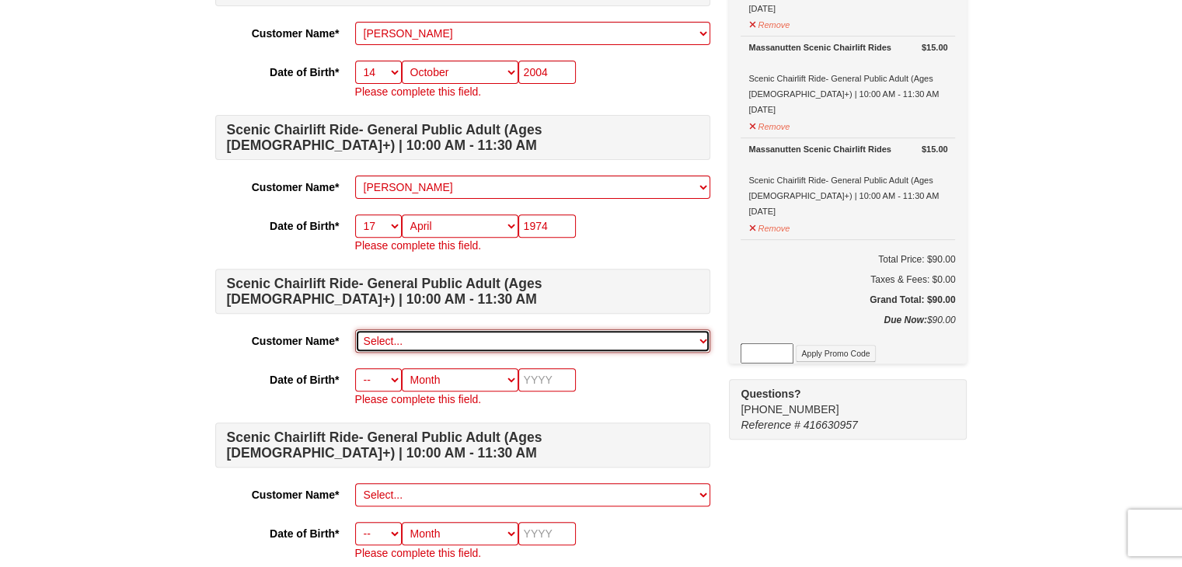
click at [409, 349] on select "Select... Samantha Rojas Rodolfo Rojas Thiago Rojas Eric Rojas Add New..." at bounding box center [532, 340] width 355 height 23
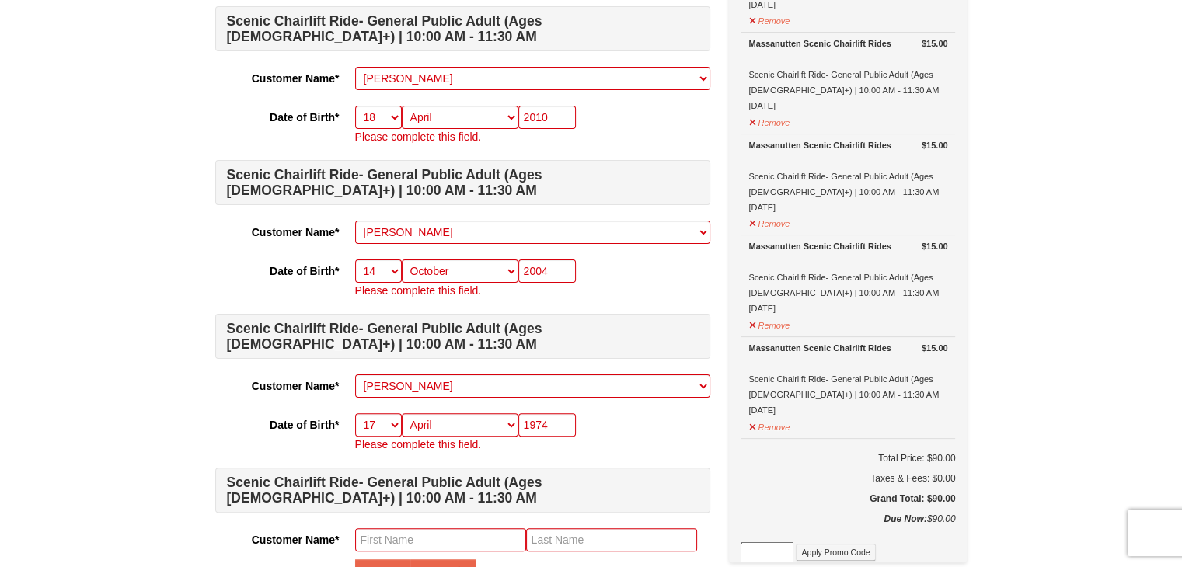
scroll to position [407, 0]
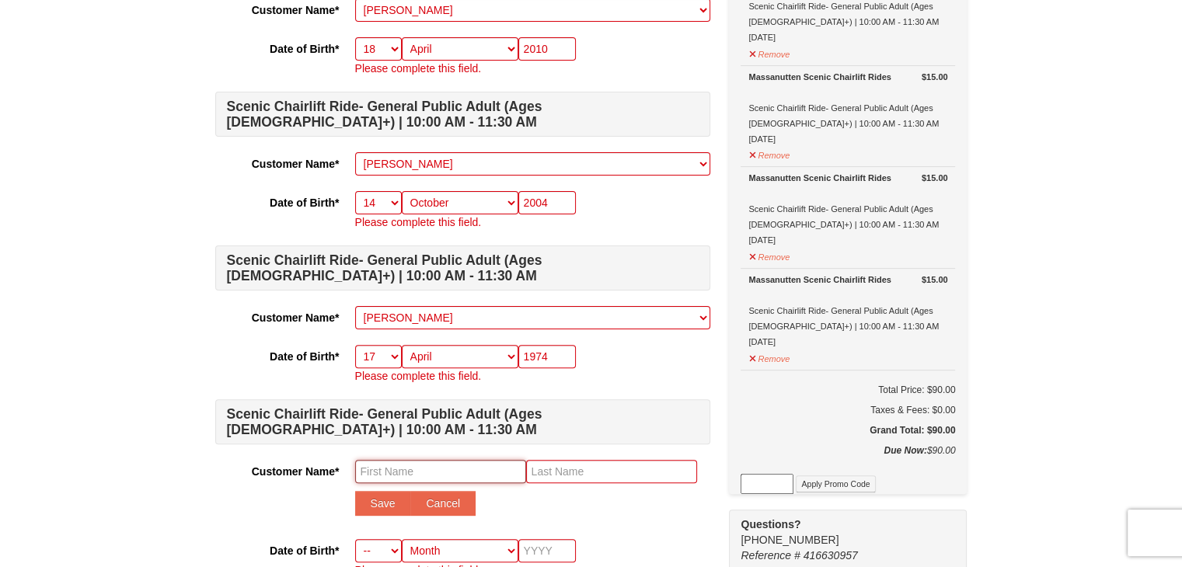
click at [366, 475] on input "text" at bounding box center [440, 471] width 171 height 23
type input "Soledad"
click at [542, 479] on input "text" at bounding box center [611, 471] width 171 height 23
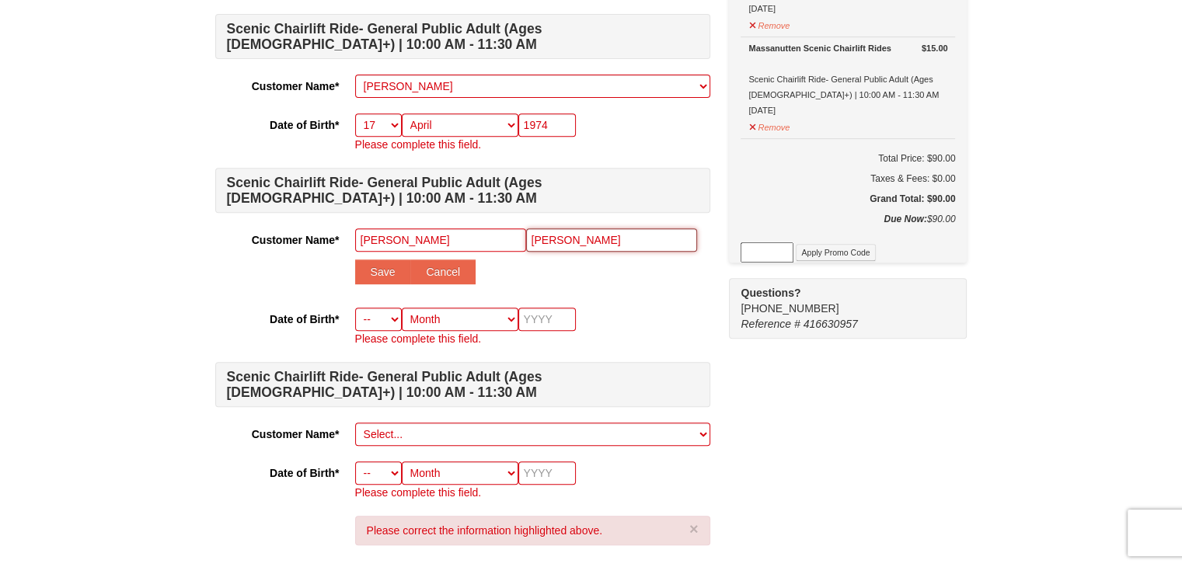
type input "Claros"
click at [378, 313] on select "-- 01 02 03 04 05 06 07 08 09 10 11 12 13 14 15 16 17 18 19 20 21 22 23 24 25 2…" at bounding box center [378, 319] width 47 height 23
select select "10"
click at [355, 308] on select "-- 01 02 03 04 05 06 07 08 09 10 11 12 13 14 15 16 17 18 19 20 21 22 23 24 25 2…" at bounding box center [378, 319] width 47 height 23
click at [436, 316] on select "Month January February March April May June July August September October Novem…" at bounding box center [460, 319] width 117 height 23
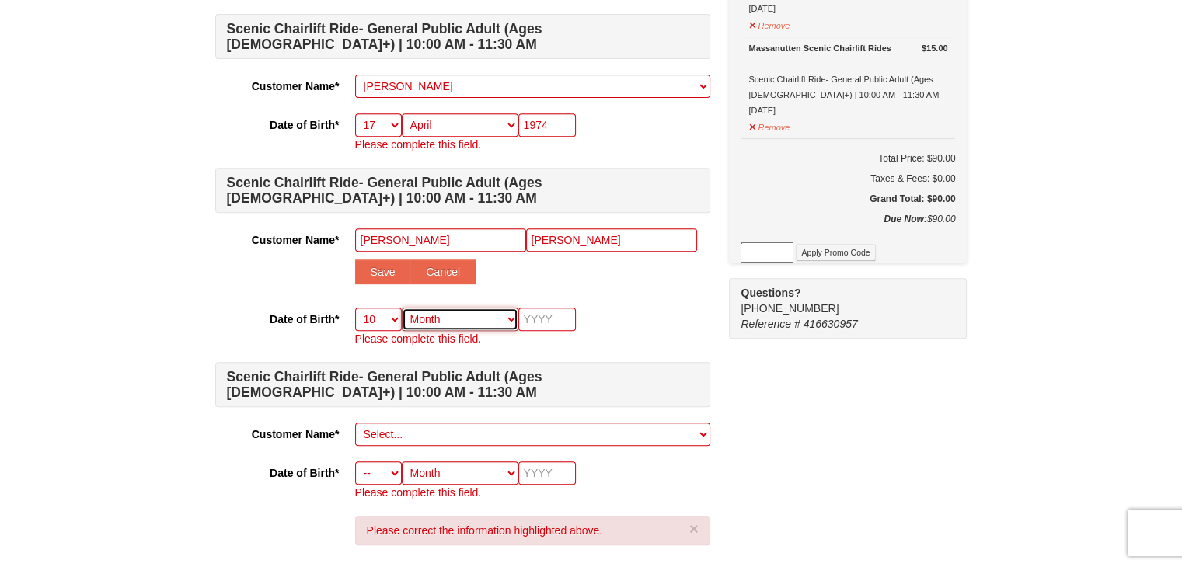
select select "05"
click at [402, 308] on select "Month January February March April May June July August September October Novem…" at bounding box center [460, 319] width 117 height 23
click at [556, 312] on input "text" at bounding box center [547, 319] width 58 height 23
type input "2"
type input "1973"
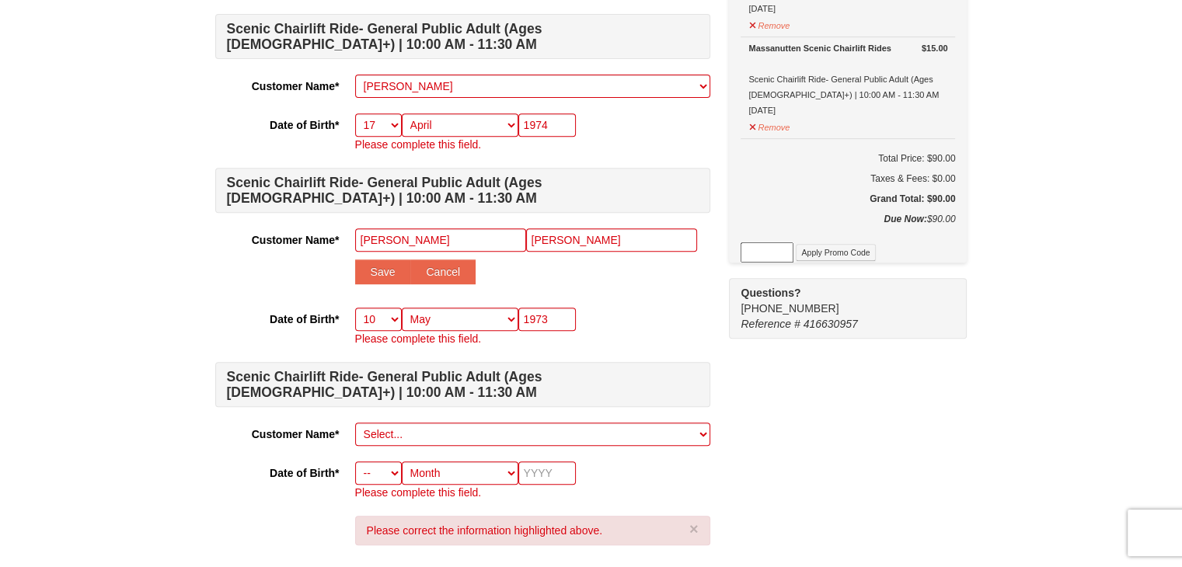
click at [615, 324] on div "-- 01 02 03 04 05 06 07 08 09 10 11 12 13 14 15 16 17 18 19 20 21 22 23 24 25 2…" at bounding box center [532, 327] width 355 height 39
click at [394, 272] on button "Save" at bounding box center [383, 272] width 56 height 25
select select
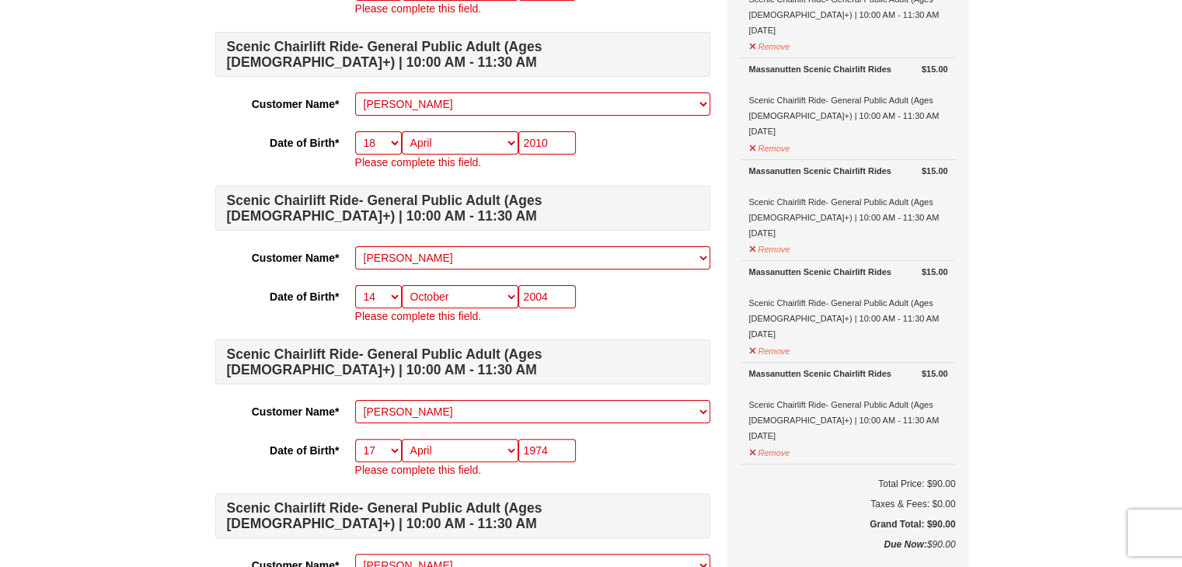
scroll to position [314, 0]
click at [765, 447] on button "Remove" at bounding box center [769, 450] width 42 height 19
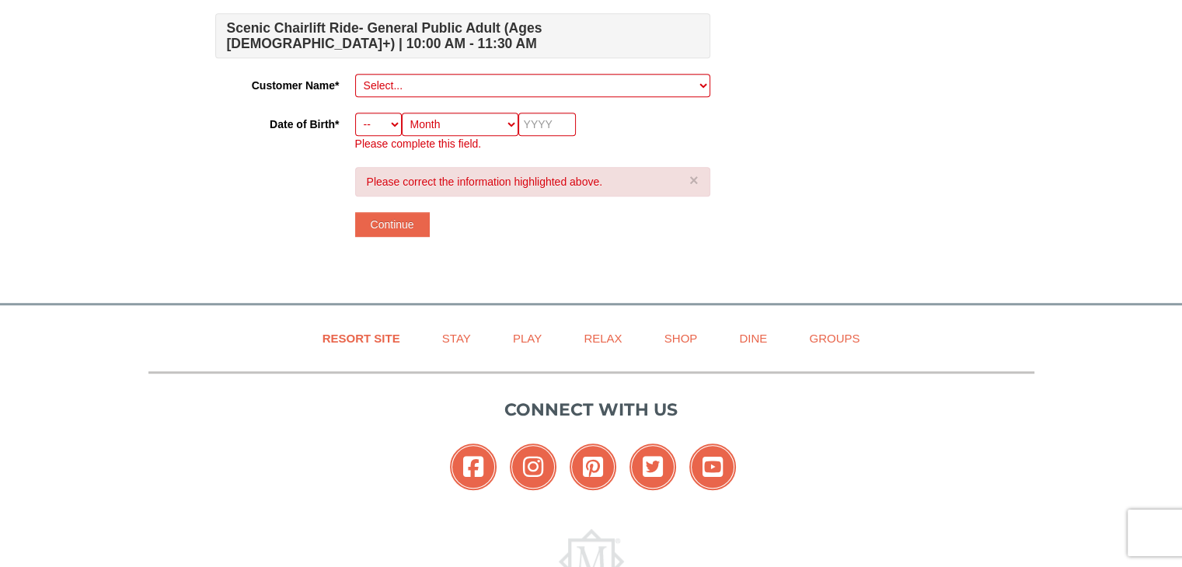
scroll to position [966, 0]
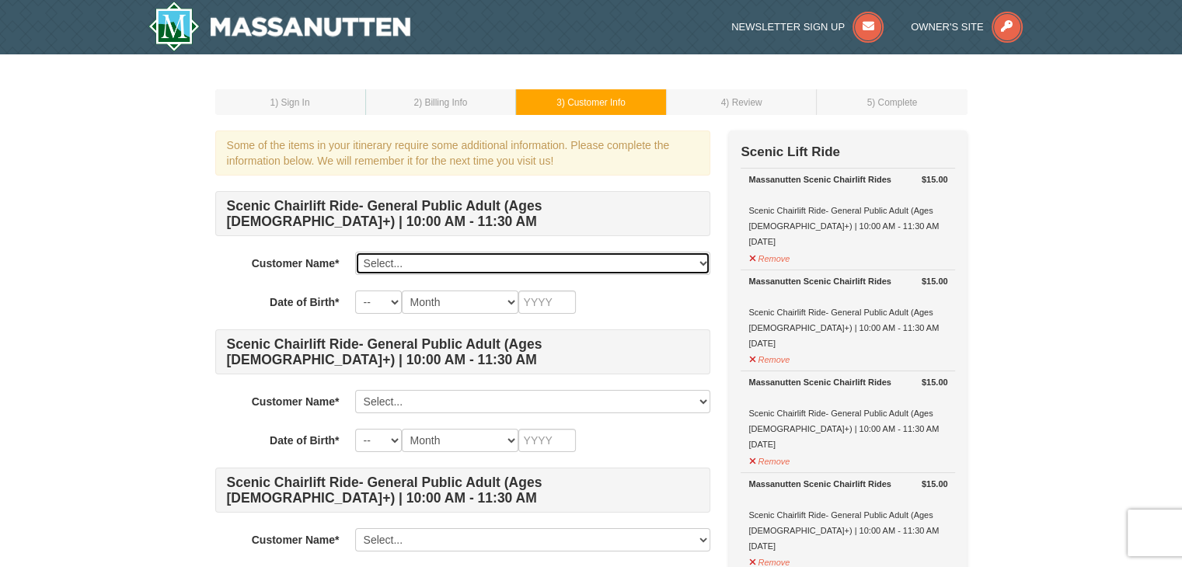
click at [445, 271] on select "Select... Samantha Rojas Rodolfo Rojas Thiago Rojas Eric Rojas Soledad Claros A…" at bounding box center [532, 263] width 355 height 23
select select "28372203"
click at [355, 252] on select "Select... Samantha Rojas Rodolfo Rojas Thiago Rojas Eric Rojas Soledad Claros A…" at bounding box center [532, 263] width 355 height 23
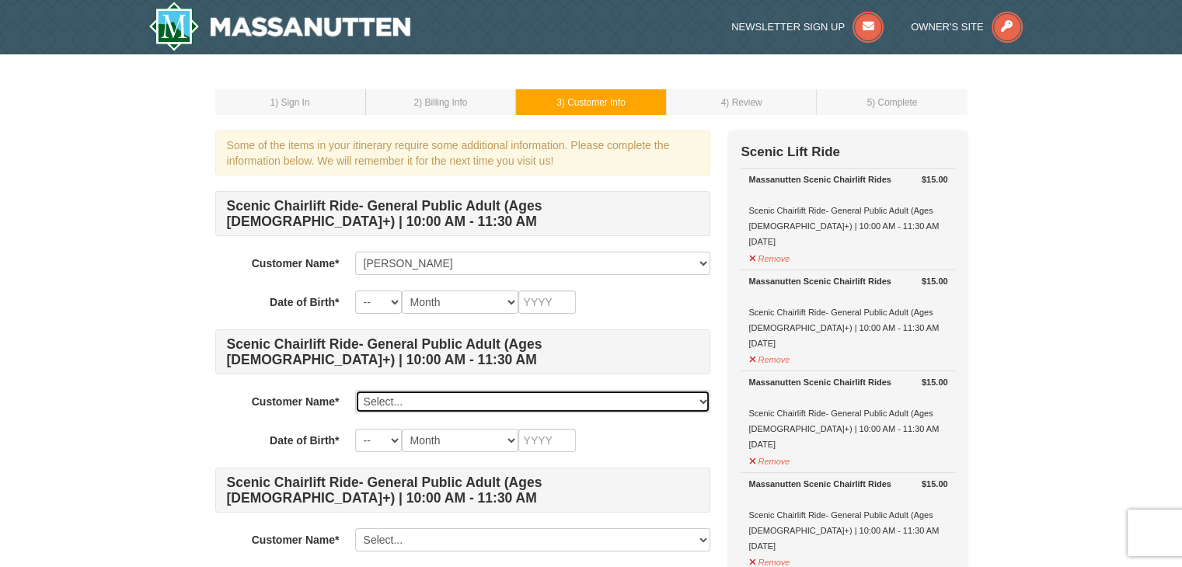
click at [395, 404] on select "Select... Samantha Rojas Rodolfo Rojas Thiago Rojas Eric Rojas Soledad Claros A…" at bounding box center [532, 401] width 355 height 23
select select "28372228"
click at [355, 390] on select "Select... Samantha Rojas Rodolfo Rojas Thiago Rojas Eric Rojas Soledad Claros A…" at bounding box center [532, 401] width 355 height 23
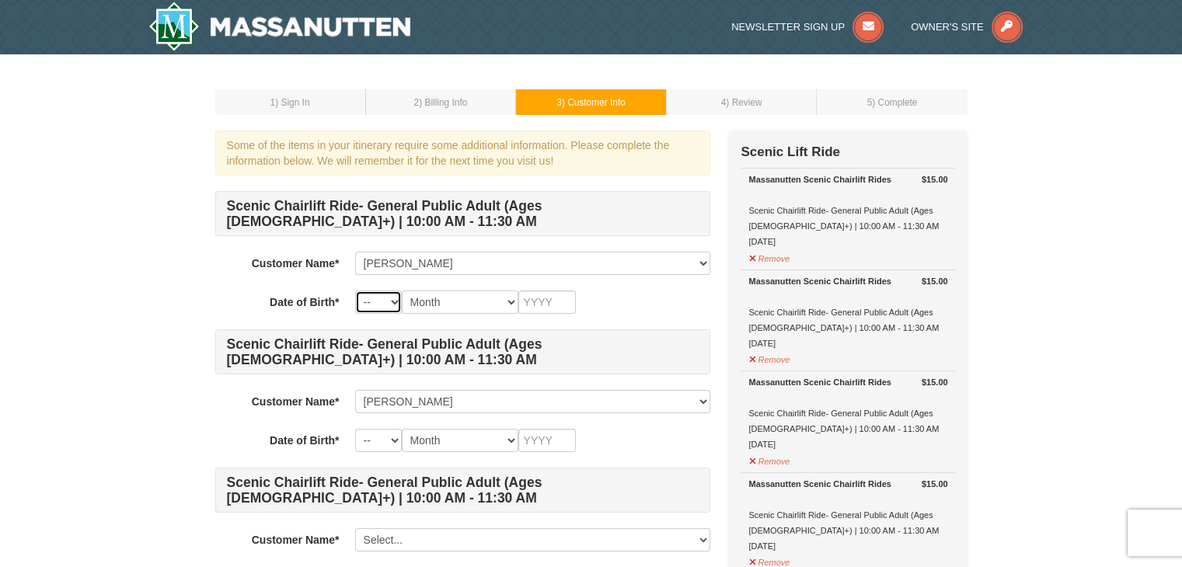
click at [372, 302] on select "-- 01 02 03 04 05 06 07 08 09 10 11 12 13 14 15 16 17 18 19 20 21 22 23 24 25 2…" at bounding box center [378, 302] width 47 height 23
select select "15"
click at [355, 291] on select "-- 01 02 03 04 05 06 07 08 09 10 11 12 13 14 15 16 17 18 19 20 21 22 23 24 25 2…" at bounding box center [378, 302] width 47 height 23
click at [445, 293] on select "Month January February March April May June July August September October Novem…" at bounding box center [460, 302] width 117 height 23
select select "02"
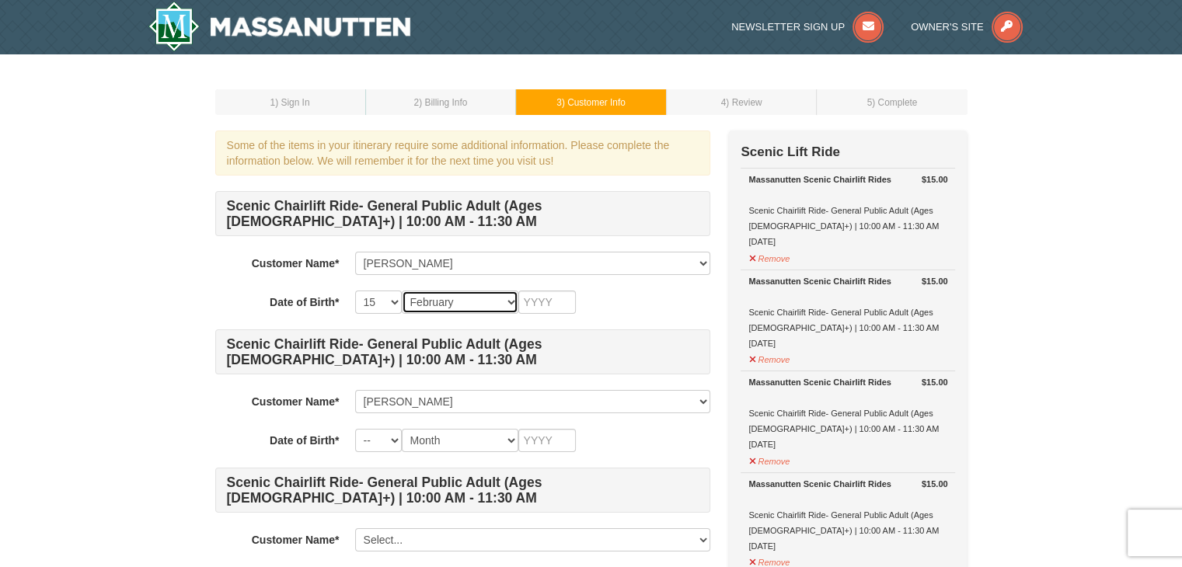
click at [402, 291] on select "Month January February March April May June July August September October Novem…" at bounding box center [460, 302] width 117 height 23
click at [553, 314] on div "Scenic Chairlift Ride- General Public Adult (Ages 13+) | 10:00 AM - 11:30 AM Cu…" at bounding box center [462, 529] width 495 height 676
click at [550, 315] on div "Scenic Chairlift Ride- General Public Adult (Ages 13+) | 10:00 AM - 11:30 AM Cu…" at bounding box center [462, 529] width 495 height 676
click at [529, 304] on input "text" at bounding box center [547, 302] width 58 height 23
type input "2002"
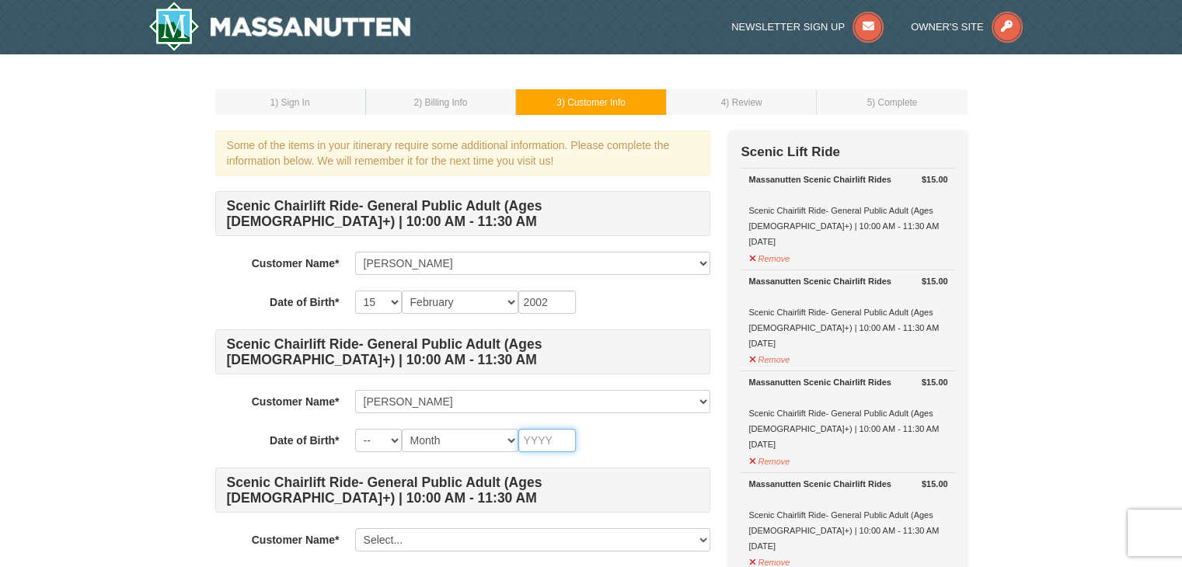
click at [546, 430] on input "text" at bounding box center [547, 440] width 58 height 23
type input "1974"
click at [459, 439] on select "Month January February March April May June July August September October Novem…" at bounding box center [460, 440] width 117 height 23
select select "04"
click at [402, 429] on select "Month January February March April May June July August September October Novem…" at bounding box center [460, 440] width 117 height 23
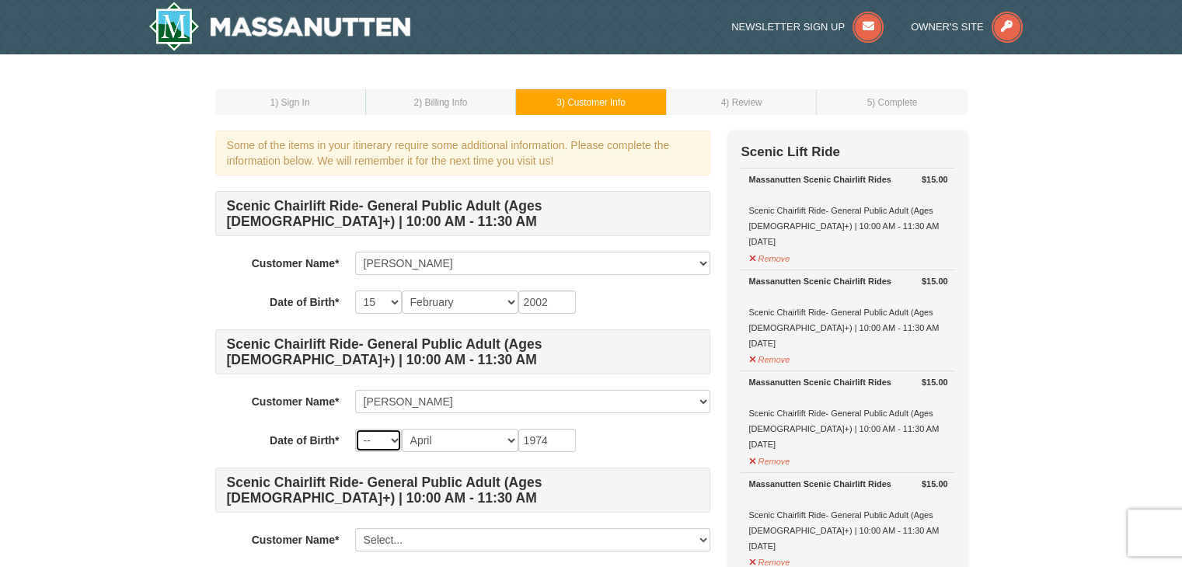
click at [366, 441] on select "-- 01 02 03 04 05 06 07 08 09 10 11 12 13 14 15 16 17 18 19 20 21 22 23 24 25 2…" at bounding box center [378, 440] width 47 height 23
select select "17"
click at [355, 429] on select "-- 01 02 03 04 05 06 07 08 09 10 11 12 13 14 15 16 17 18 19 20 21 22 23 24 25 2…" at bounding box center [378, 440] width 47 height 23
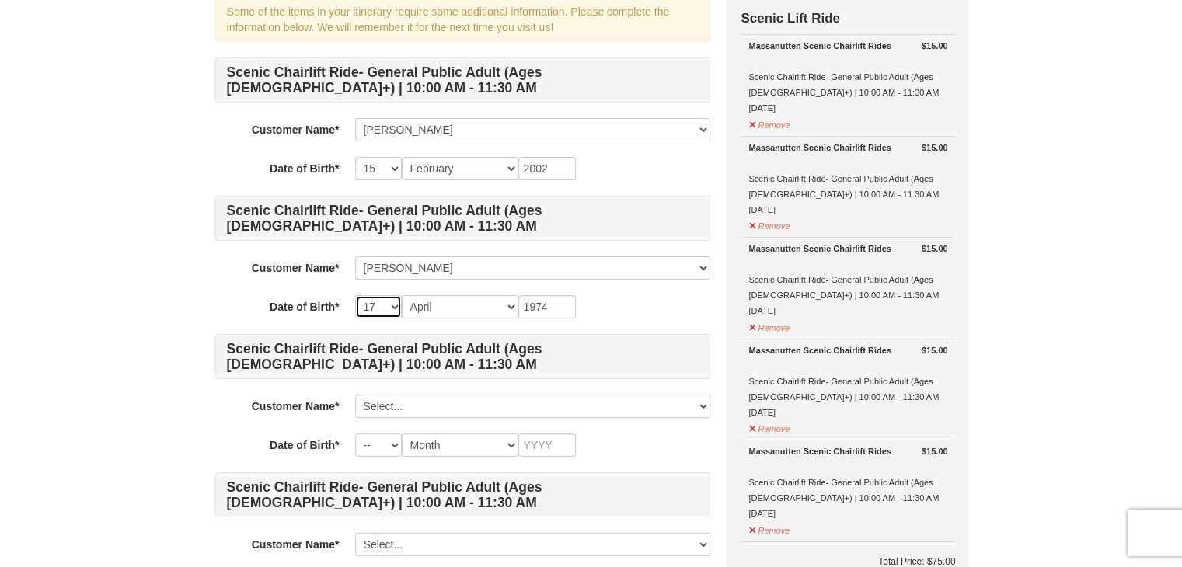
scroll to position [138, 0]
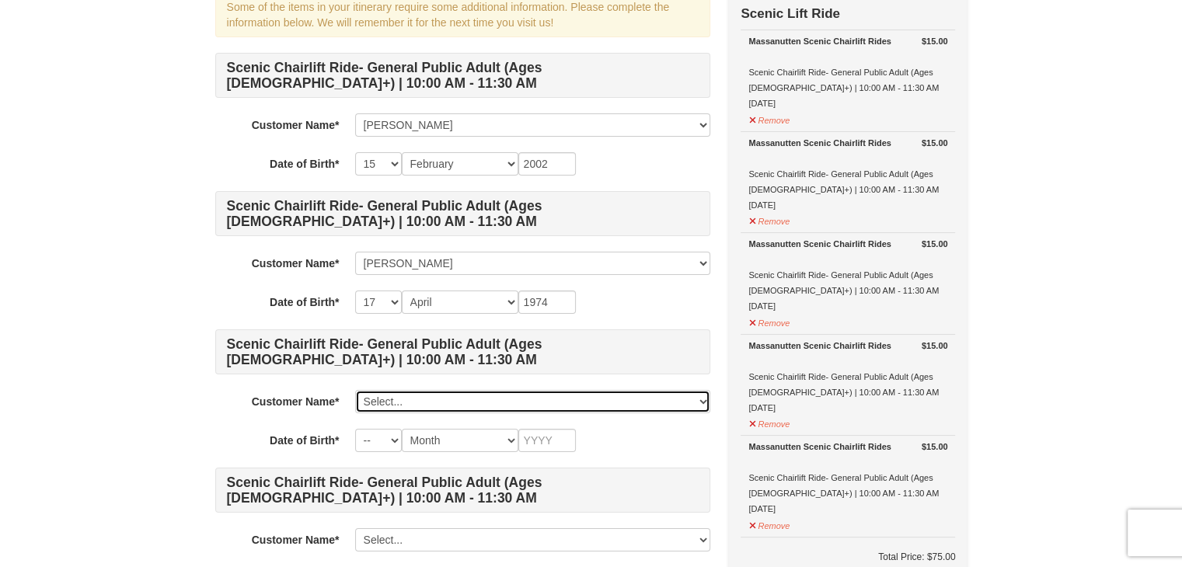
click at [427, 403] on select "Select... Samantha Rojas Rodolfo Rojas Thiago Rojas Eric Rojas Soledad Claros A…" at bounding box center [532, 401] width 355 height 23
select select "28372230"
click at [355, 390] on select "Select... Samantha Rojas Rodolfo Rojas Thiago Rojas Eric Rojas Soledad Claros A…" at bounding box center [532, 401] width 355 height 23
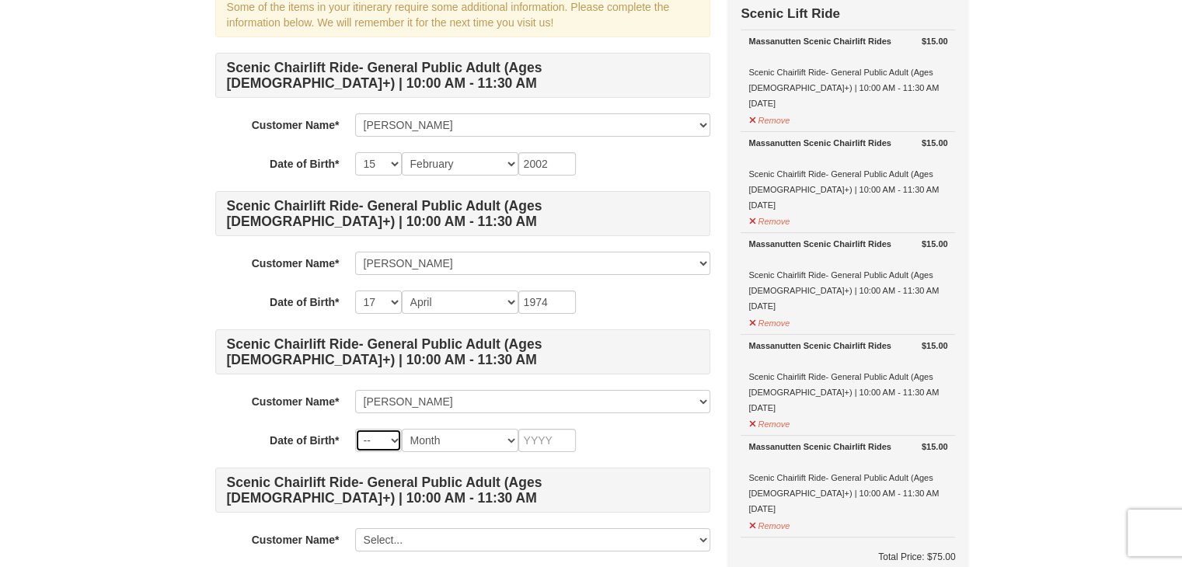
click at [375, 443] on select "-- 01 02 03 04 05 06 07 08 09 10 11 12 13 14 15 16 17 18 19 20 21 22 23 24 25 2…" at bounding box center [378, 440] width 47 height 23
select select "18"
click at [355, 429] on select "-- 01 02 03 04 05 06 07 08 09 10 11 12 13 14 15 16 17 18 19 20 21 22 23 24 25 2…" at bounding box center [378, 440] width 47 height 23
click at [448, 442] on select "Month January February March April May June July August September October Novem…" at bounding box center [460, 440] width 117 height 23
select select "04"
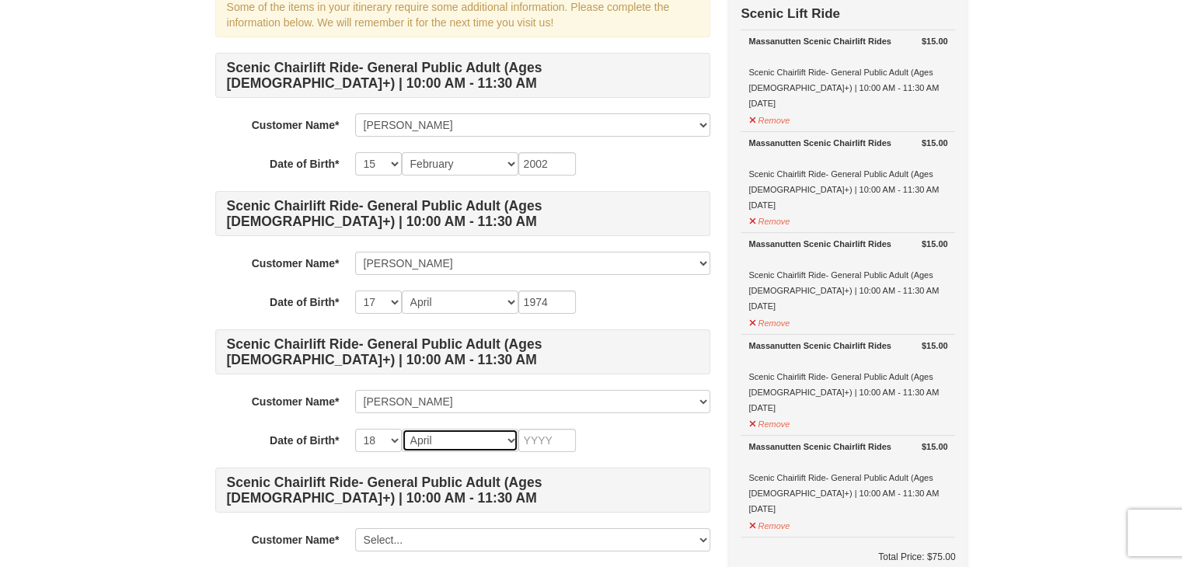
click at [402, 429] on select "Month January February March April May June July August September October Novem…" at bounding box center [460, 440] width 117 height 23
click at [553, 443] on input "text" at bounding box center [547, 440] width 58 height 23
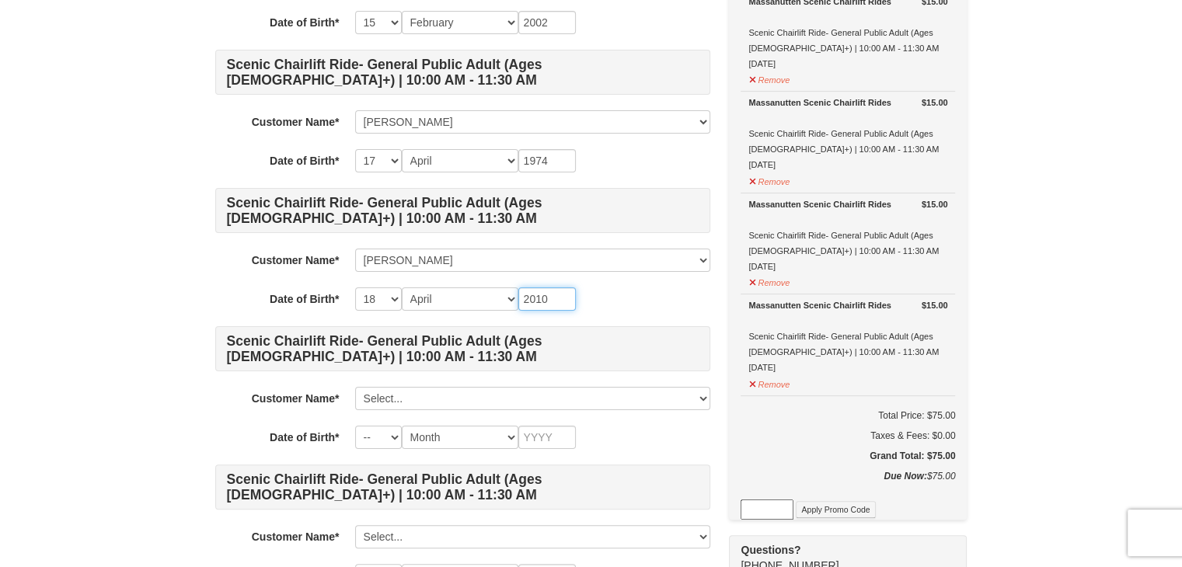
scroll to position [280, 0]
type input "2010"
click at [626, 304] on div "-- 01 02 03 04 05 06 07 08 09 10 11 12 13 14 15 16 17 18 19 20 21 22 23 24 25 2…" at bounding box center [532, 299] width 355 height 23
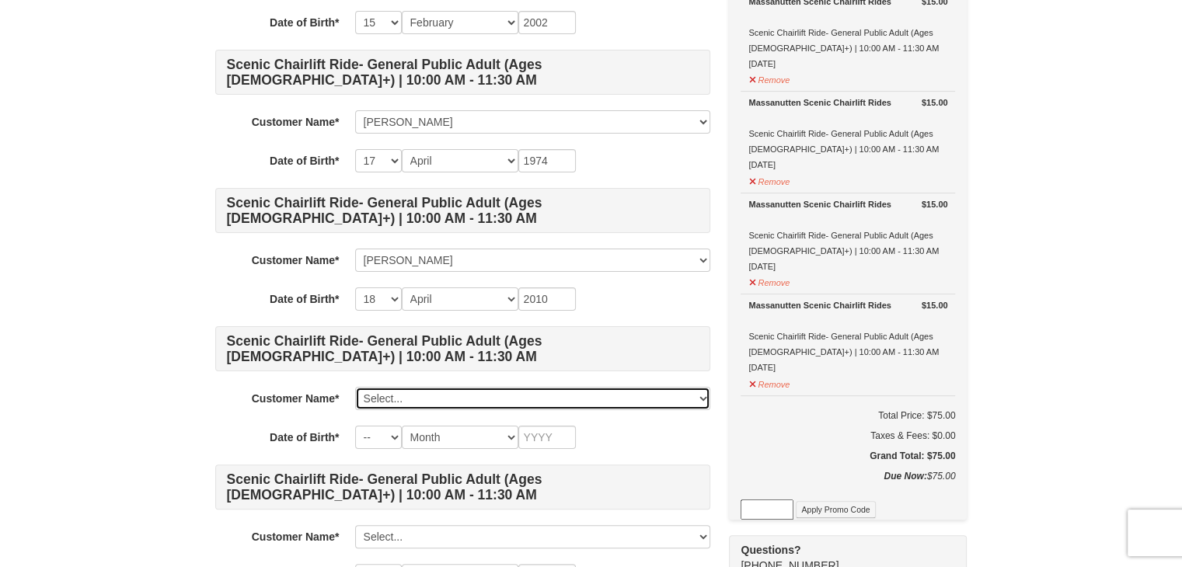
click at [443, 403] on select "Select... Samantha Rojas Rodolfo Rojas Thiago Rojas Eric Rojas Soledad Claros A…" at bounding box center [532, 398] width 355 height 23
select select "28372233"
click at [355, 387] on select "Select... Samantha Rojas Rodolfo Rojas Thiago Rojas Eric Rojas Soledad Claros A…" at bounding box center [532, 398] width 355 height 23
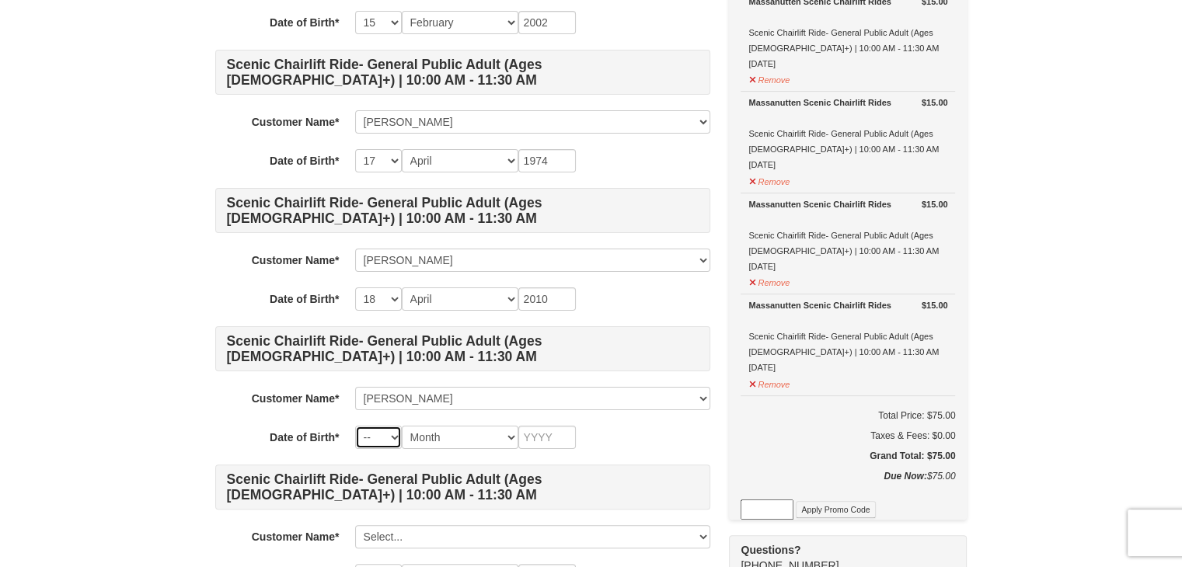
click at [361, 436] on select "-- 01 02 03 04 05 06 07 08 09 10 11 12 13 14 15 16 17 18 19 20 21 22 23 24 25 2…" at bounding box center [378, 437] width 47 height 23
select select "14"
click at [355, 426] on select "-- 01 02 03 04 05 06 07 08 09 10 11 12 13 14 15 16 17 18 19 20 21 22 23 24 25 2…" at bounding box center [378, 437] width 47 height 23
click at [429, 435] on select "Month January February March April May June July August September October Novem…" at bounding box center [460, 437] width 117 height 23
select select "10"
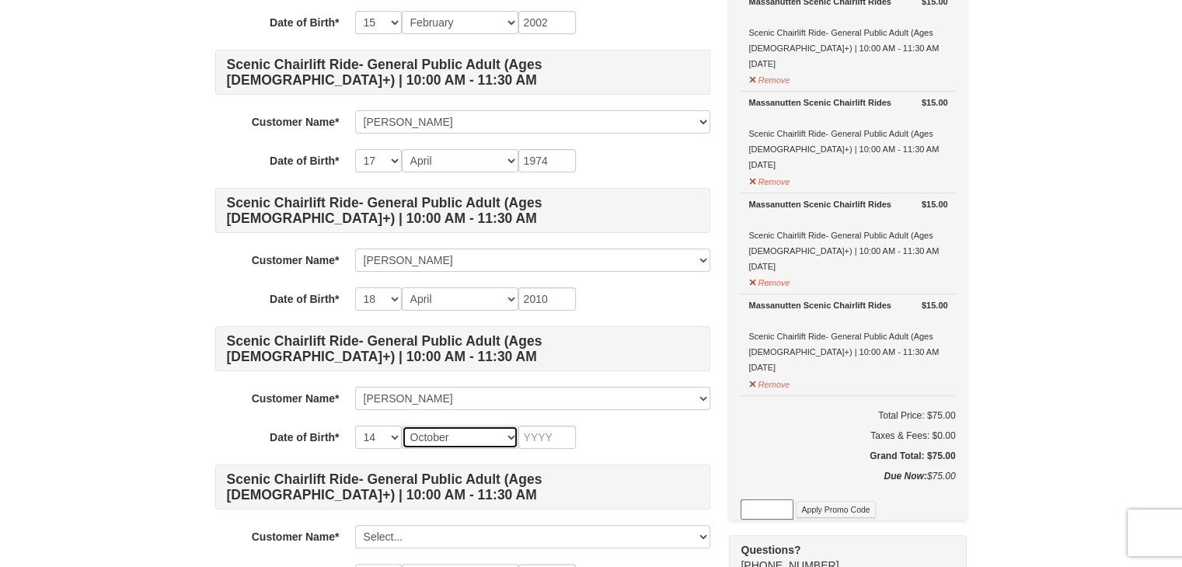
click at [402, 426] on select "Month January February March April May June July August September October Novem…" at bounding box center [460, 437] width 117 height 23
click at [534, 434] on input "text" at bounding box center [547, 437] width 58 height 23
type input "2004"
click at [593, 465] on h4 "Scenic Chairlift Ride- General Public Adult (Ages 13+) | 10:00 AM - 11:30 AM" at bounding box center [462, 487] width 495 height 45
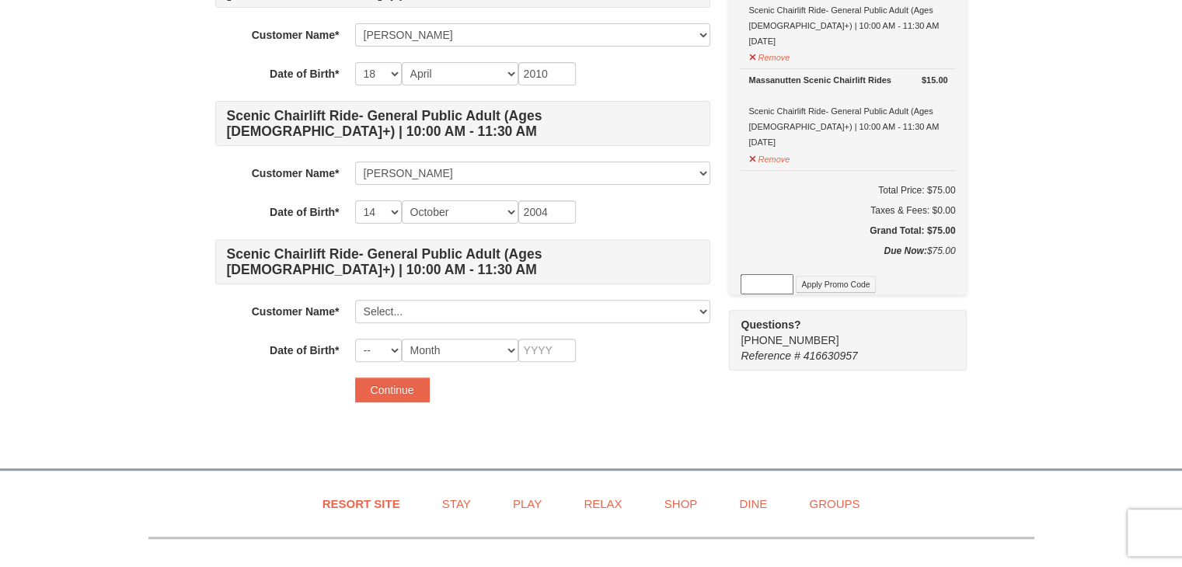
scroll to position [508, 0]
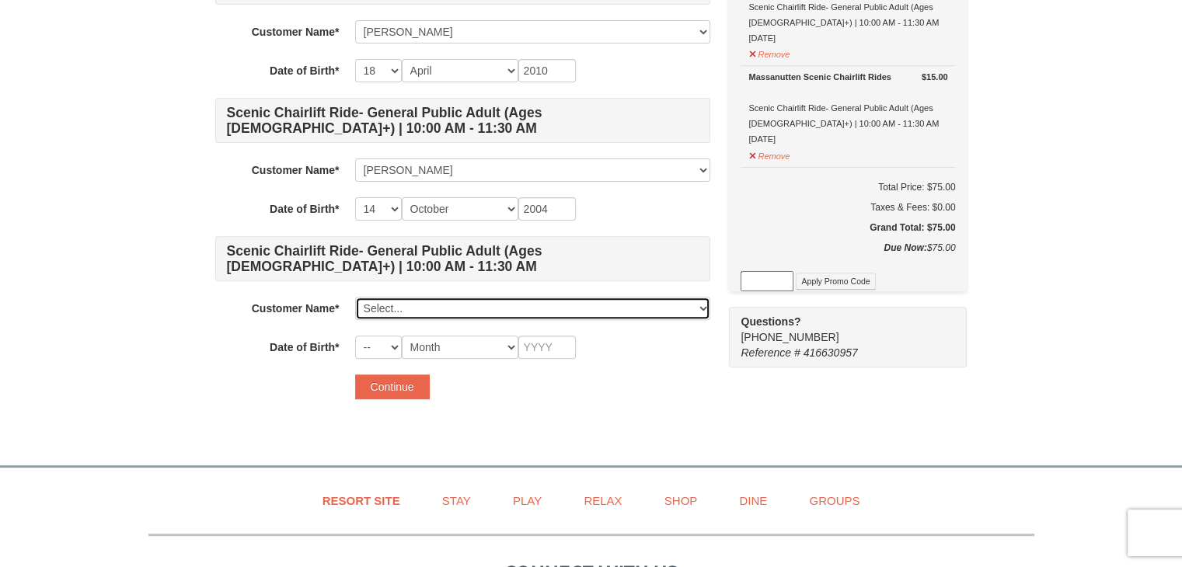
click at [431, 308] on select "Select... Samantha Rojas Rodolfo Rojas Thiago Rojas Eric Rojas Soledad Claros A…" at bounding box center [532, 308] width 355 height 23
select select "28372236"
click at [355, 297] on select "Select... Samantha Rojas Rodolfo Rojas Thiago Rojas Eric Rojas Soledad Claros A…" at bounding box center [532, 308] width 355 height 23
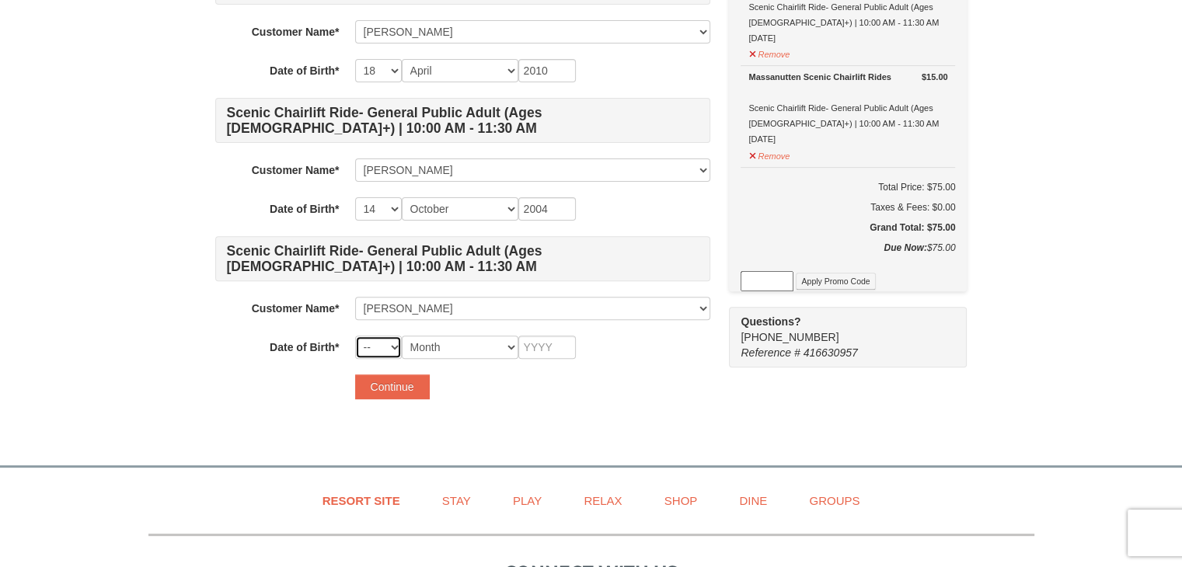
click at [380, 354] on select "-- 01 02 03 04 05 06 07 08 09 10 11 12 13 14 15 16 17 18 19 20 21 22 23 24 25 2…" at bounding box center [378, 347] width 47 height 23
click at [431, 345] on select "Month January February March April May June July August September October Novem…" at bounding box center [460, 347] width 117 height 23
select select "05"
click at [402, 336] on select "Month January February March April May June July August September October Novem…" at bounding box center [460, 347] width 117 height 23
click at [535, 352] on input "text" at bounding box center [547, 347] width 58 height 23
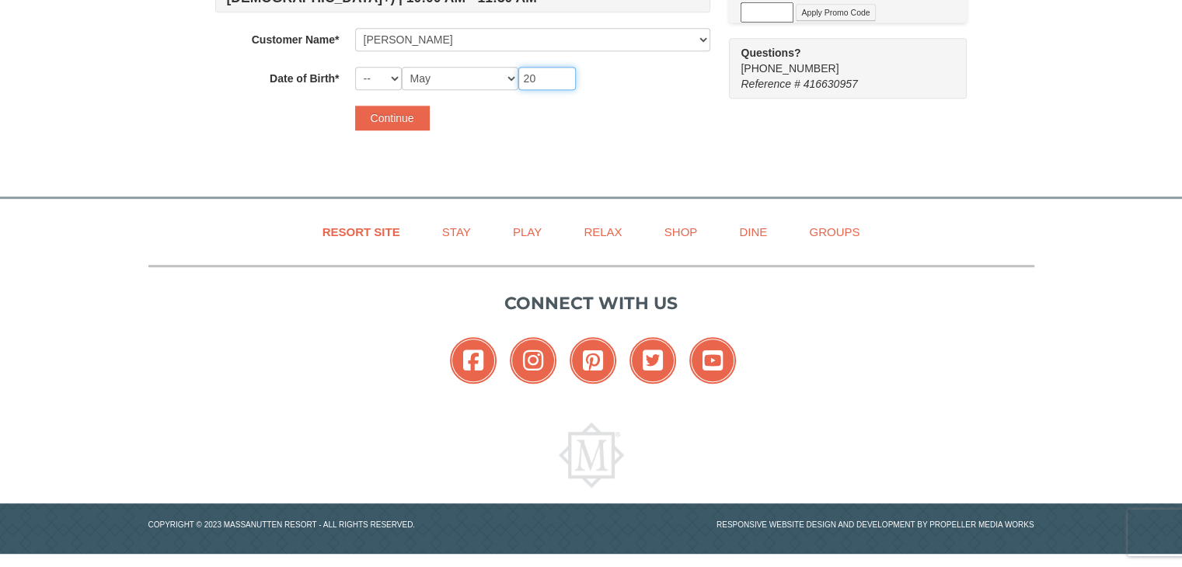
scroll to position [710, 0]
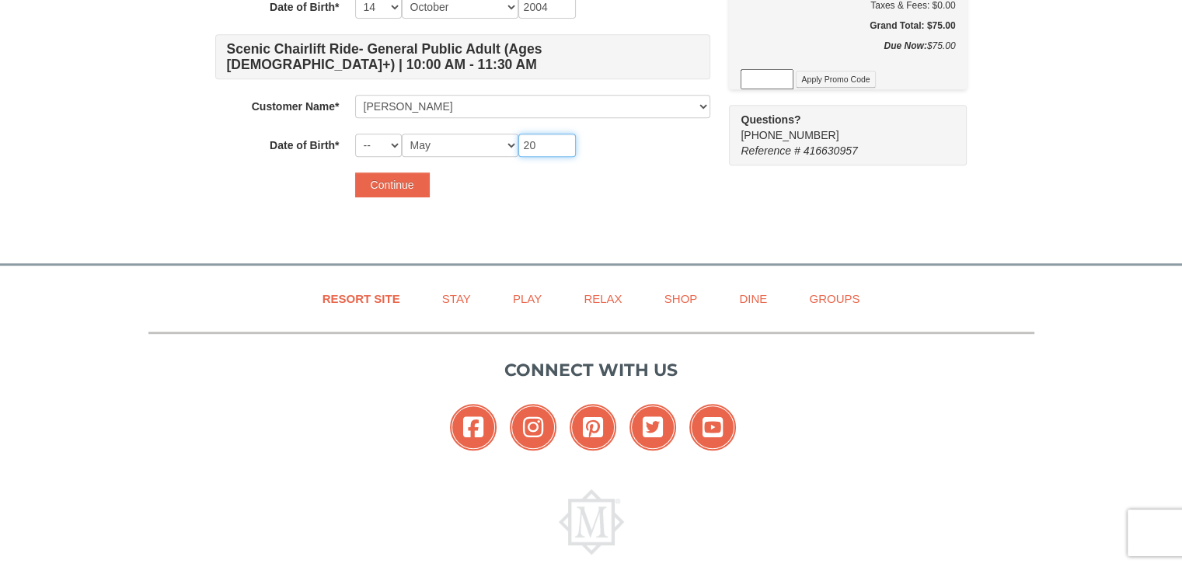
click at [546, 137] on input "20" at bounding box center [547, 145] width 58 height 23
type input "1973"
click at [367, 147] on select "-- 01 02 03 04 05 06 07 08 09 10 11 12 13 14 15 16 17 18 19 20 21 22 23 24 25 2…" at bounding box center [378, 145] width 47 height 23
select select "10"
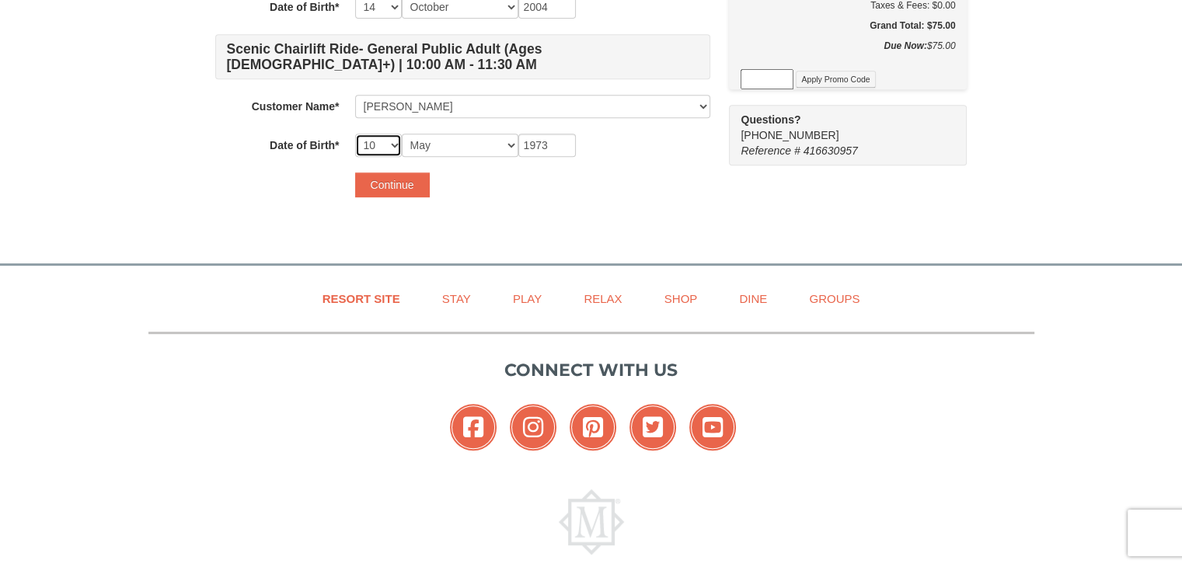
click at [355, 134] on select "-- 01 02 03 04 05 06 07 08 09 10 11 12 13 14 15 16 17 18 19 20 21 22 23 24 25 2…" at bounding box center [378, 145] width 47 height 23
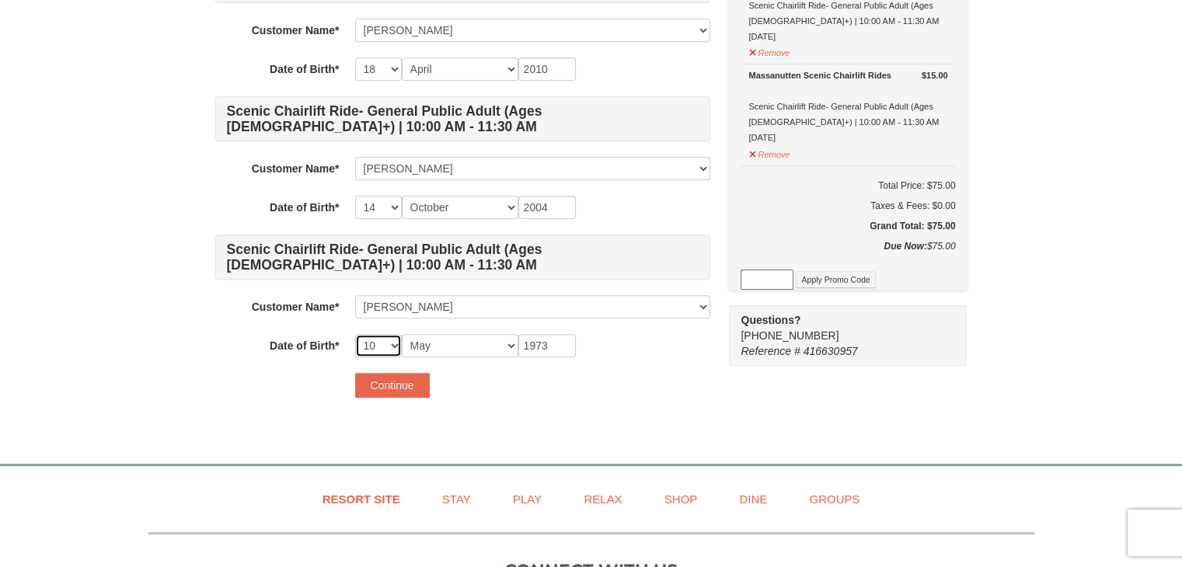
scroll to position [510, 0]
click at [391, 385] on button "Continue" at bounding box center [392, 385] width 75 height 25
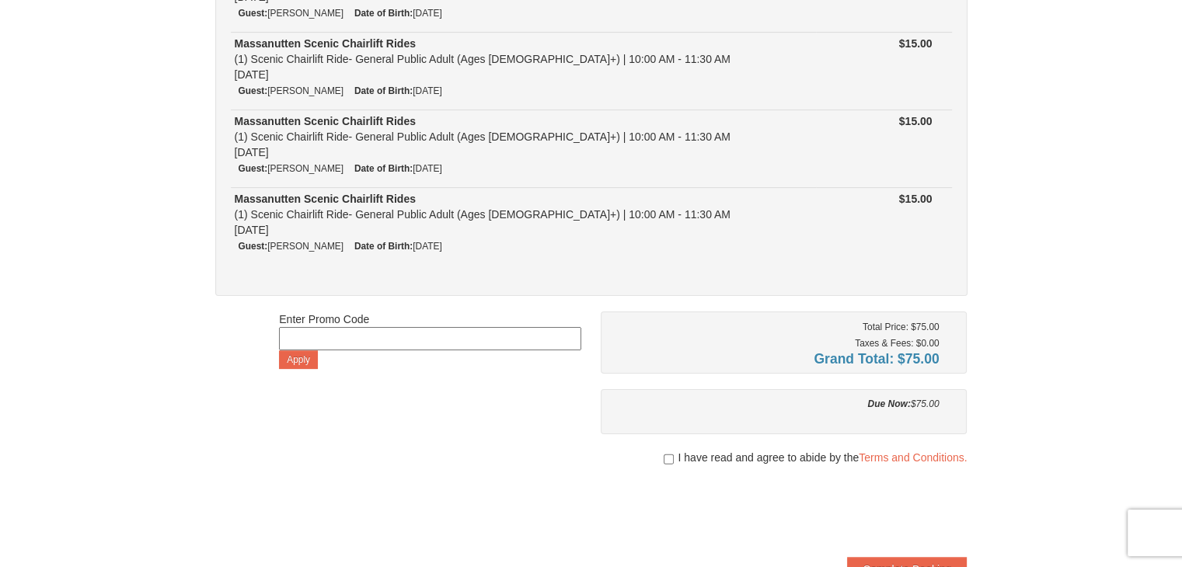
scroll to position [500, 0]
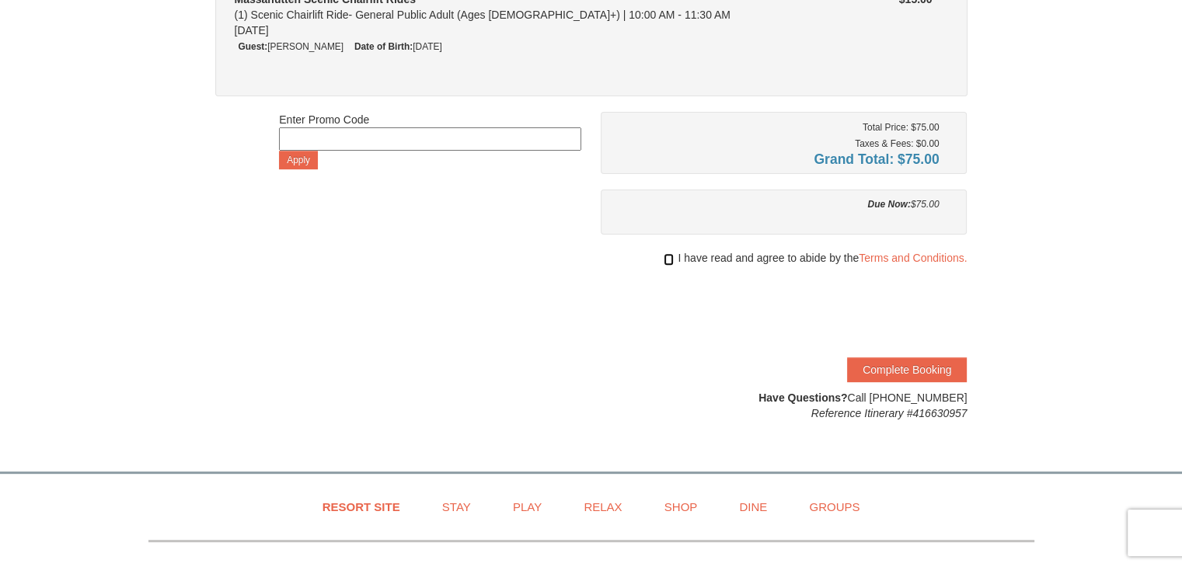
click at [664, 256] on input "checkbox" at bounding box center [669, 259] width 10 height 12
checkbox input "true"
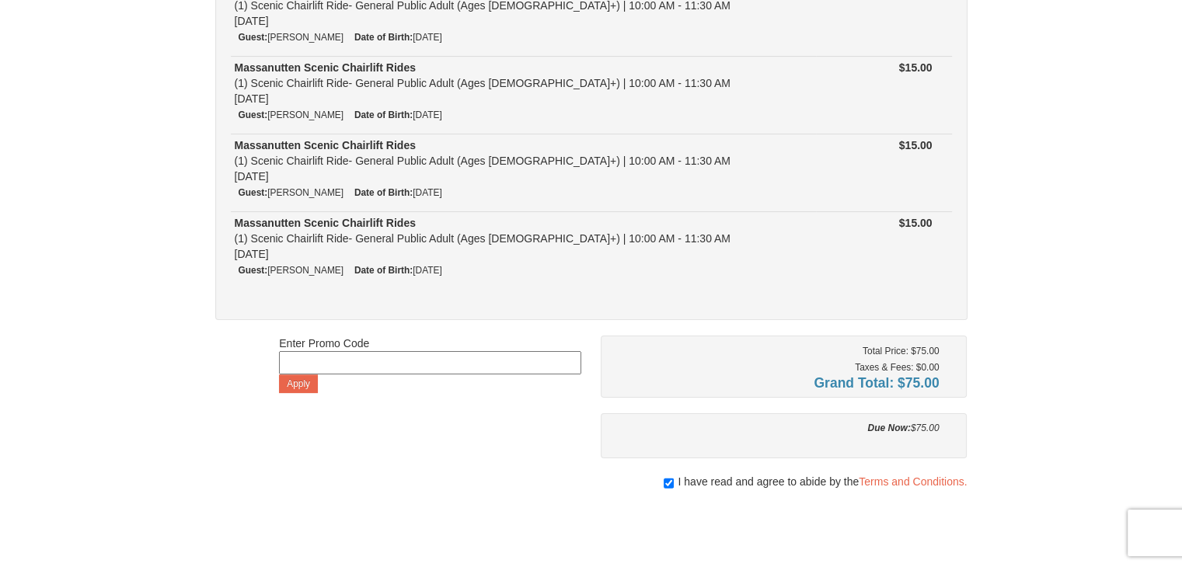
scroll to position [490, 0]
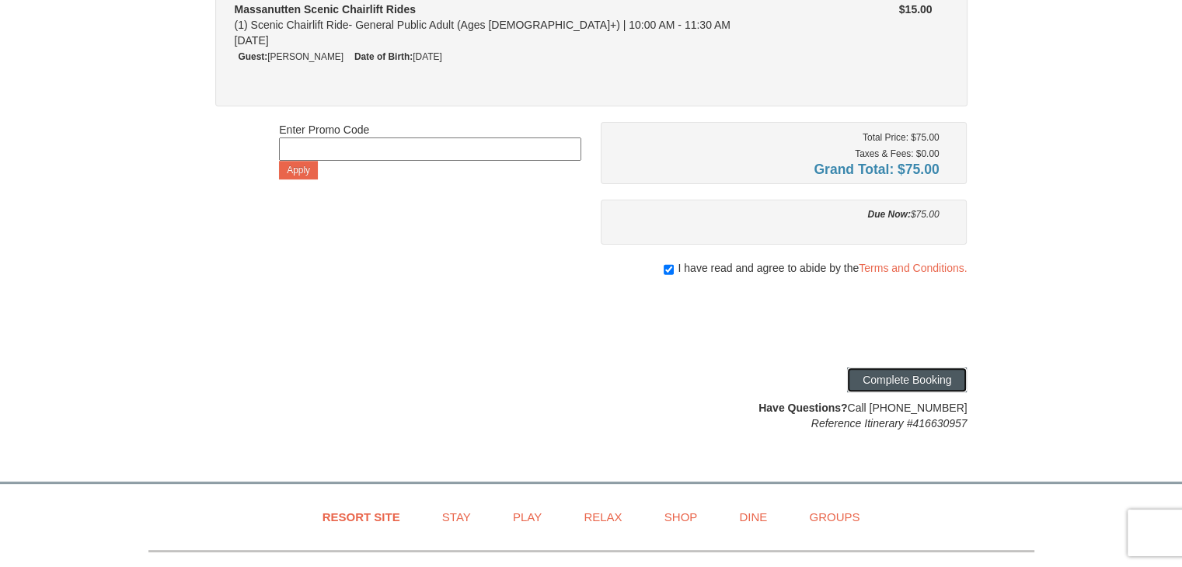
click at [884, 388] on button "Complete Booking" at bounding box center [907, 380] width 120 height 25
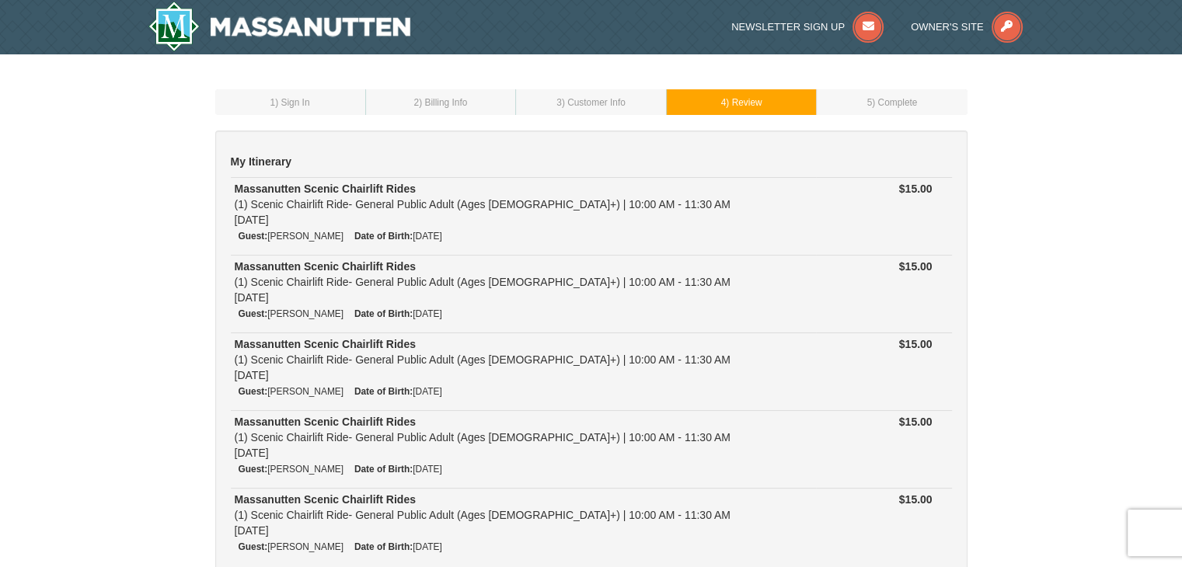
scroll to position [500, 0]
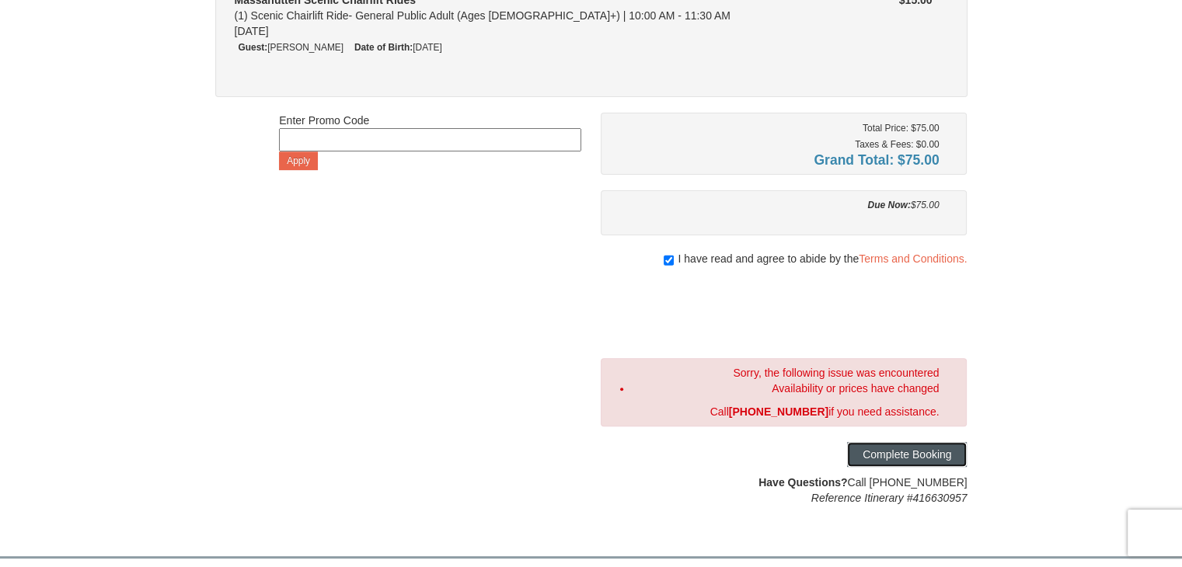
click at [904, 453] on button "Complete Booking" at bounding box center [907, 454] width 120 height 25
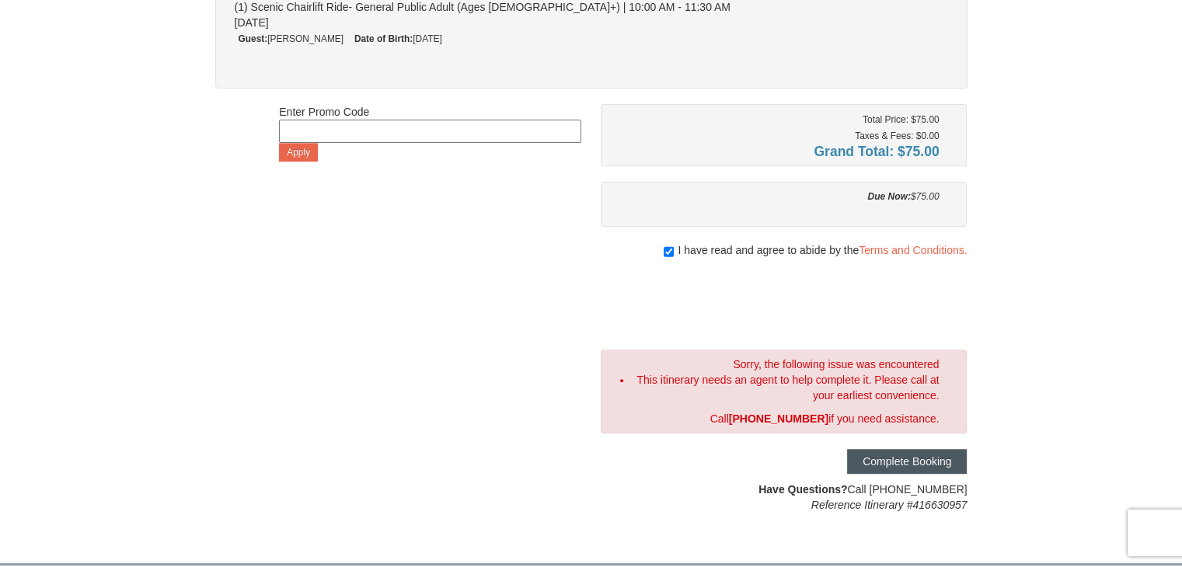
scroll to position [511, 0]
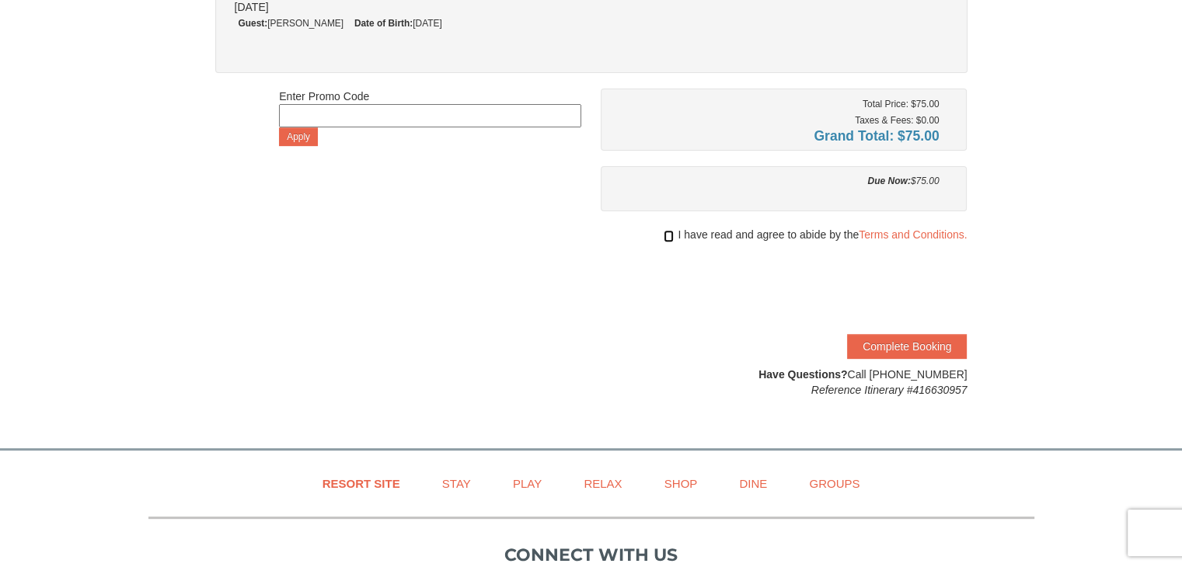
scroll to position [494, 0]
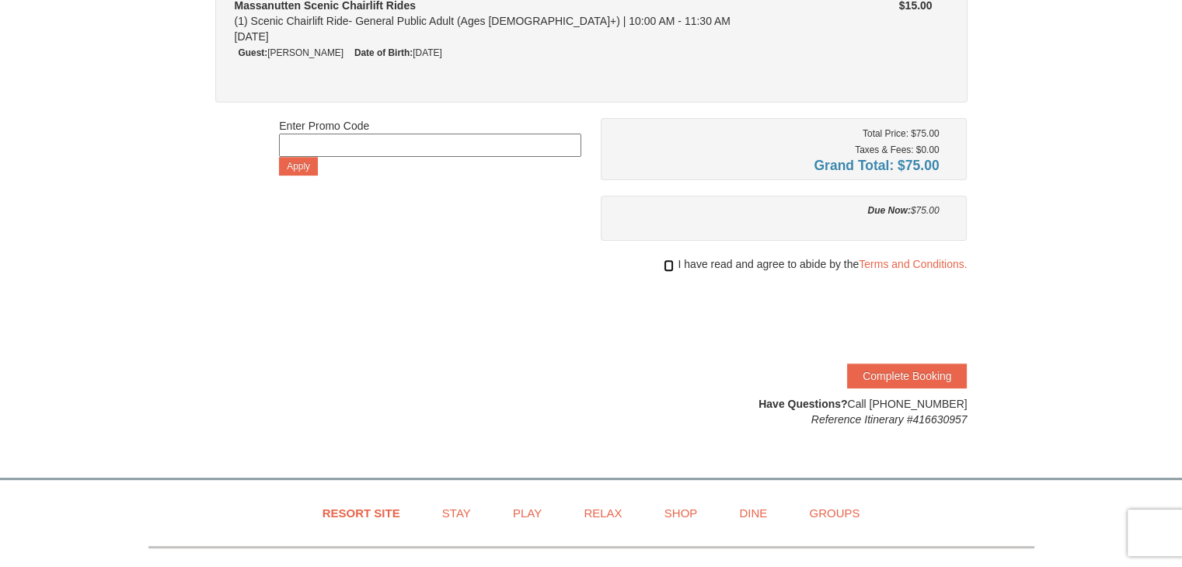
click at [663, 231] on div "Total Price: $75.00 Taxes & Fees: $0.00 Grand Total: $75.00 Due Now: $75.00 I h…" at bounding box center [784, 272] width 367 height 309
click at [667, 263] on input "checkbox" at bounding box center [669, 266] width 10 height 12
checkbox input "true"
click at [873, 364] on button "Complete Booking" at bounding box center [907, 376] width 120 height 25
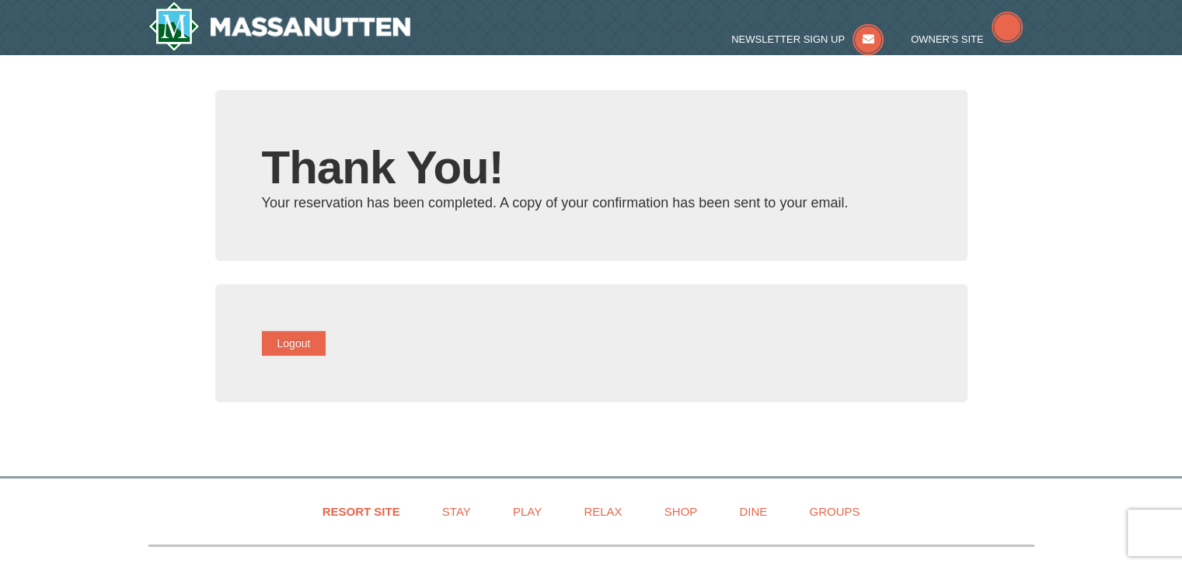
type input "[EMAIL_ADDRESS][DOMAIN_NAME]"
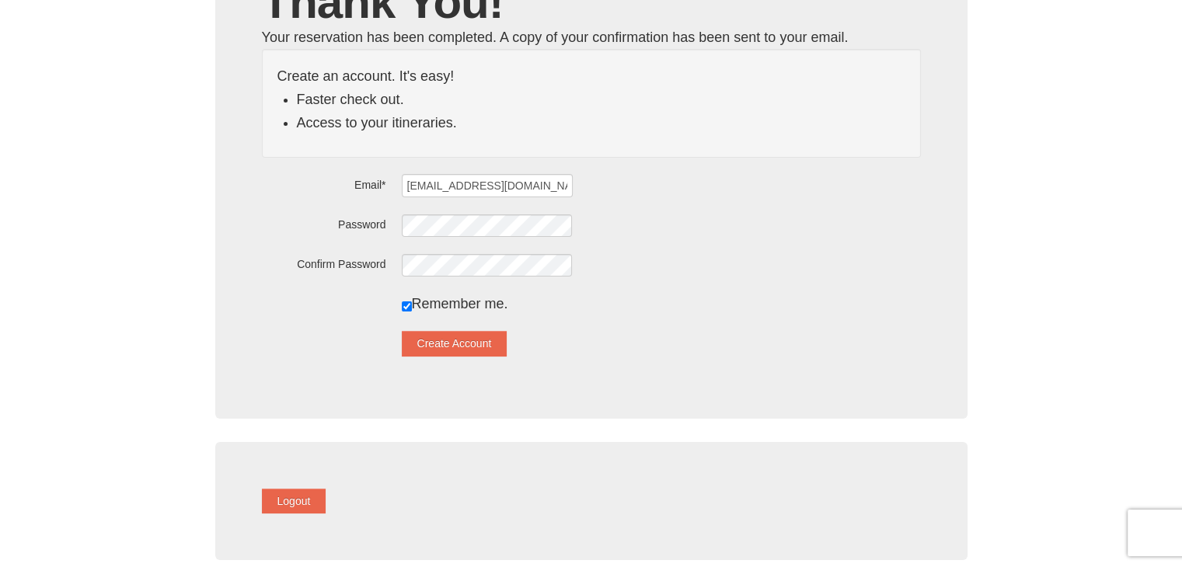
scroll to position [165, 0]
click at [466, 347] on button "Create Account" at bounding box center [455, 343] width 106 height 25
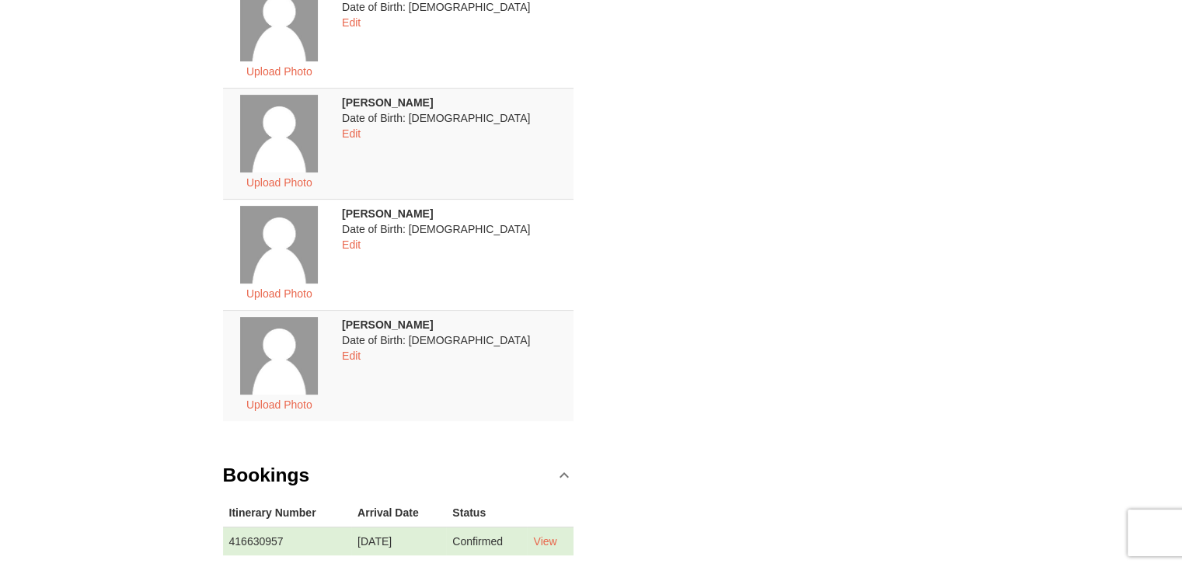
scroll to position [565, 0]
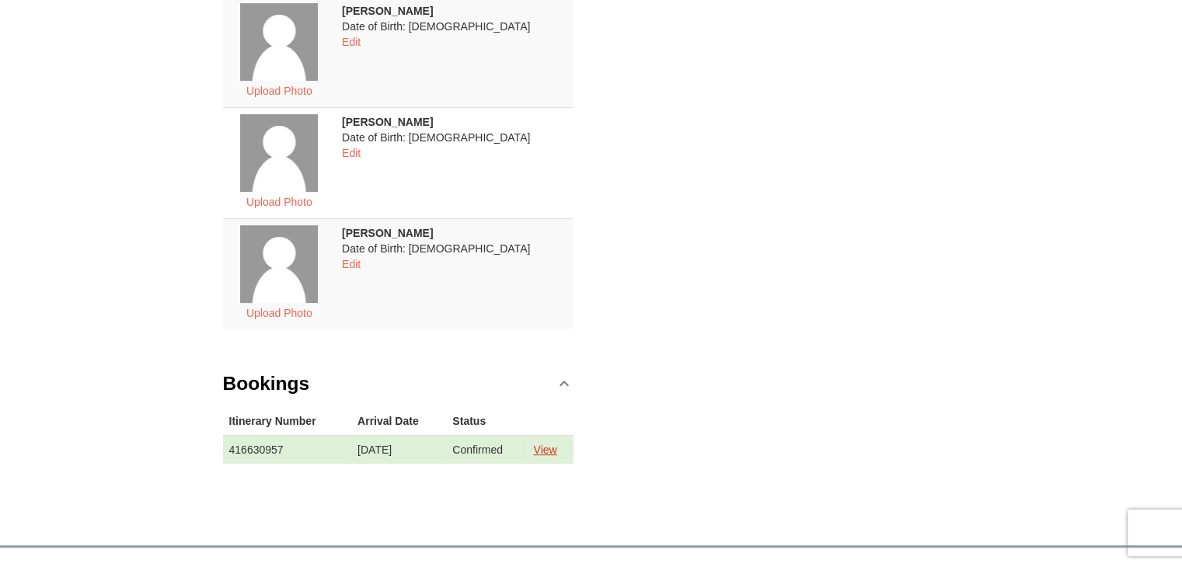
click at [553, 449] on link "View" at bounding box center [544, 450] width 23 height 12
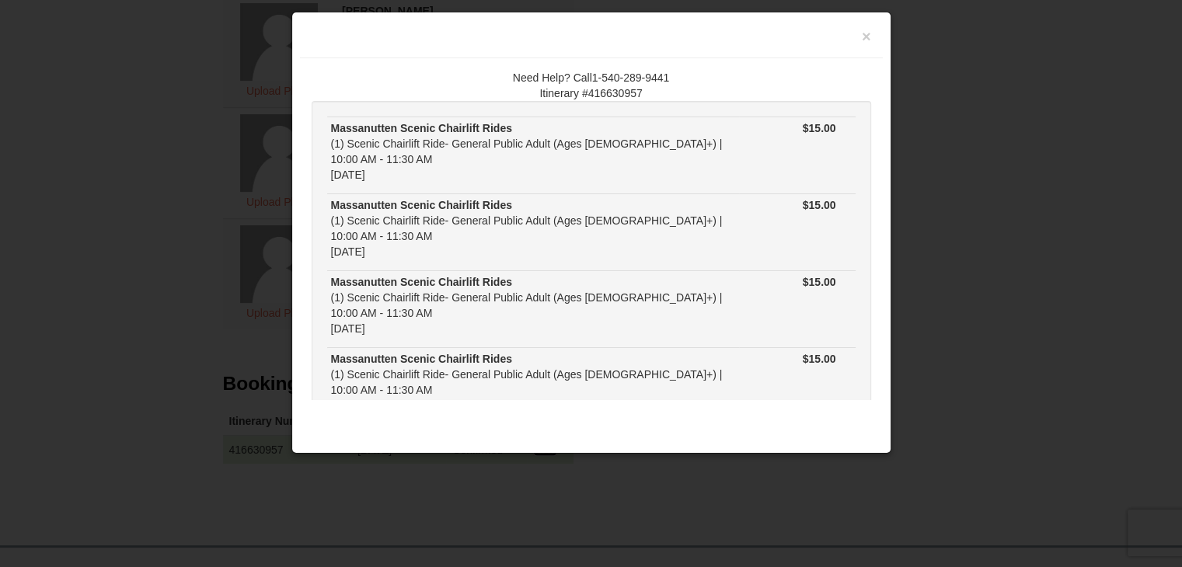
scroll to position [105, 0]
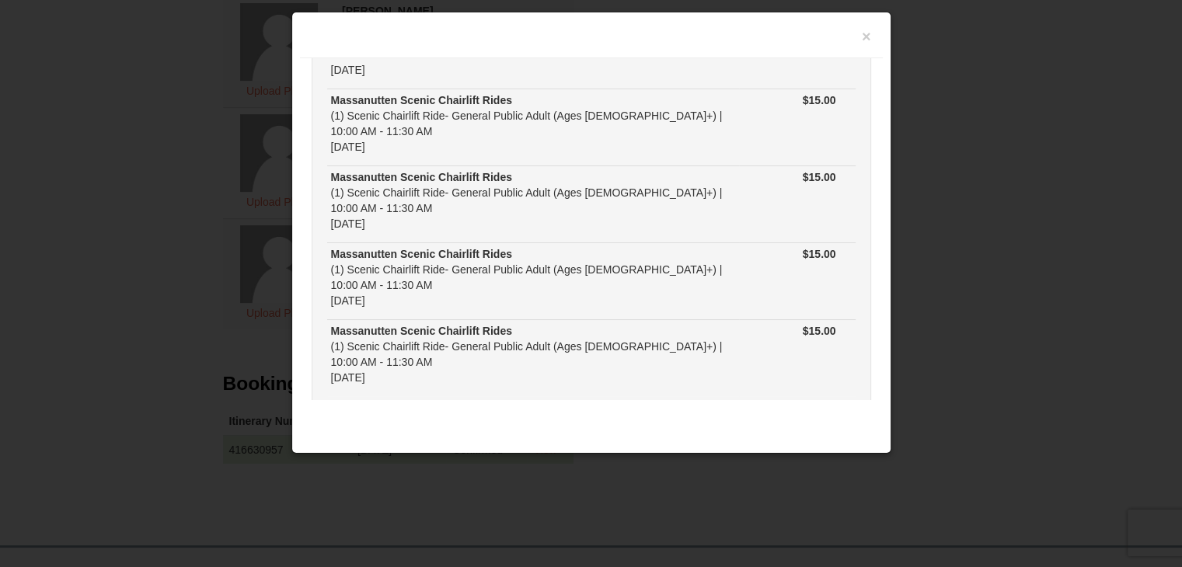
click at [581, 443] on button "Close" at bounding box center [591, 455] width 59 height 25
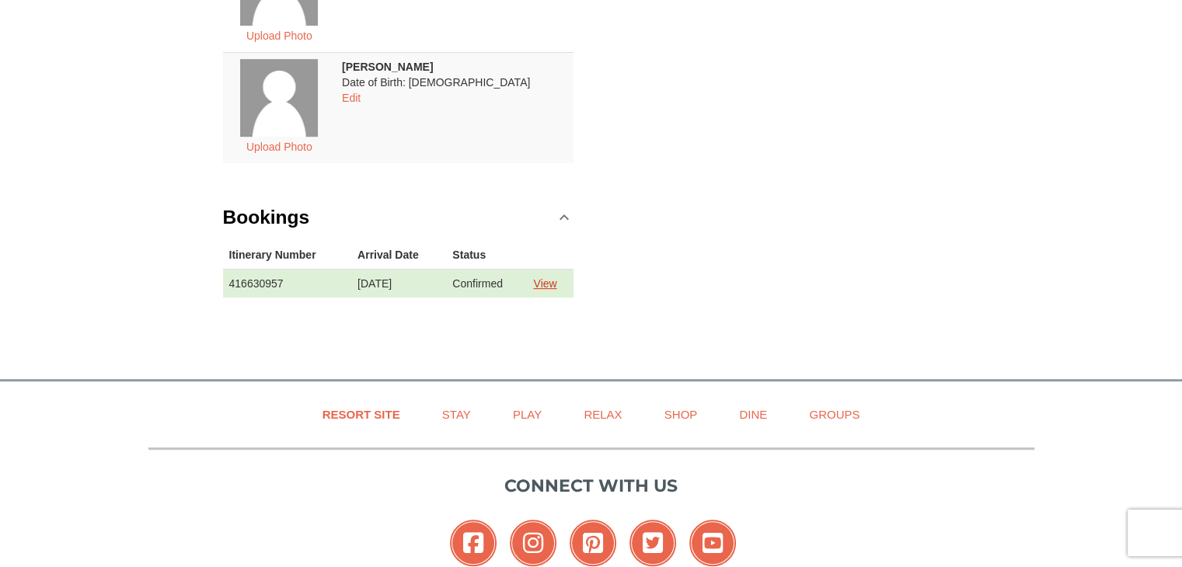
scroll to position [810, 0]
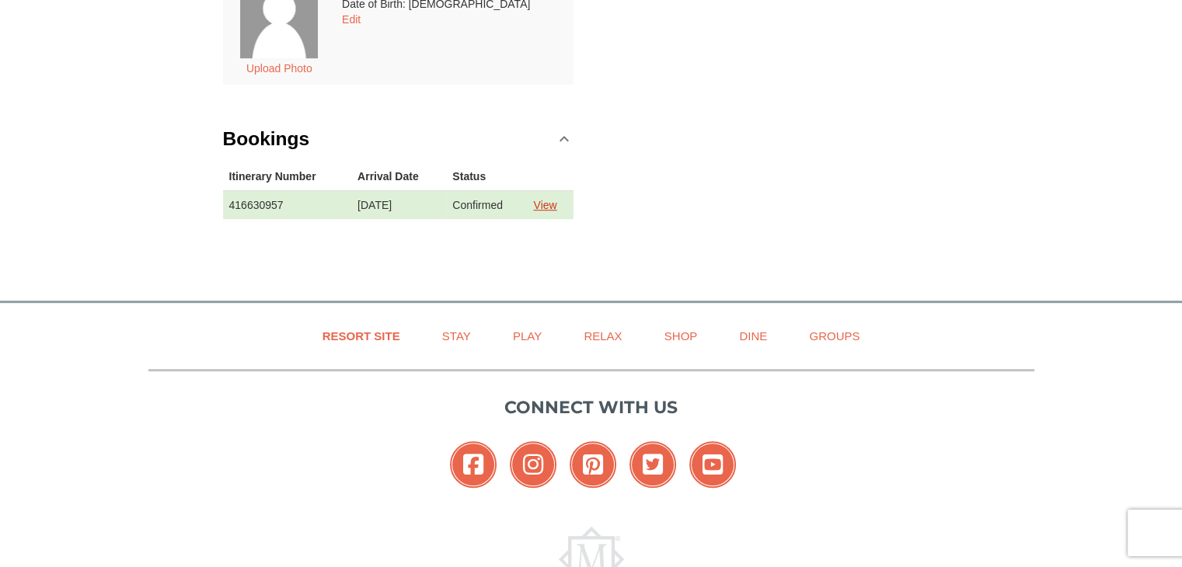
click at [546, 202] on link "View" at bounding box center [544, 205] width 23 height 12
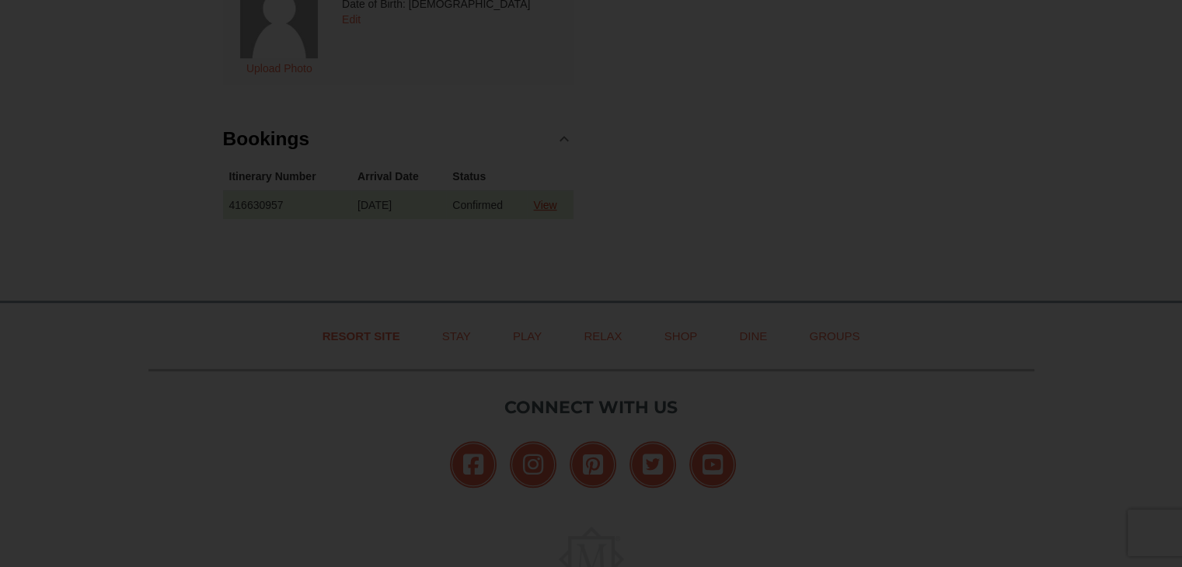
scroll to position [0, 0]
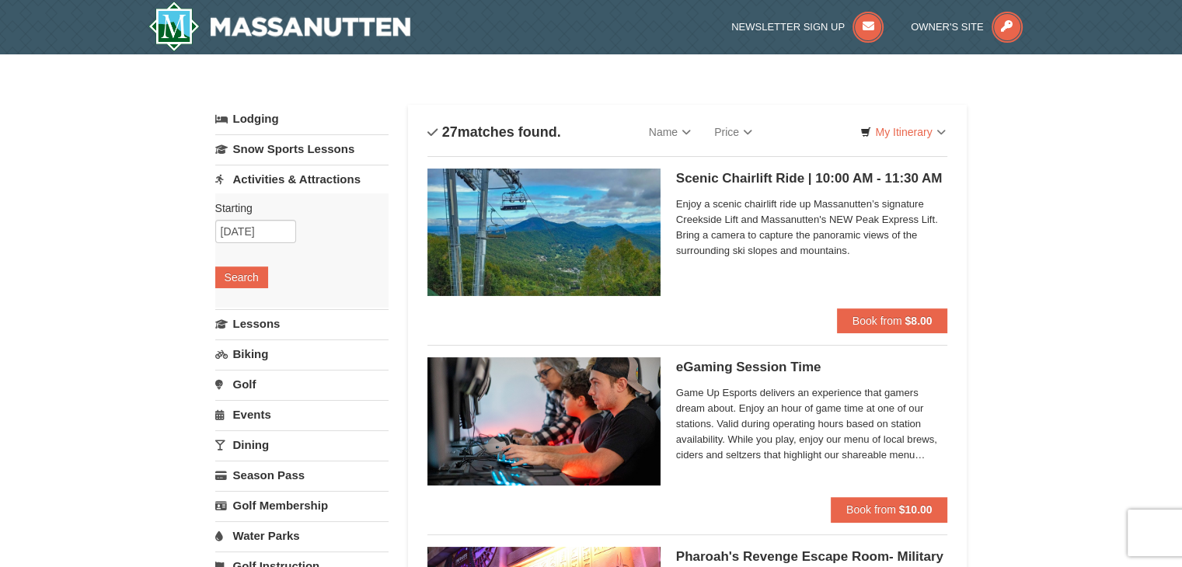
select select "10"
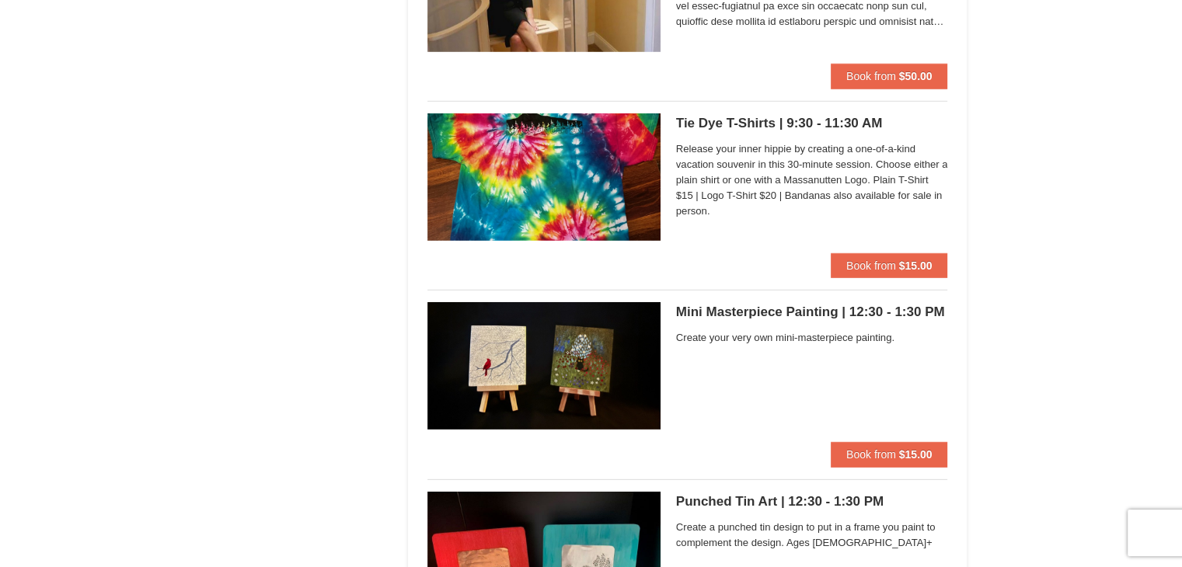
scroll to position [5131, 0]
